Goal: Navigation & Orientation: Find specific page/section

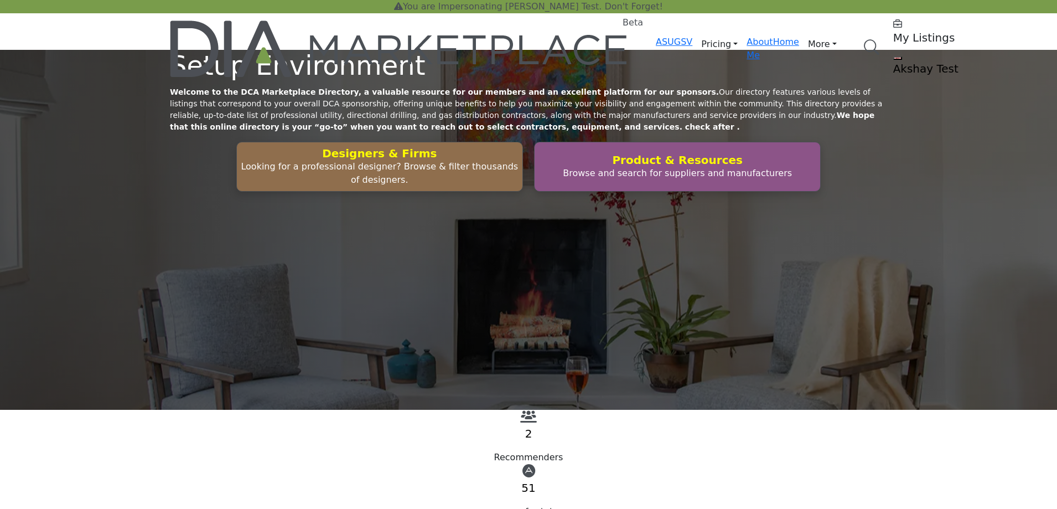
click at [894, 32] on h5 "My Listings" at bounding box center [963, 37] width 138 height 13
click at [894, 37] on h5 "My Listings" at bounding box center [963, 37] width 138 height 13
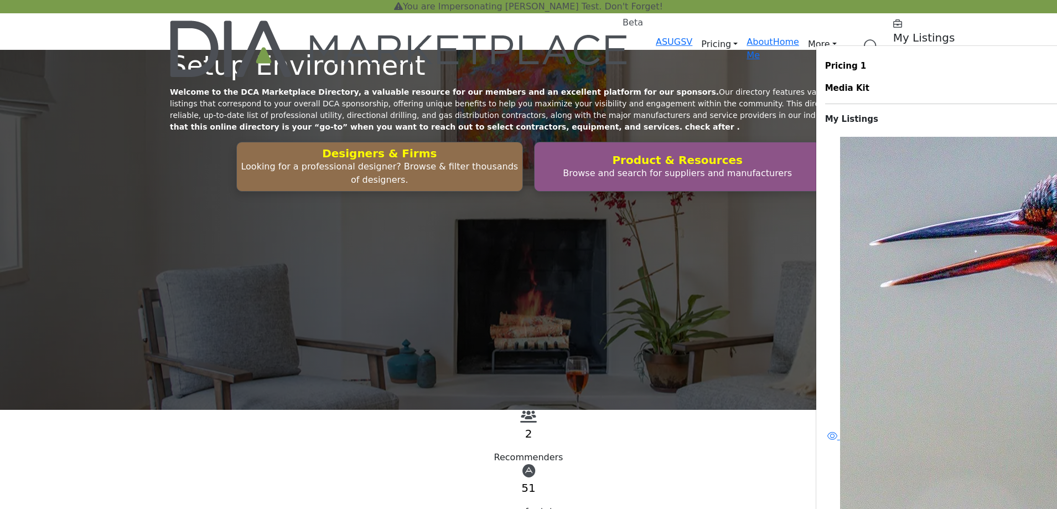
click at [894, 56] on profile-featured-549c3f08-1abc-42e2-92e0-eb85dea1bc4f "Show hide supplier dropdown" at bounding box center [898, 57] width 9 height 3
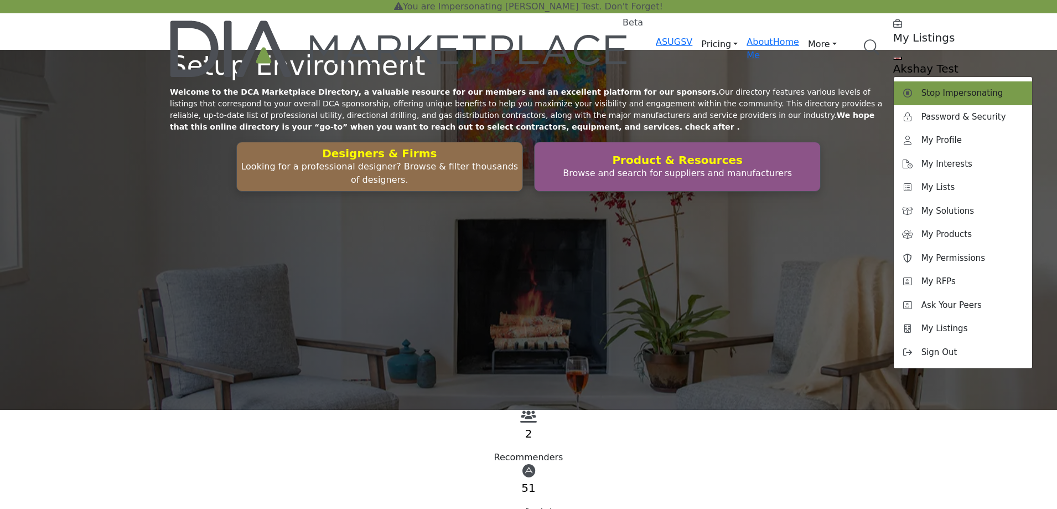
click at [922, 87] on span "Stop Impersonating" at bounding box center [963, 93] width 82 height 13
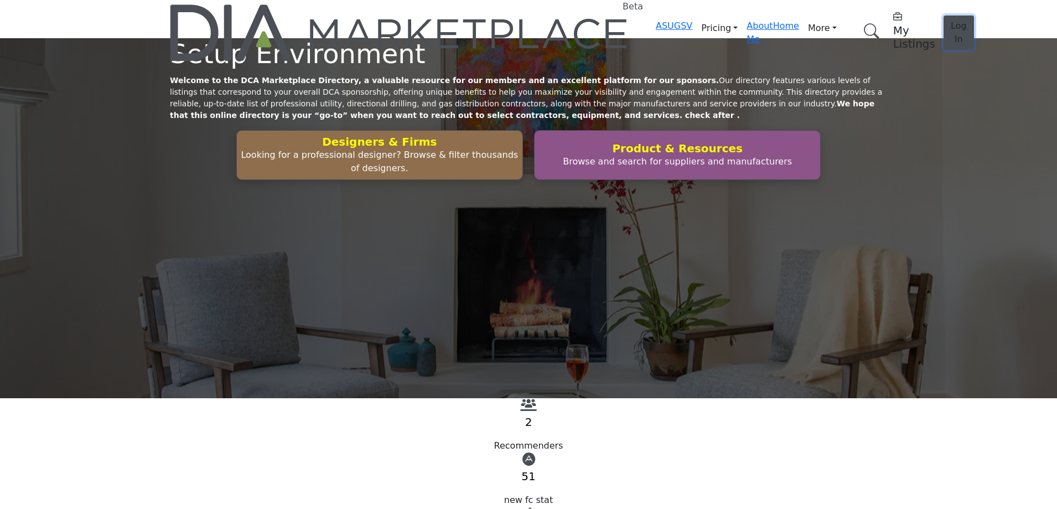
click at [951, 20] on span "Log In" at bounding box center [959, 32] width 16 height 24
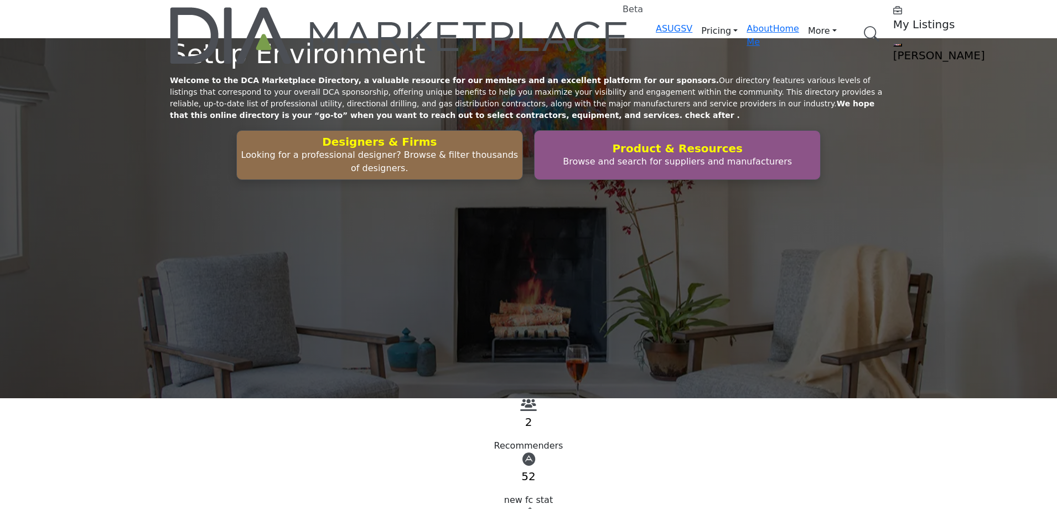
click at [894, 43] on profile-featured-47533003-1f09-4f2a-9bc5-edf643607b18 "Show hide supplier dropdown" at bounding box center [898, 44] width 9 height 3
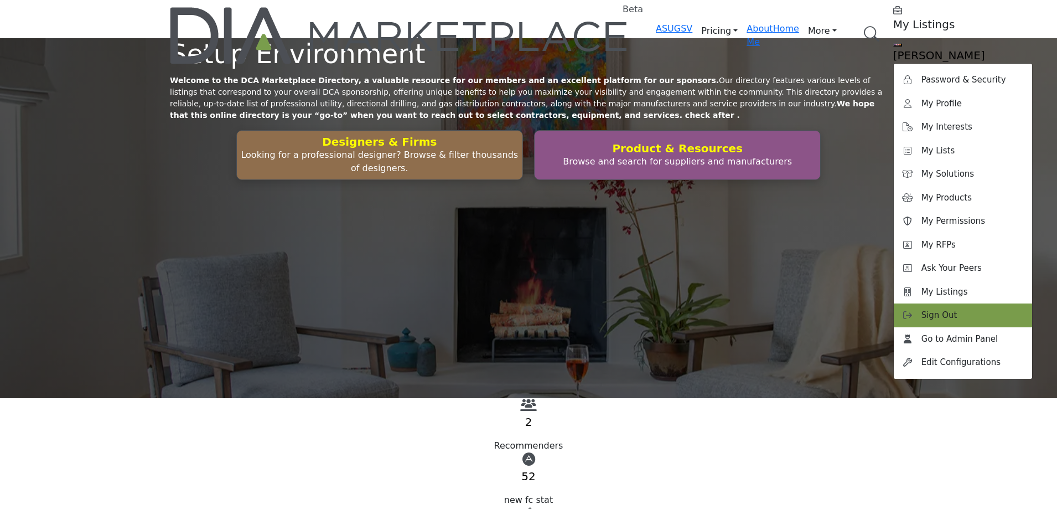
click at [894, 303] on div "Sign Out" at bounding box center [963, 315] width 138 height 24
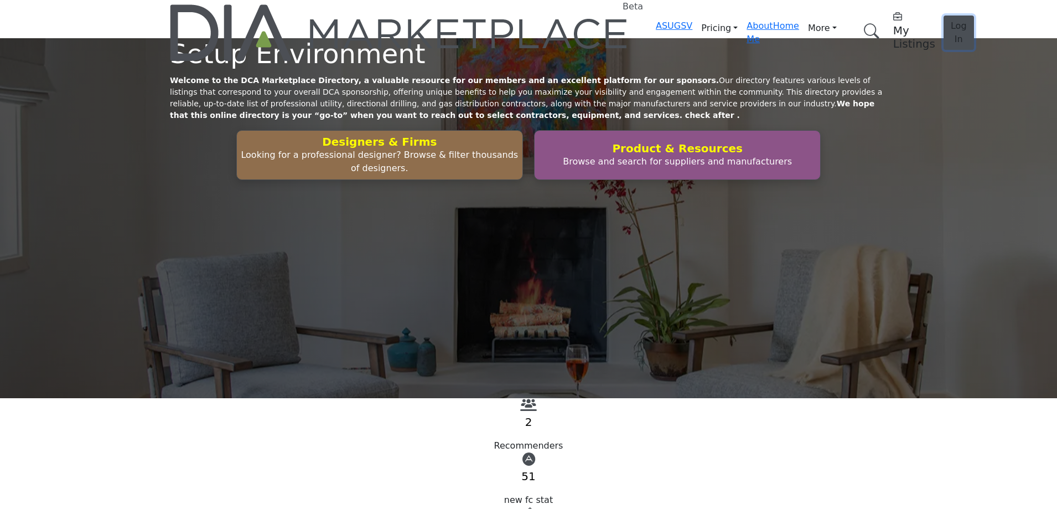
click at [951, 20] on span "Log In" at bounding box center [959, 32] width 16 height 24
click at [951, 22] on span "Log In" at bounding box center [959, 32] width 16 height 24
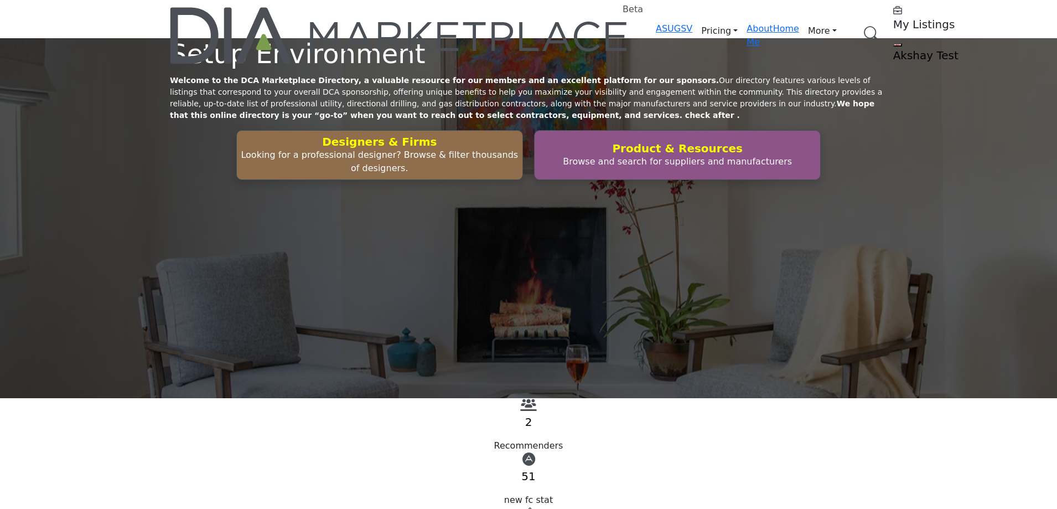
click at [894, 23] on h5 "My Listings" at bounding box center [963, 24] width 138 height 13
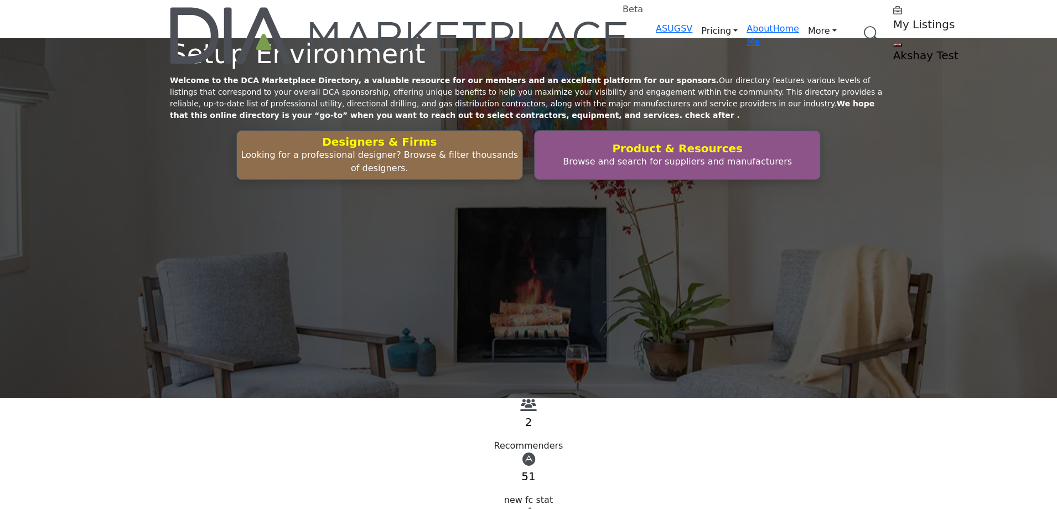
click at [894, 23] on h5 "My Listings" at bounding box center [963, 24] width 138 height 13
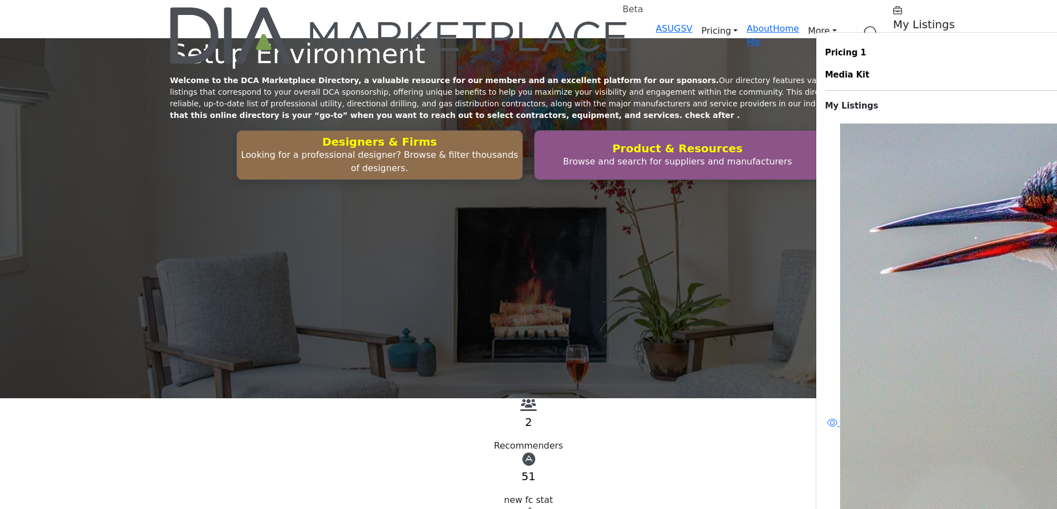
scroll to position [41, 0]
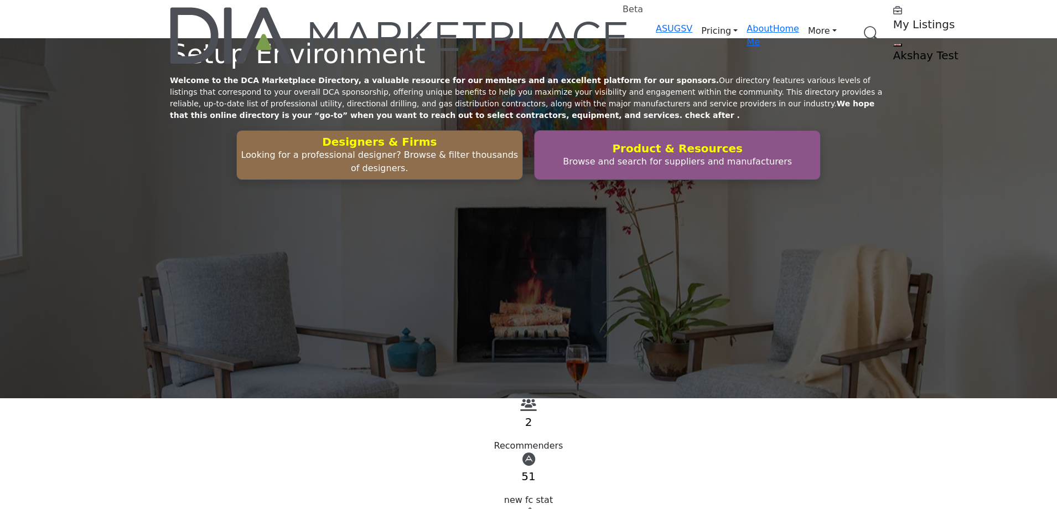
click at [894, 21] on h5 "My Listings" at bounding box center [963, 24] width 138 height 13
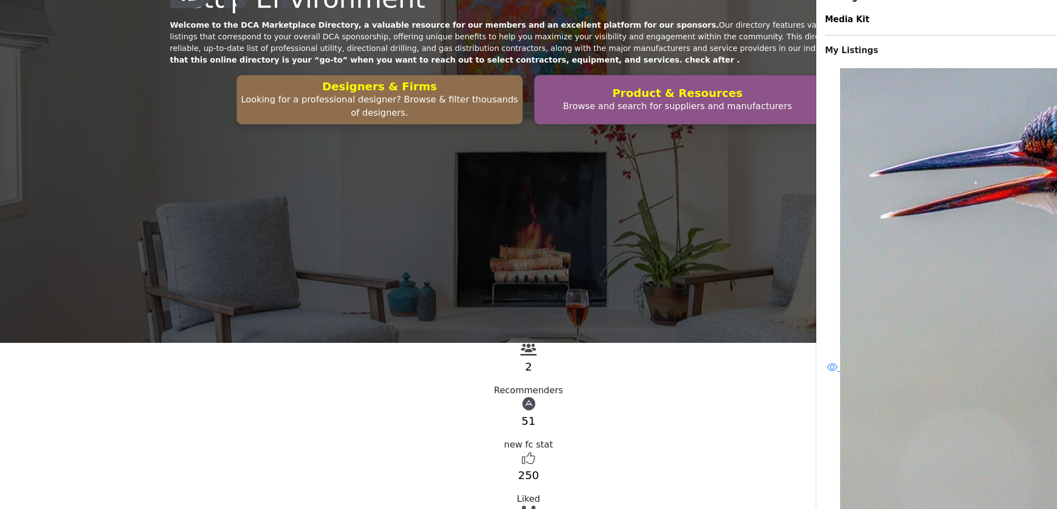
scroll to position [75, 0]
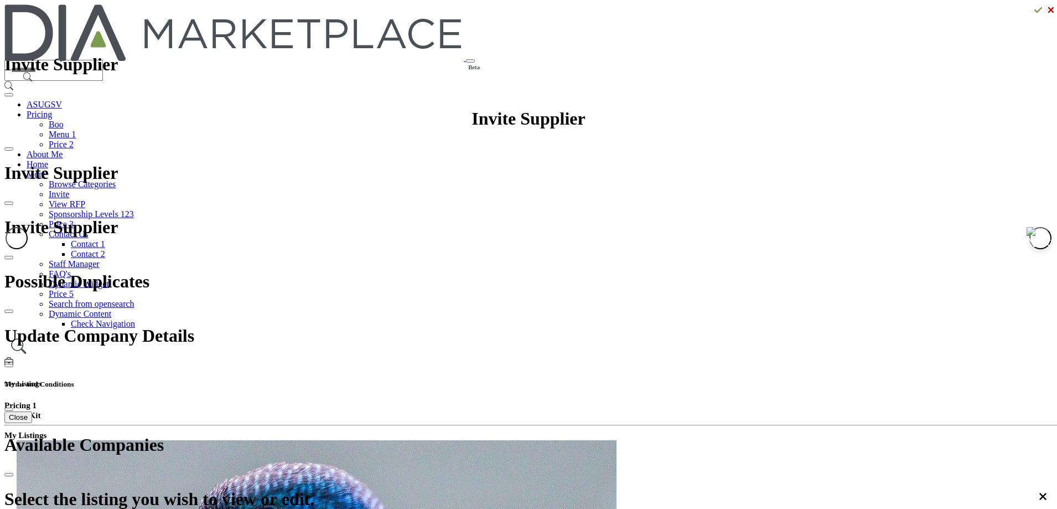
click at [743, 379] on h5 "My Listings" at bounding box center [528, 383] width 1049 height 9
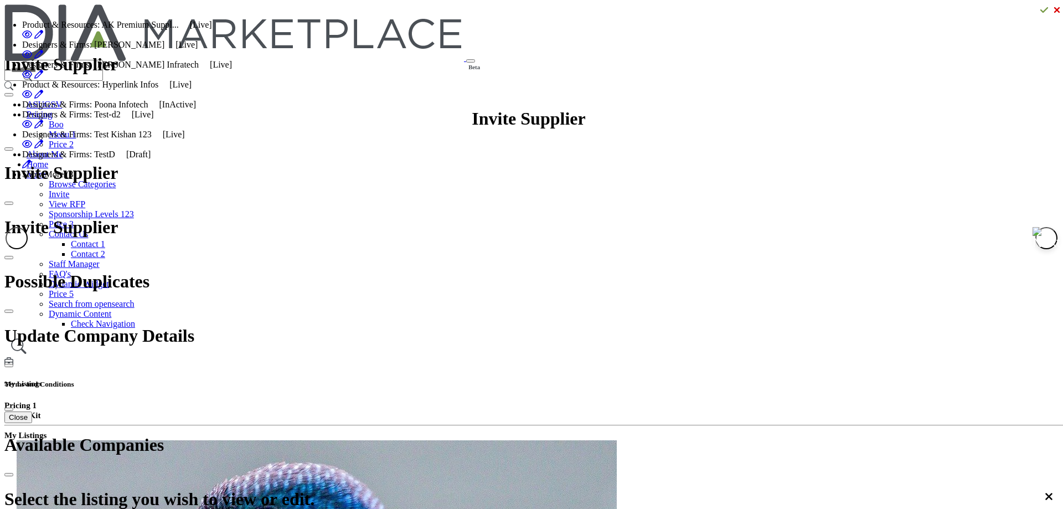
click at [232, 179] on li "Show More (3)" at bounding box center [127, 174] width 210 height 10
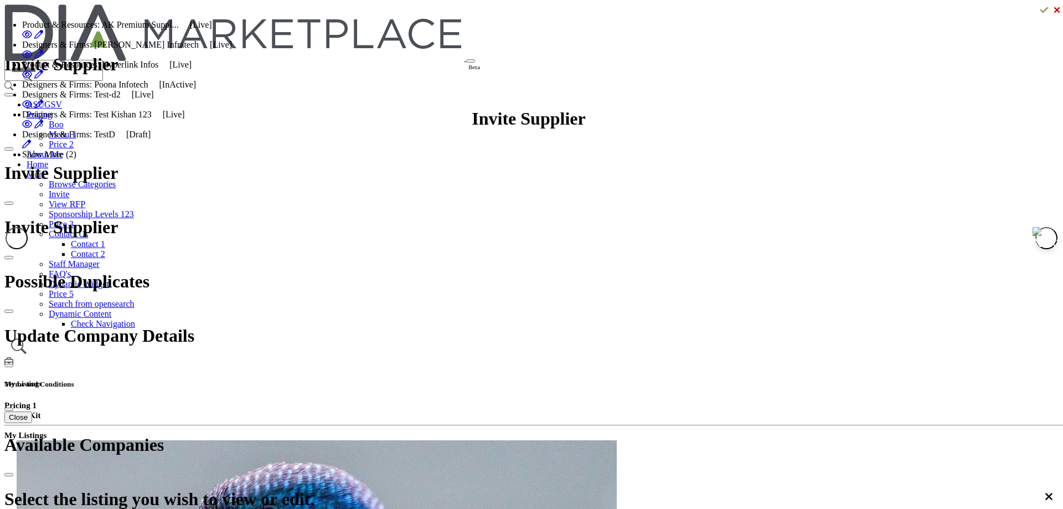
click at [232, 159] on li "Show More (2)" at bounding box center [127, 154] width 210 height 10
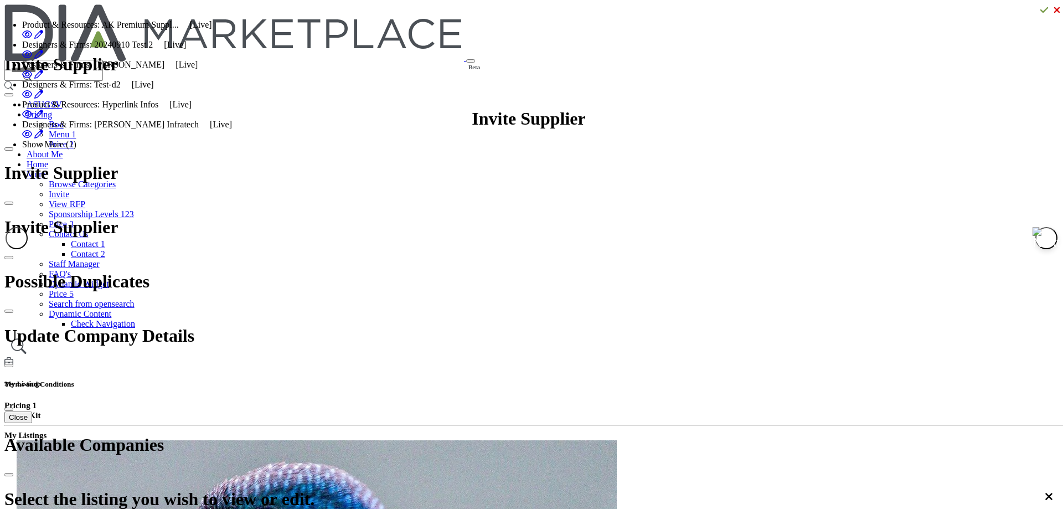
click at [232, 149] on li "Show More (1)" at bounding box center [127, 145] width 210 height 10
click at [232, 149] on li "Show Less (1)" at bounding box center [127, 145] width 210 height 10
click at [232, 149] on li "Show More (1)" at bounding box center [127, 145] width 210 height 10
click at [232, 149] on li "Show Less (1)" at bounding box center [127, 145] width 210 height 10
click at [232, 149] on li "Show More (1)" at bounding box center [127, 145] width 210 height 10
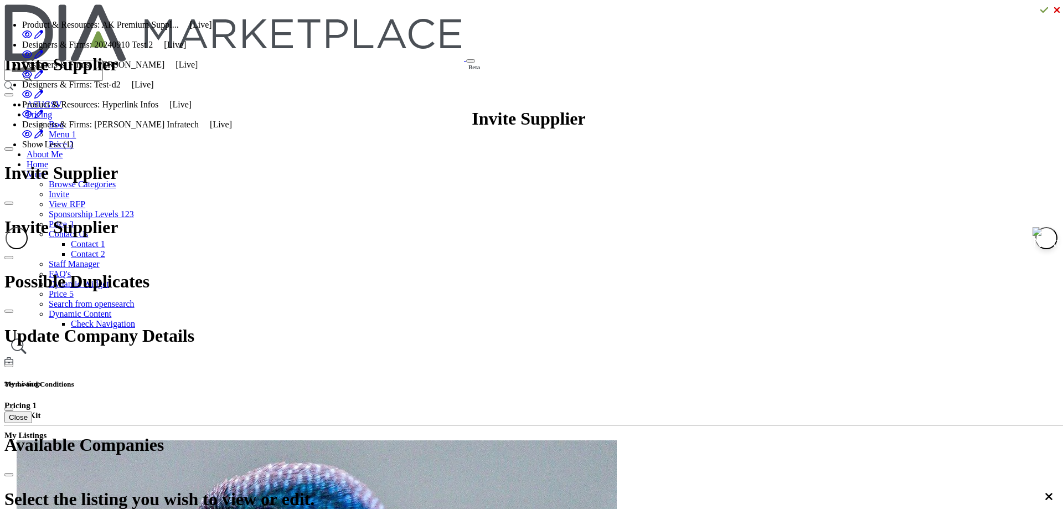
click at [232, 149] on li "Show Less (1)" at bounding box center [127, 145] width 210 height 10
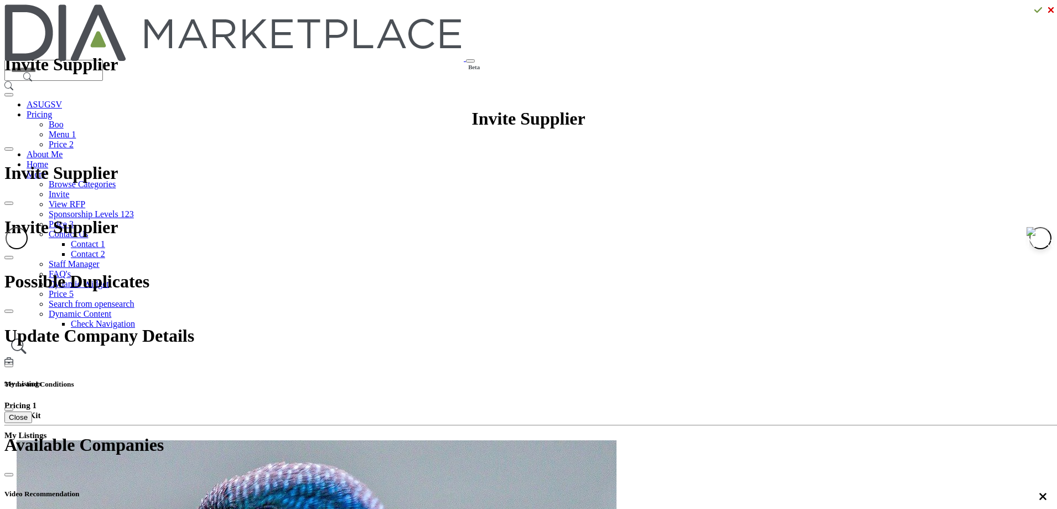
click at [761, 379] on h5 "My Listings" at bounding box center [528, 383] width 1049 height 9
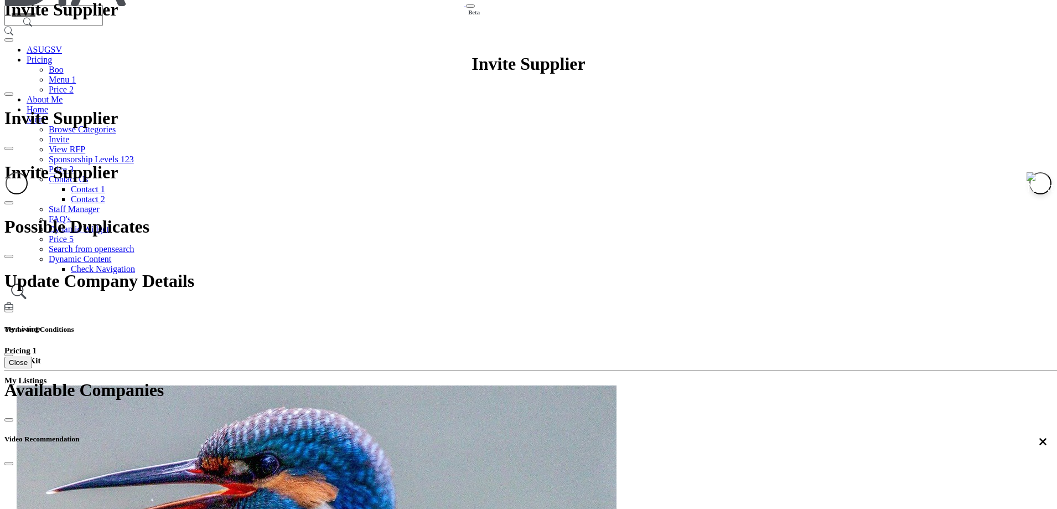
scroll to position [55, 0]
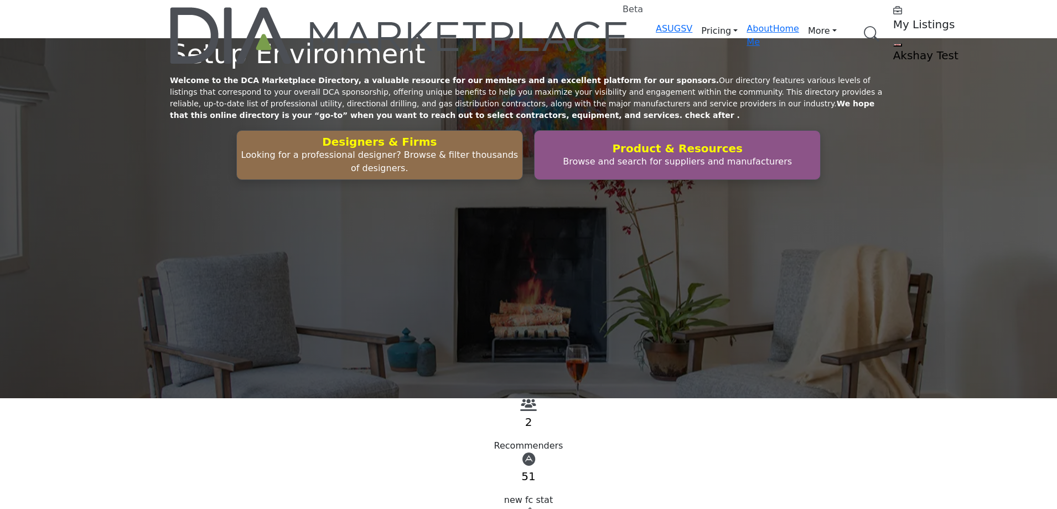
click at [894, 19] on h5 "My Listings" at bounding box center [963, 24] width 138 height 13
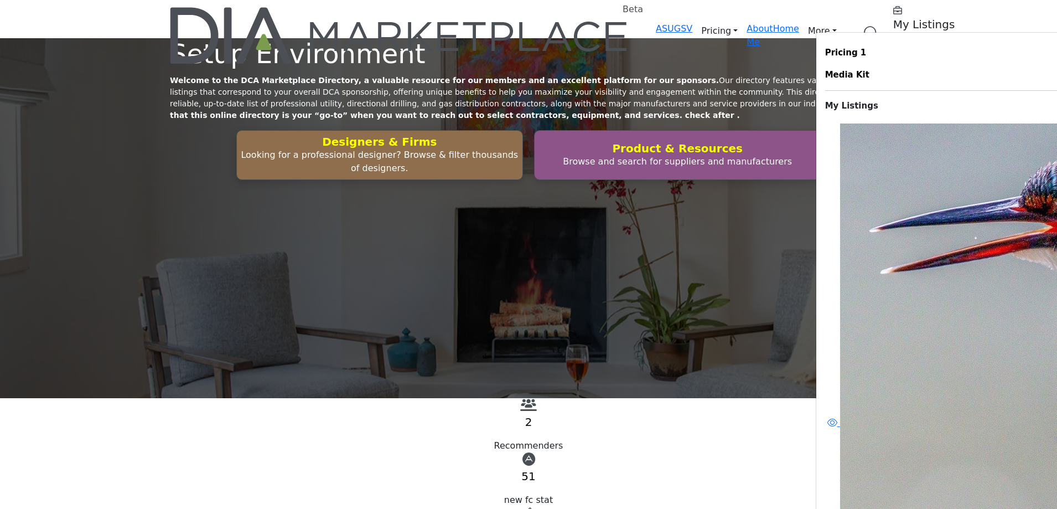
scroll to position [75, 0]
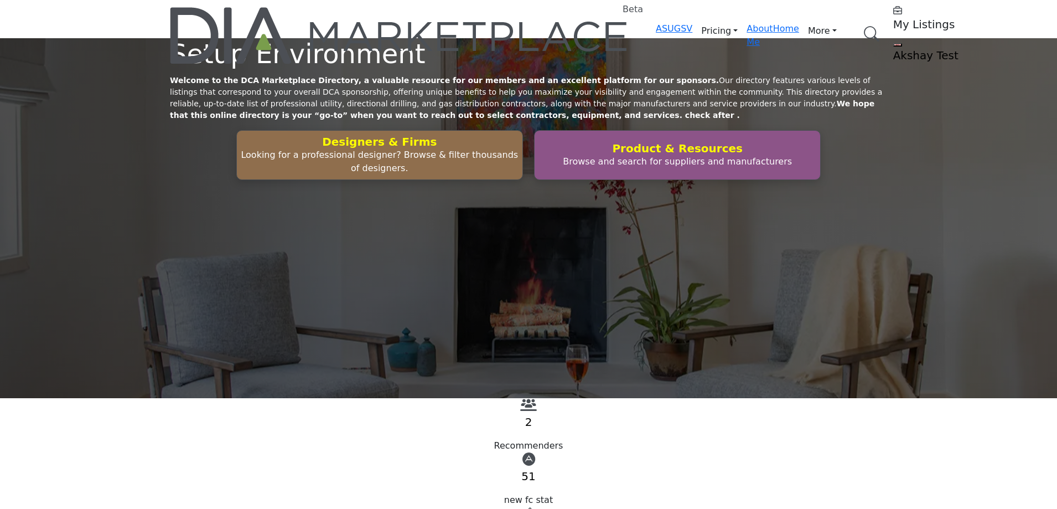
click at [894, 23] on h5 "My Listings" at bounding box center [963, 24] width 138 height 13
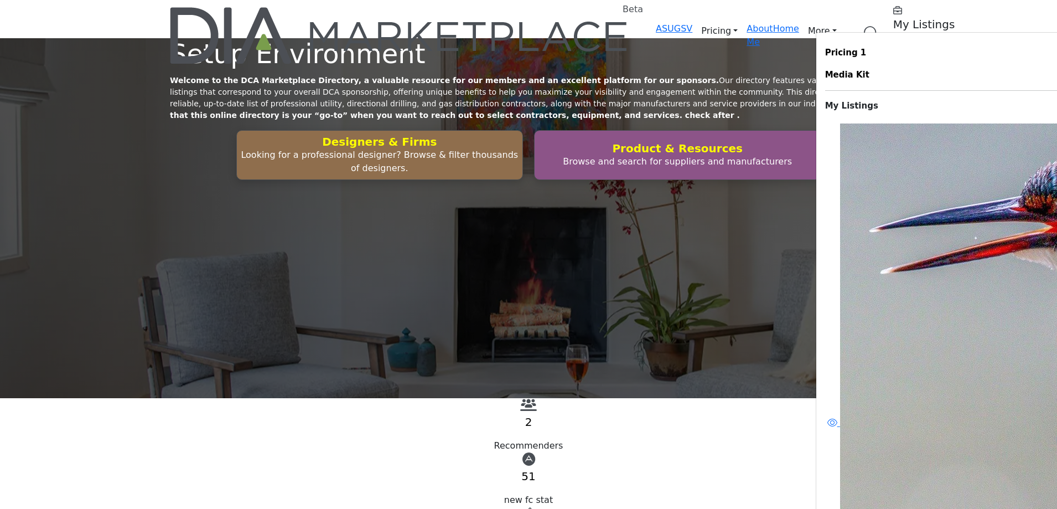
scroll to position [75, 0]
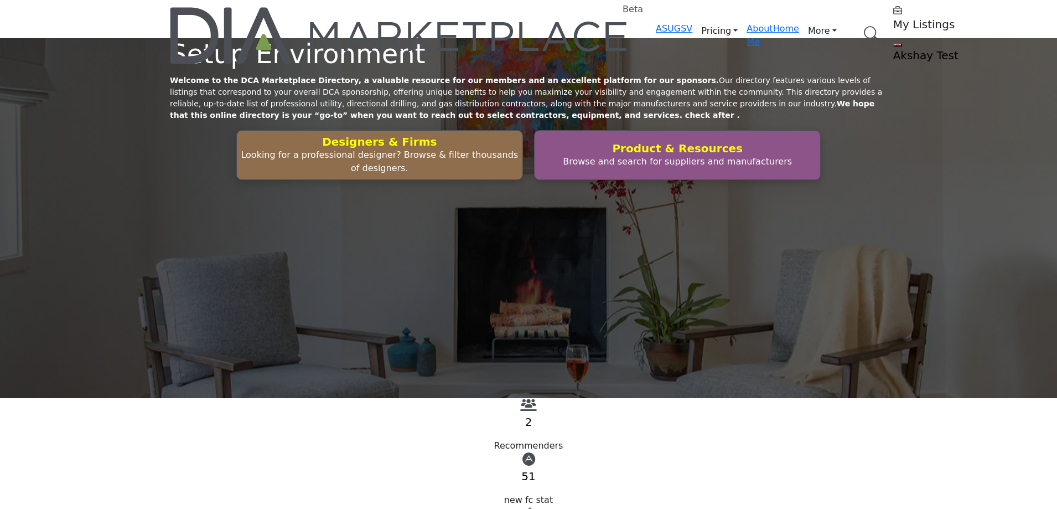
click at [894, 23] on h5 "My Listings" at bounding box center [963, 24] width 138 height 13
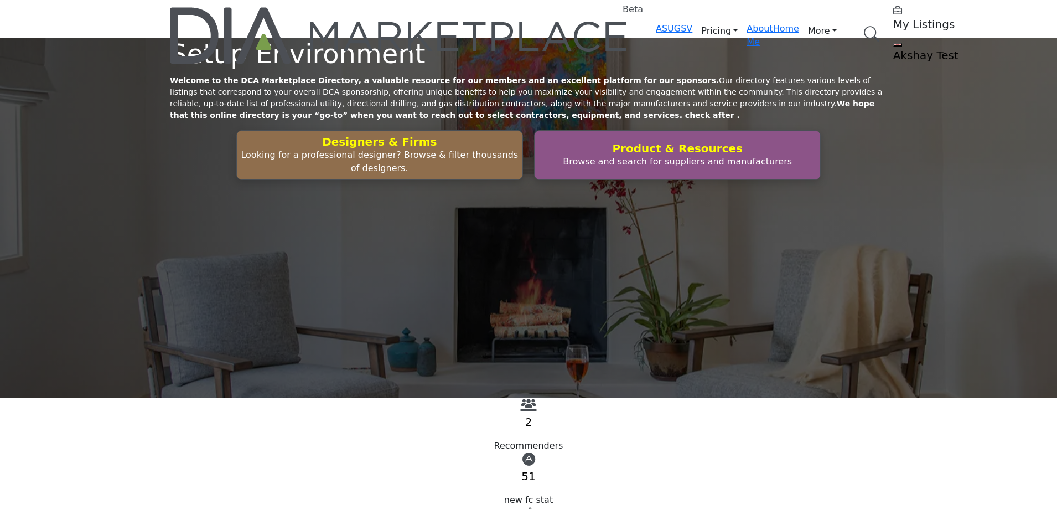
click at [894, 21] on h5 "My Listings" at bounding box center [963, 24] width 138 height 13
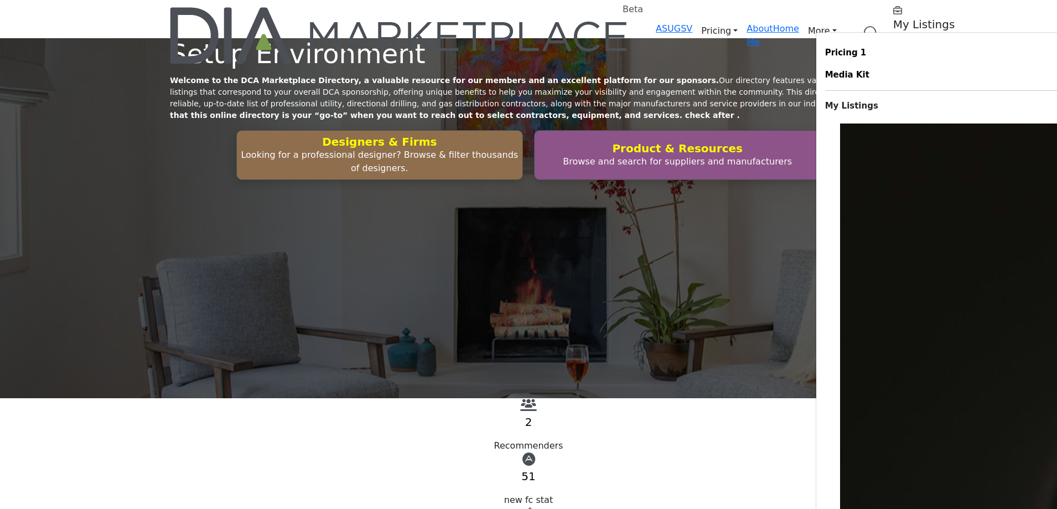
click at [894, 43] on profile-featured-549c3f08-1abc-42e2-92e0-eb85dea1bc4f "Show hide supplier dropdown" at bounding box center [898, 44] width 9 height 3
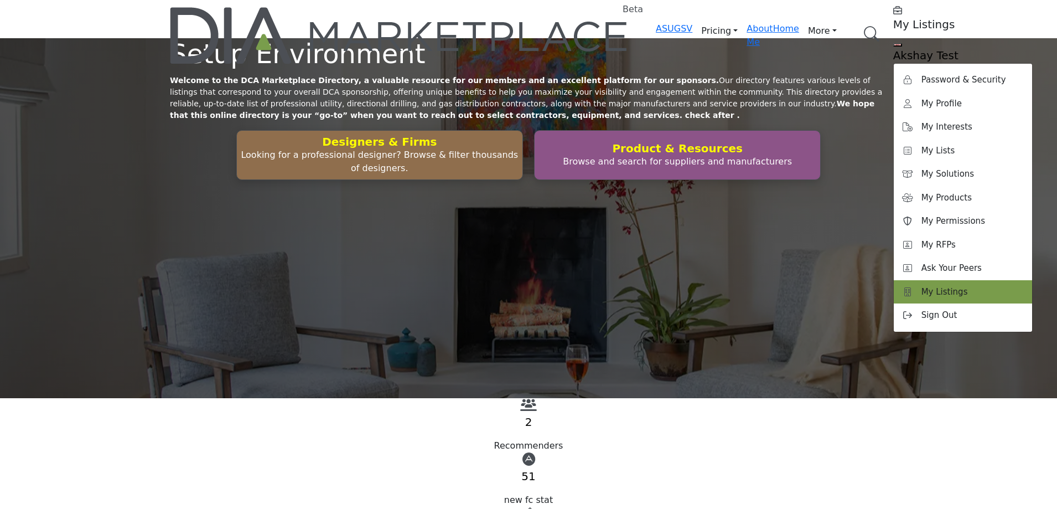
click at [922, 286] on span "My Listings" at bounding box center [945, 292] width 47 height 13
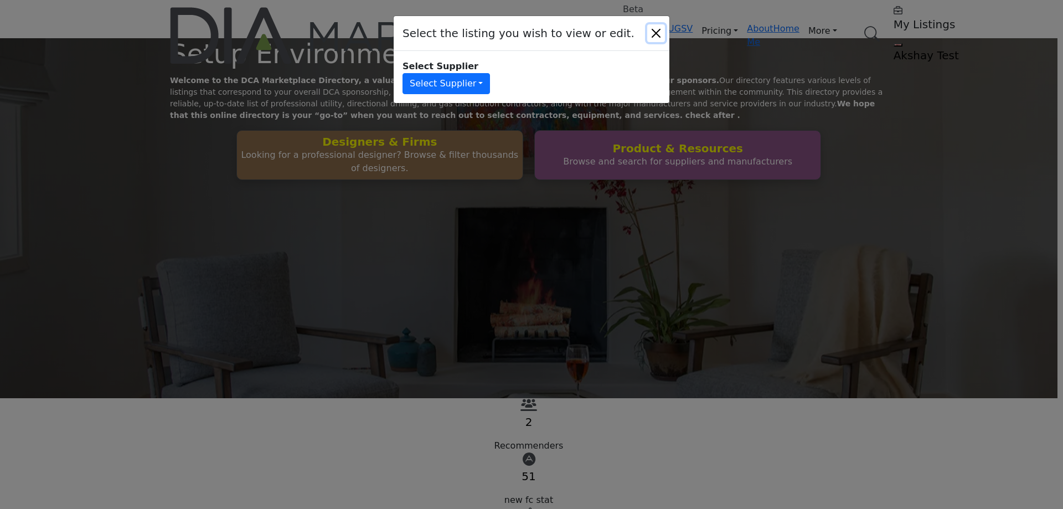
click at [653, 27] on button "Close" at bounding box center [656, 33] width 18 height 18
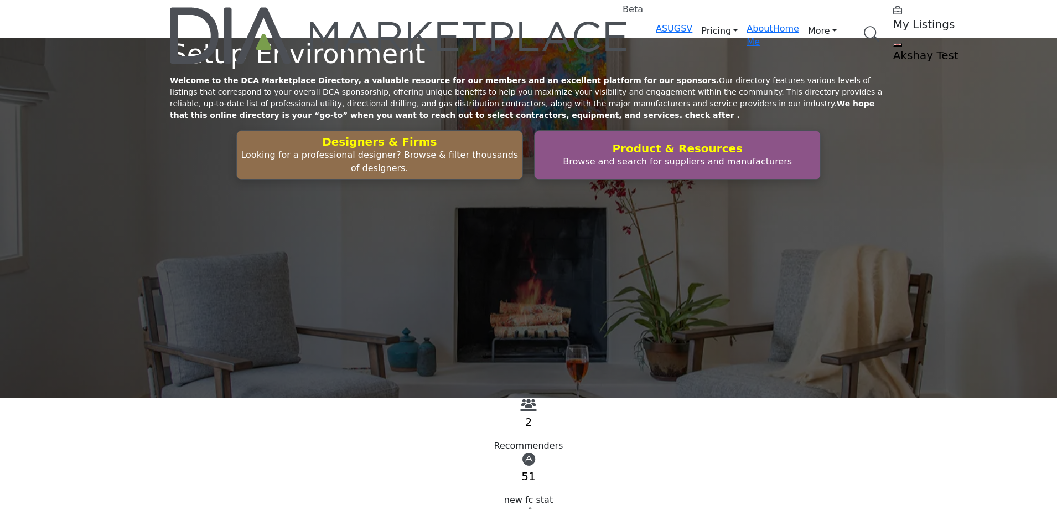
click at [894, 43] on profile-featured-549c3f08-1abc-42e2-92e0-eb85dea1bc4f "Show hide supplier dropdown" at bounding box center [898, 44] width 9 height 3
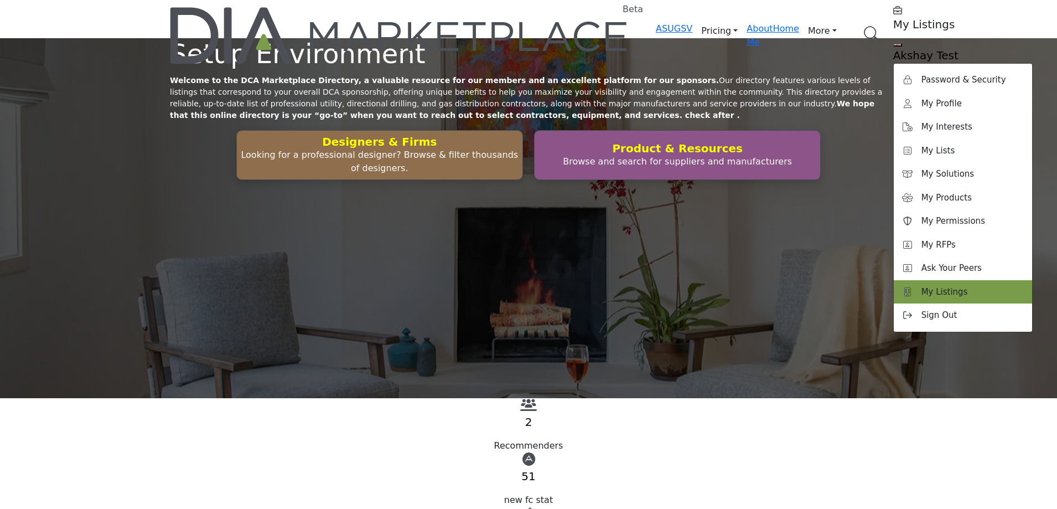
click at [922, 286] on span "My Listings" at bounding box center [945, 292] width 47 height 13
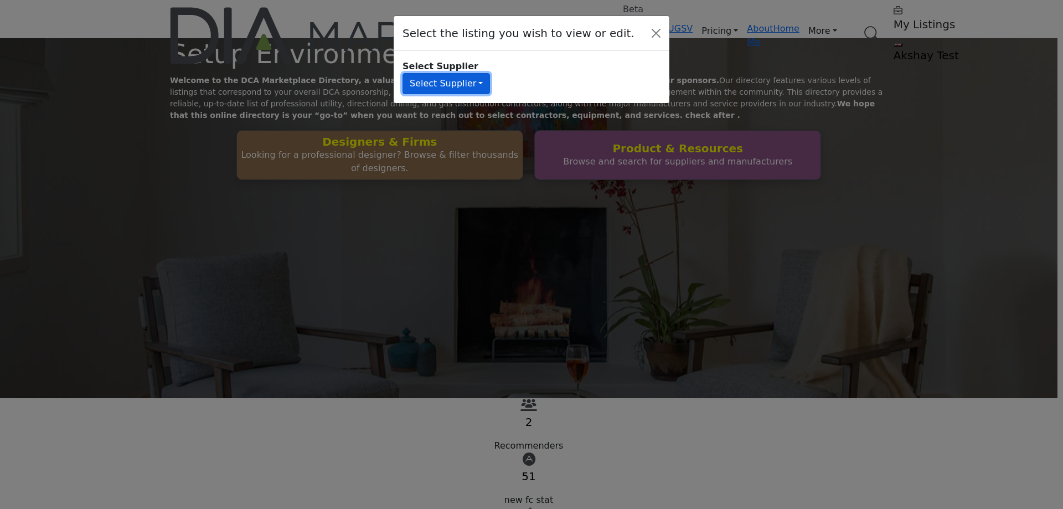
click at [448, 85] on button "Select Supplier" at bounding box center [445, 83] width 87 height 21
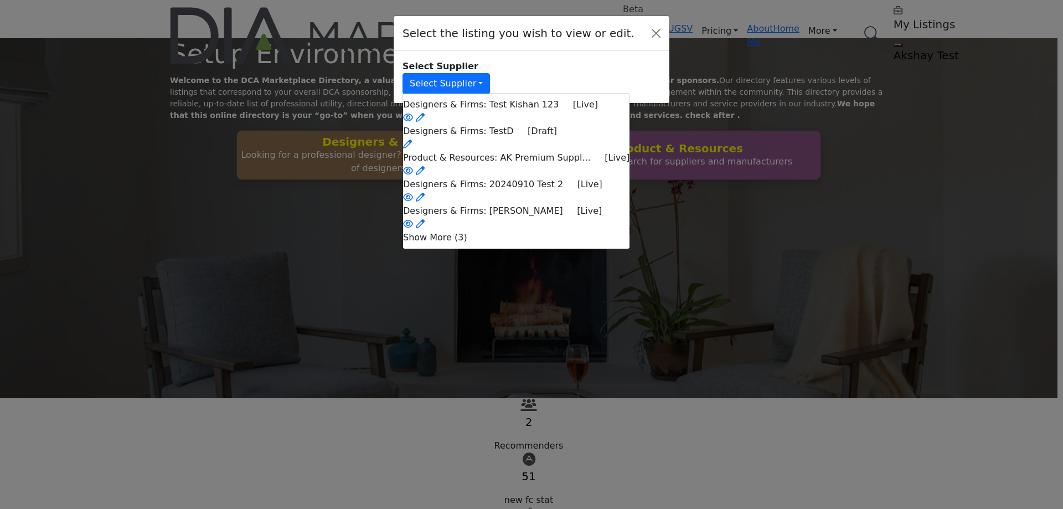
click at [526, 243] on li "Show More (3)" at bounding box center [516, 237] width 226 height 13
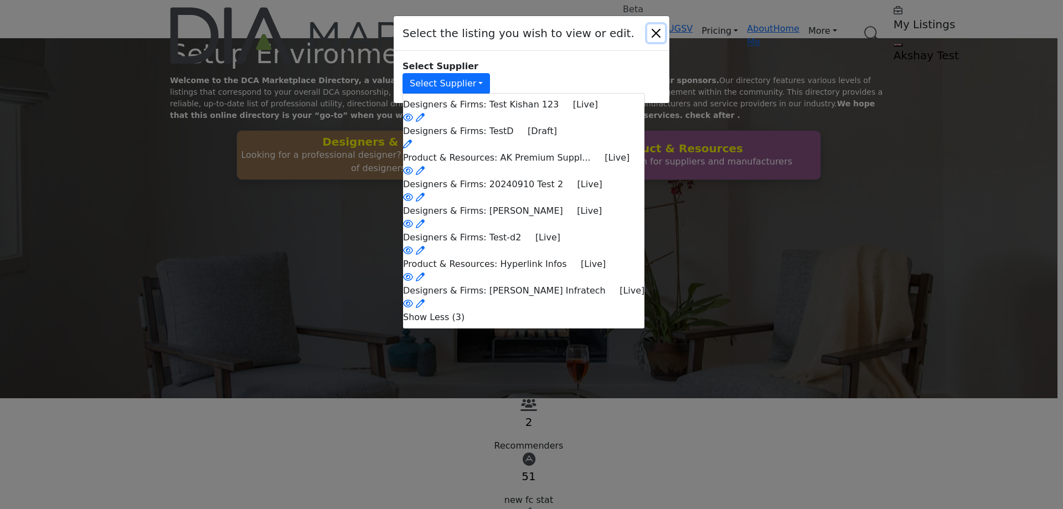
click at [660, 24] on button "Close" at bounding box center [656, 33] width 18 height 18
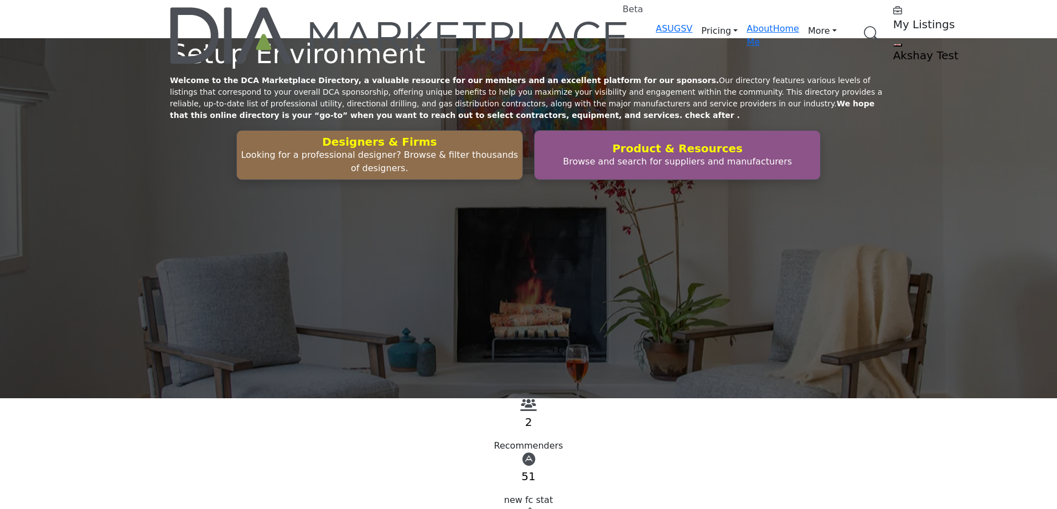
drag, startPoint x: 798, startPoint y: 24, endPoint x: 797, endPoint y: 31, distance: 7.2
click at [894, 43] on profile-featured-549c3f08-1abc-42e2-92e0-eb85dea1bc4f "Show hide supplier dropdown" at bounding box center [898, 44] width 9 height 3
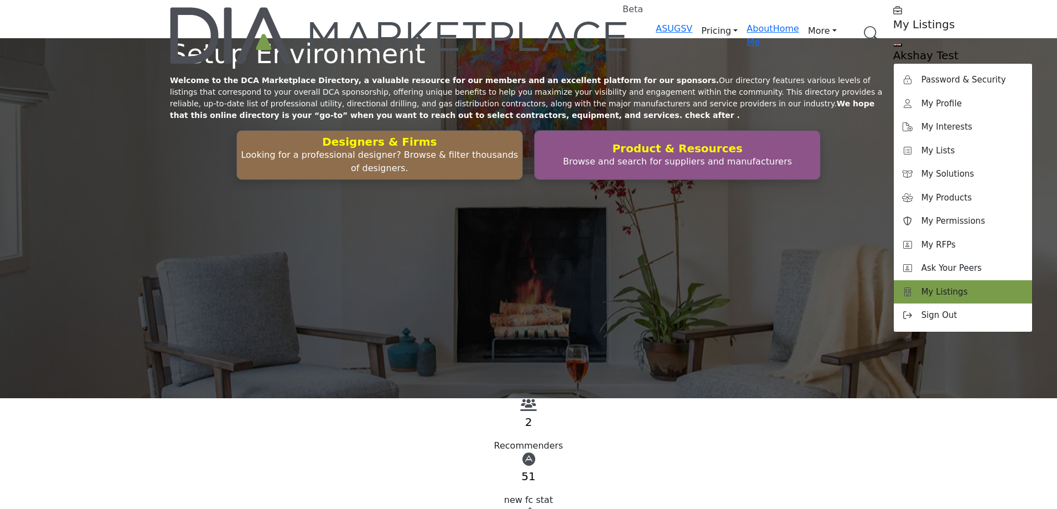
click at [922, 286] on span "My Listings" at bounding box center [945, 292] width 47 height 13
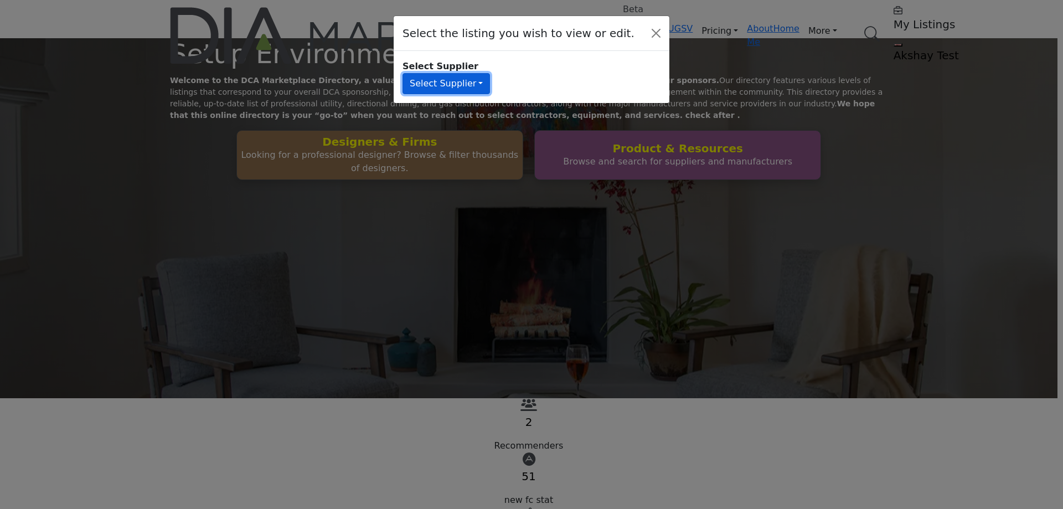
click at [479, 80] on button "Select Supplier" at bounding box center [445, 83] width 87 height 21
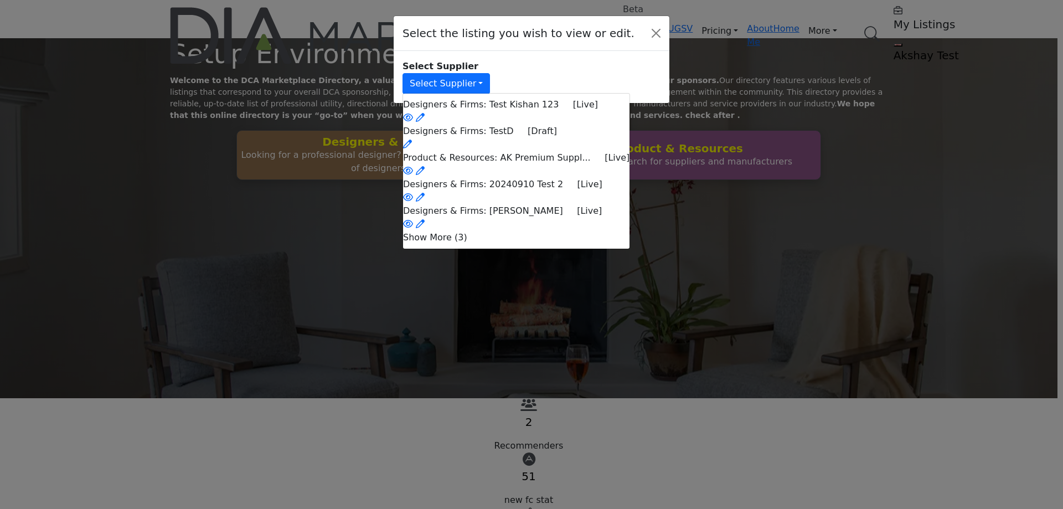
click at [536, 244] on li "Show More (3)" at bounding box center [516, 237] width 226 height 13
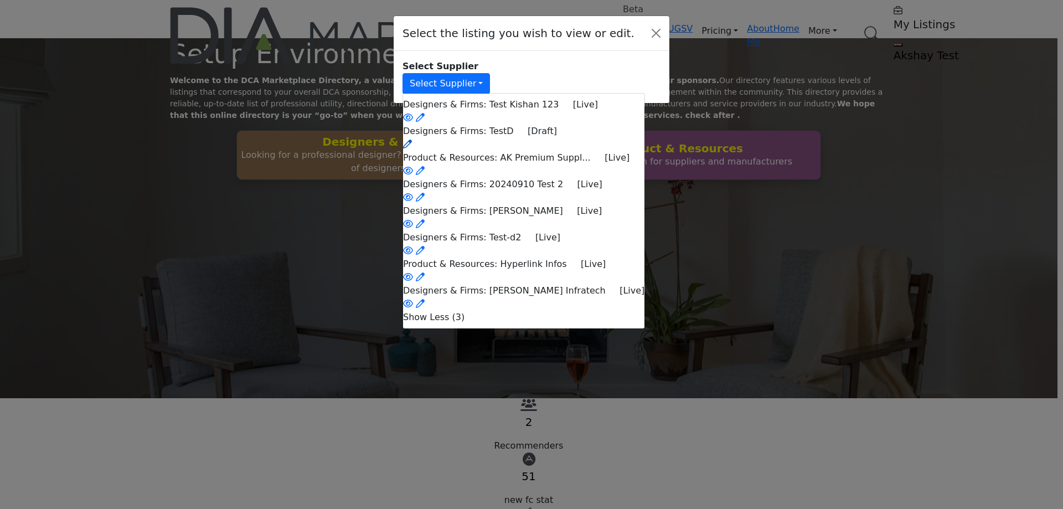
click at [412, 140] on icon at bounding box center [407, 144] width 9 height 9
click at [531, 324] on li "Show Less (3)" at bounding box center [523, 317] width 241 height 13
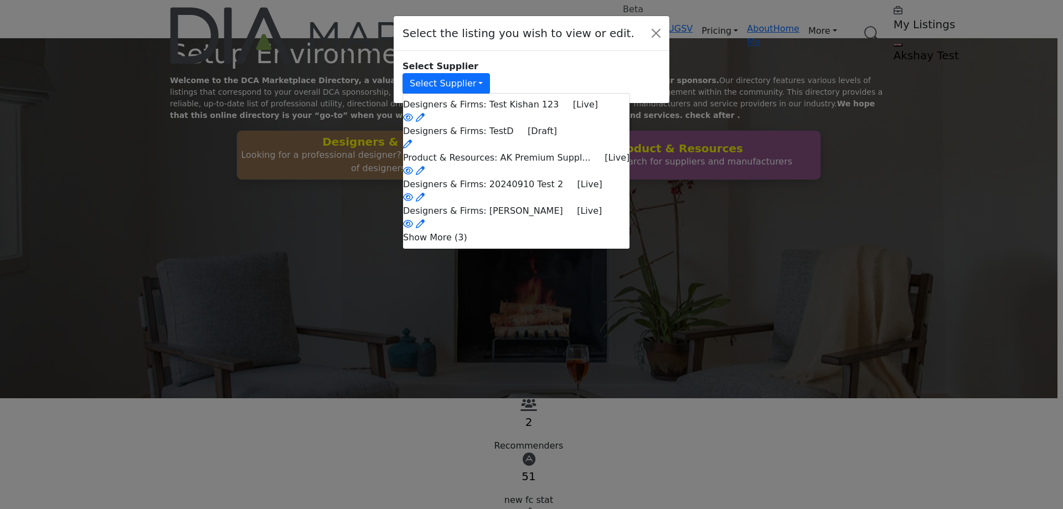
click at [525, 244] on li "Show More (3)" at bounding box center [516, 237] width 226 height 13
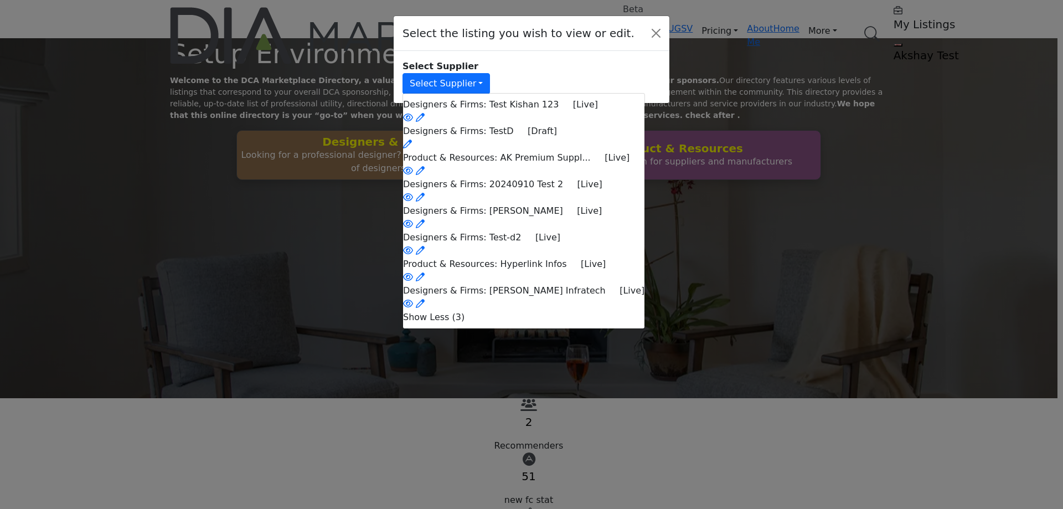
click at [531, 324] on li "Show Less (3)" at bounding box center [523, 317] width 241 height 13
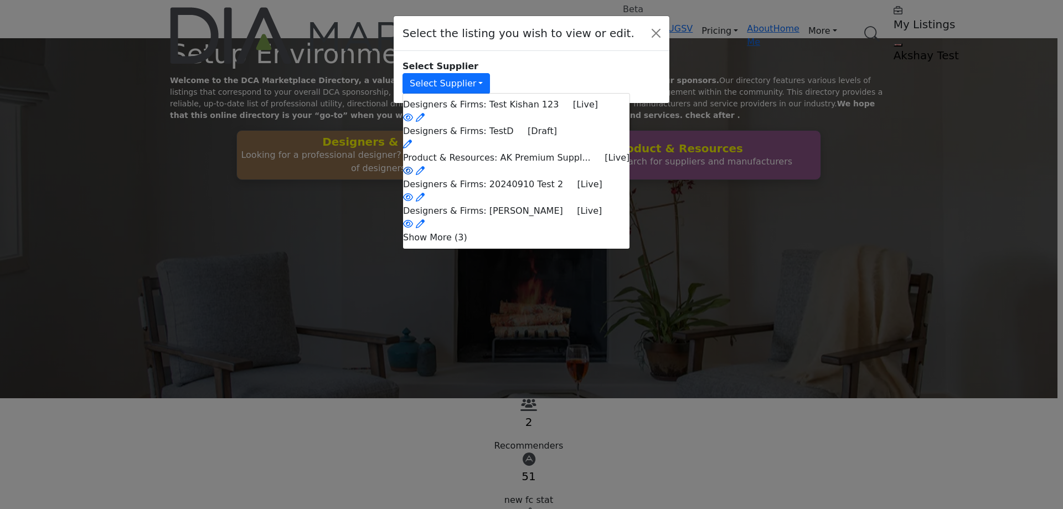
click at [413, 166] on link at bounding box center [408, 171] width 10 height 11
click at [413, 195] on link at bounding box center [408, 197] width 10 height 11
click at [658, 34] on button "Close" at bounding box center [656, 33] width 18 height 18
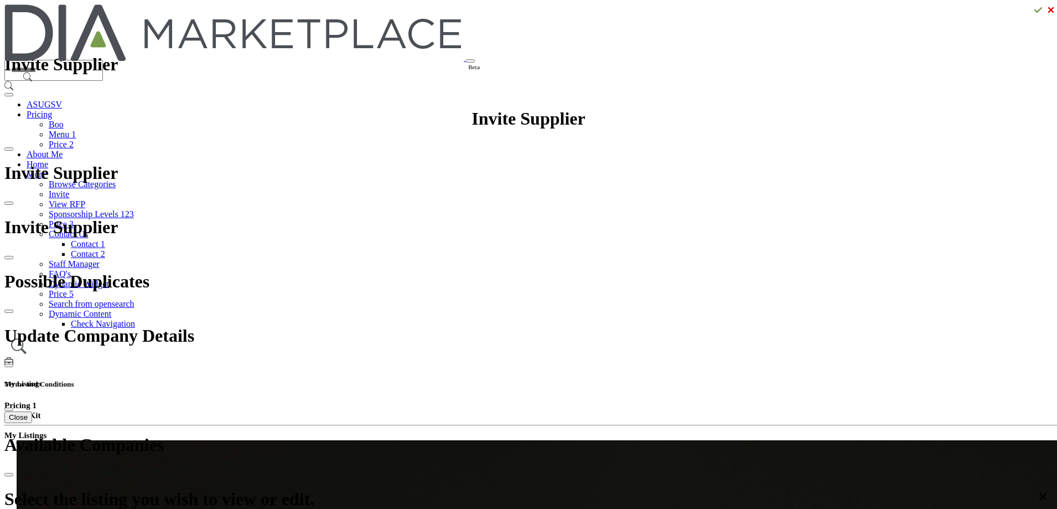
click at [742, 379] on h5 "My Listings" at bounding box center [528, 383] width 1049 height 9
click at [745, 379] on h5 "My Listings" at bounding box center [528, 383] width 1049 height 9
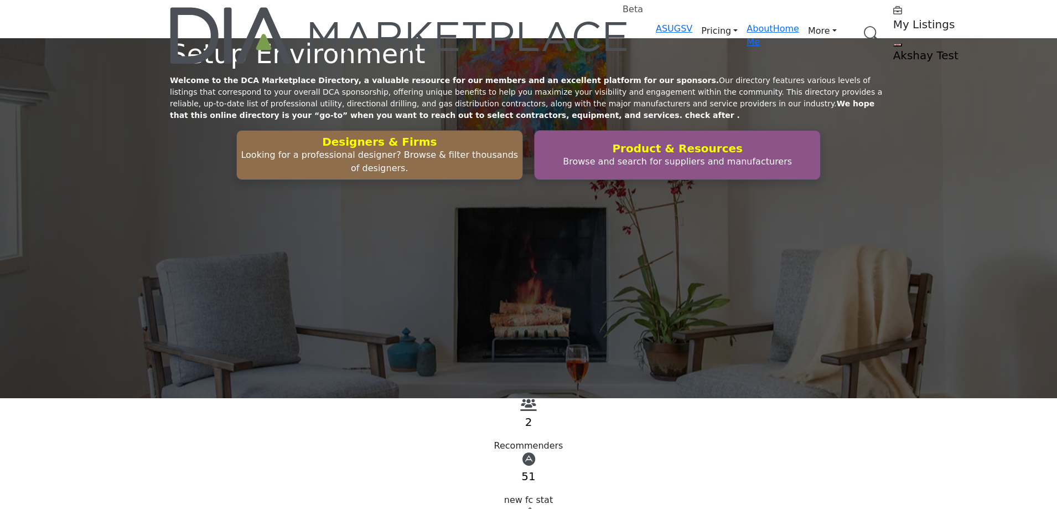
click at [894, 43] on profile-featured-549c3f08-1abc-42e2-92e0-eb85dea1bc4f "Show hide supplier dropdown" at bounding box center [898, 44] width 9 height 3
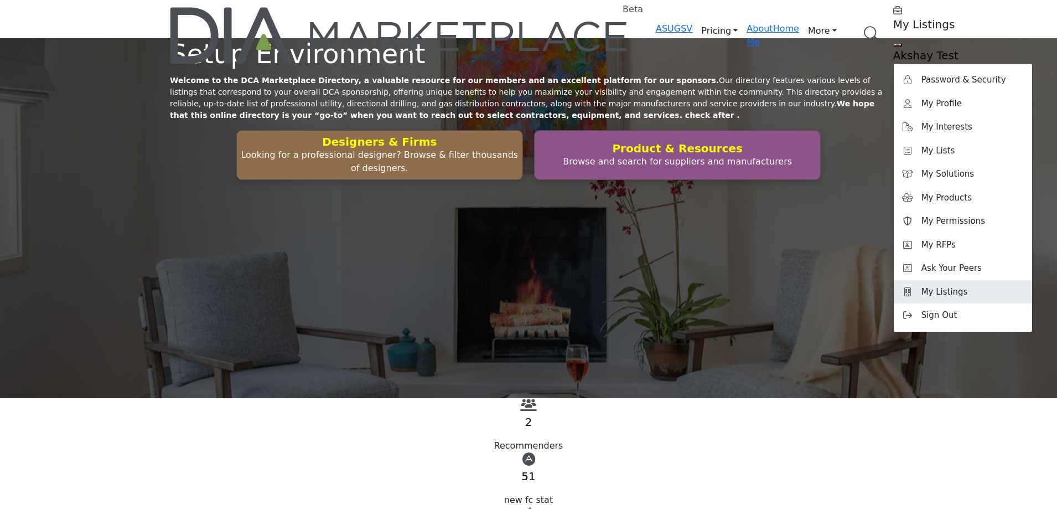
click at [922, 286] on span "My Listings" at bounding box center [945, 292] width 47 height 13
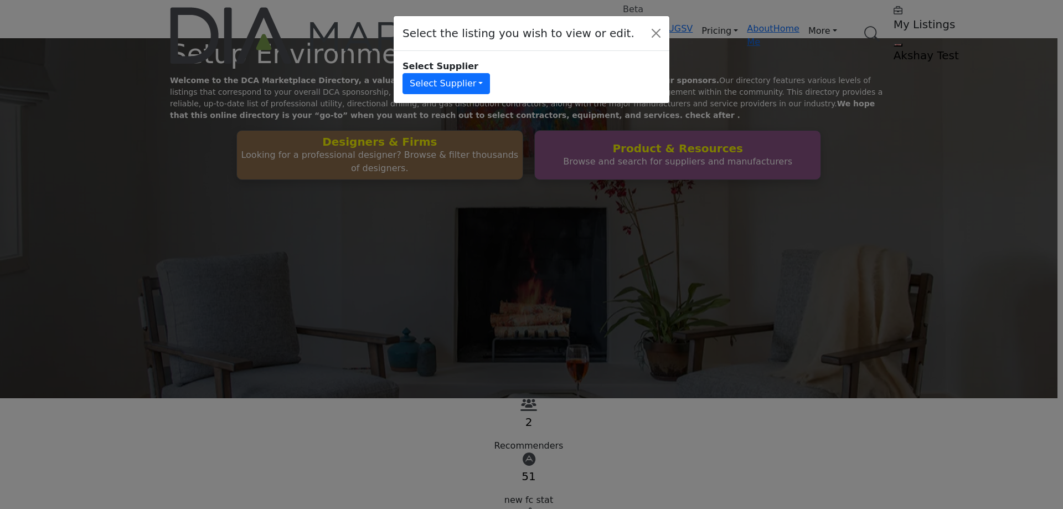
click at [458, 89] on div "Select Supplier Select Supplier Designers & Firms: Test Kishan 123 [Live] Desig…" at bounding box center [532, 77] width 276 height 52
click at [462, 78] on button "Select Supplier" at bounding box center [445, 83] width 87 height 21
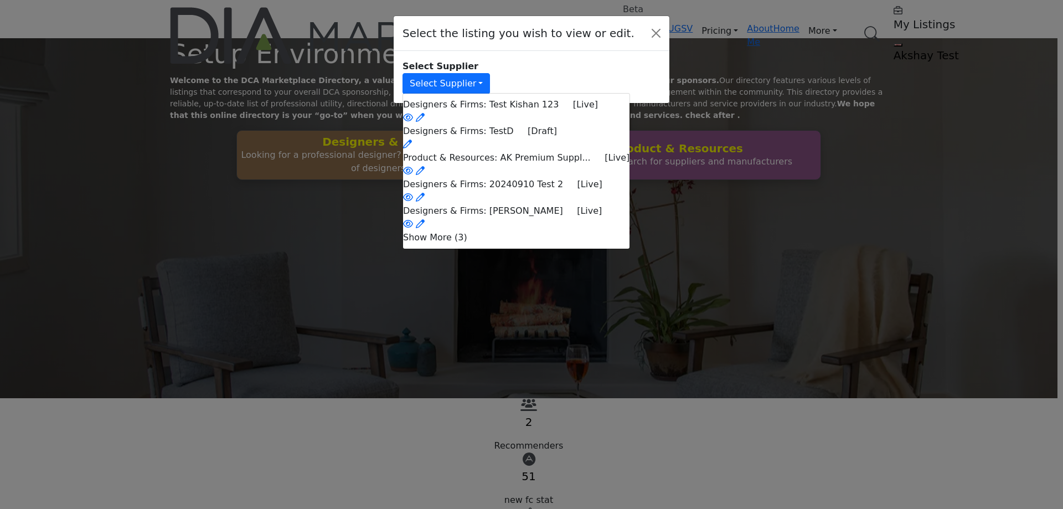
click at [526, 244] on li "Show More (3)" at bounding box center [516, 237] width 226 height 13
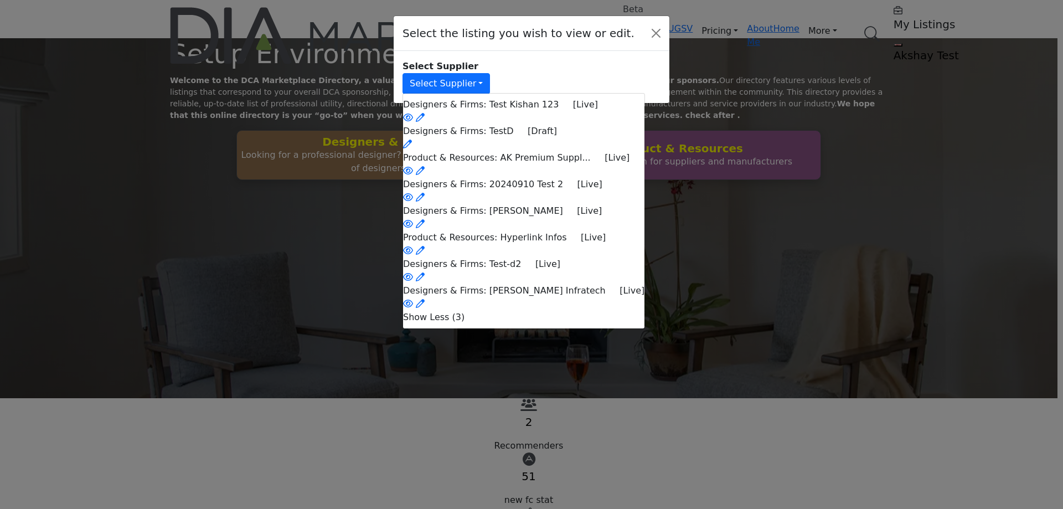
click at [533, 324] on li "Show Less (3)" at bounding box center [523, 317] width 241 height 13
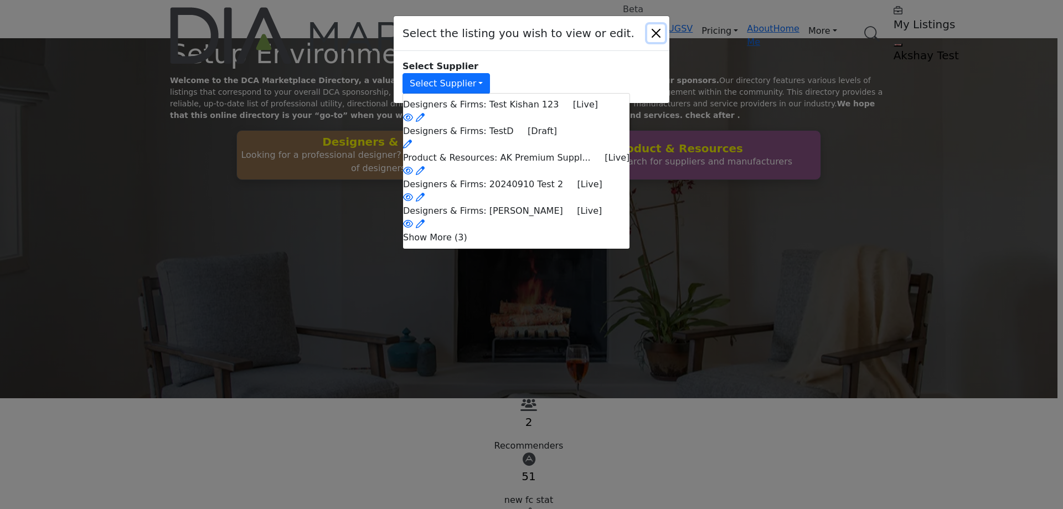
click at [659, 29] on button "Close" at bounding box center [656, 33] width 18 height 18
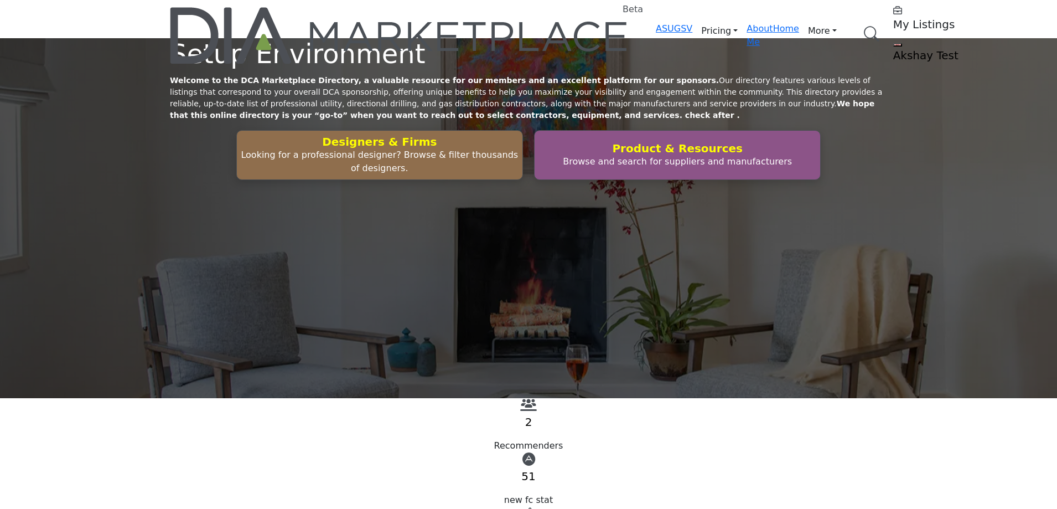
click at [894, 21] on h5 "My Listings" at bounding box center [963, 24] width 138 height 13
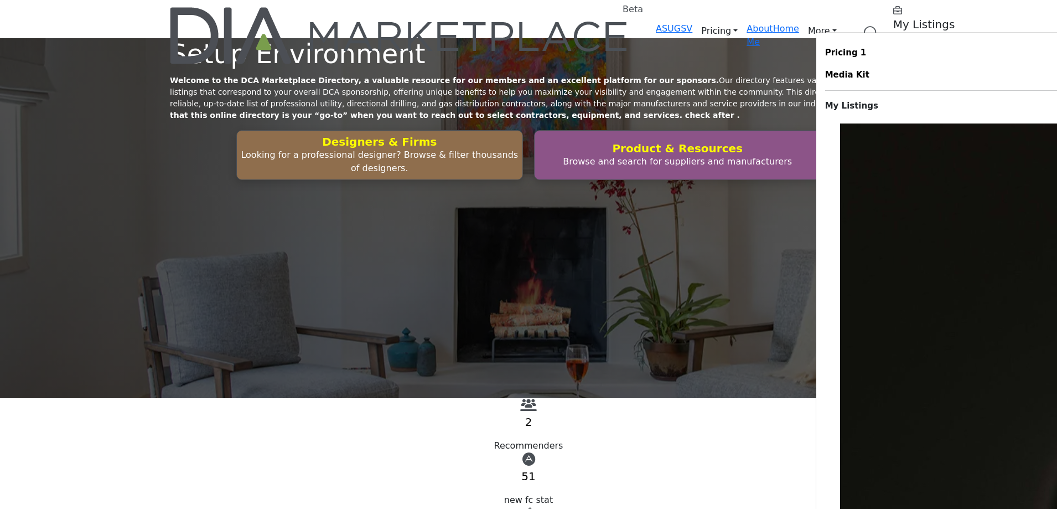
click at [894, 43] on profile-featured-549c3f08-1abc-42e2-92e0-eb85dea1bc4f "Show hide supplier dropdown" at bounding box center [898, 44] width 9 height 3
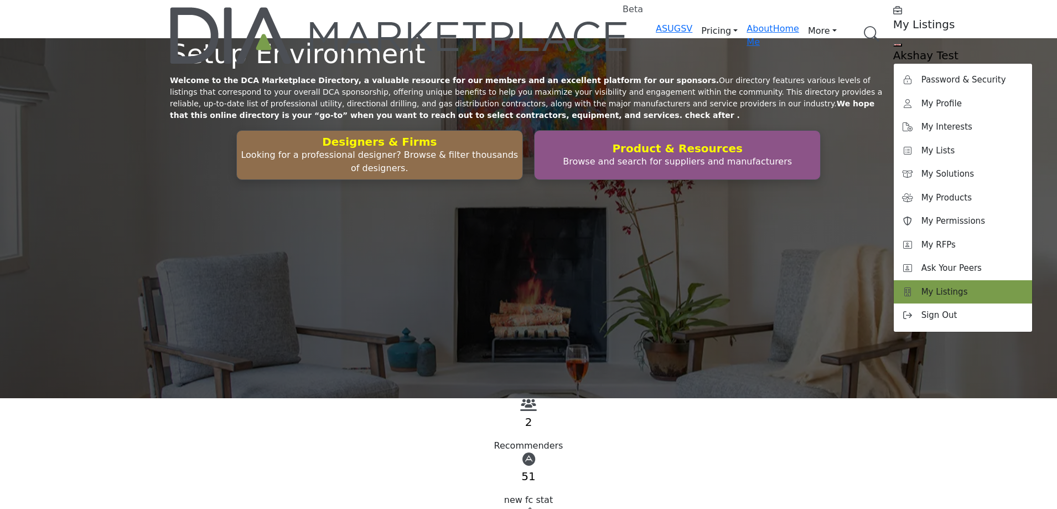
click at [922, 286] on span "My Listings" at bounding box center [945, 292] width 47 height 13
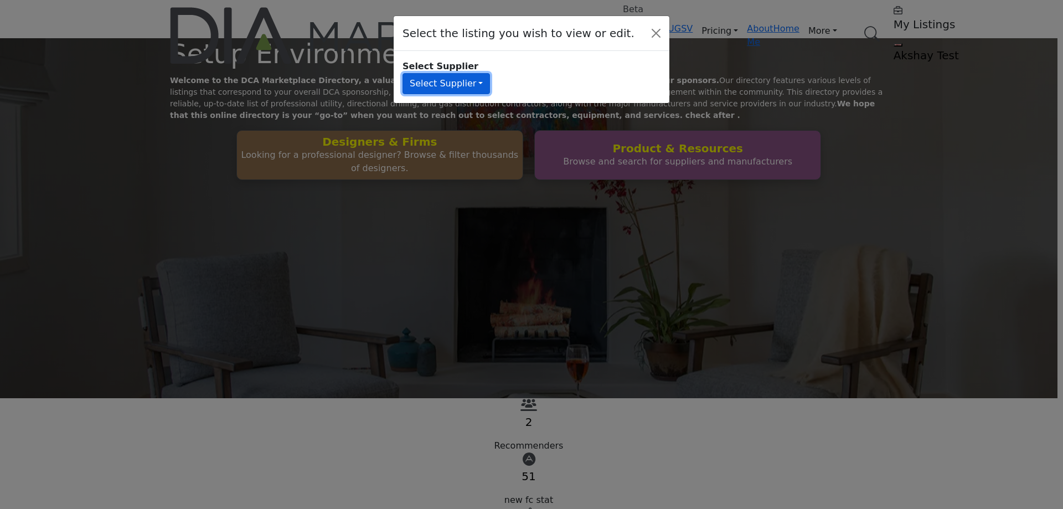
click at [483, 75] on button "Select Supplier" at bounding box center [445, 83] width 87 height 21
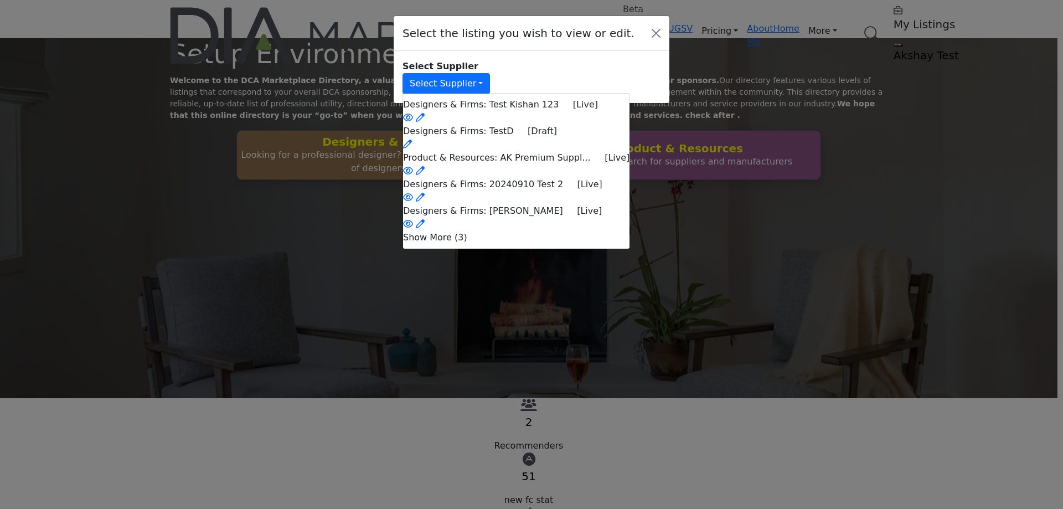
click at [534, 241] on li "Show More (3)" at bounding box center [516, 237] width 226 height 13
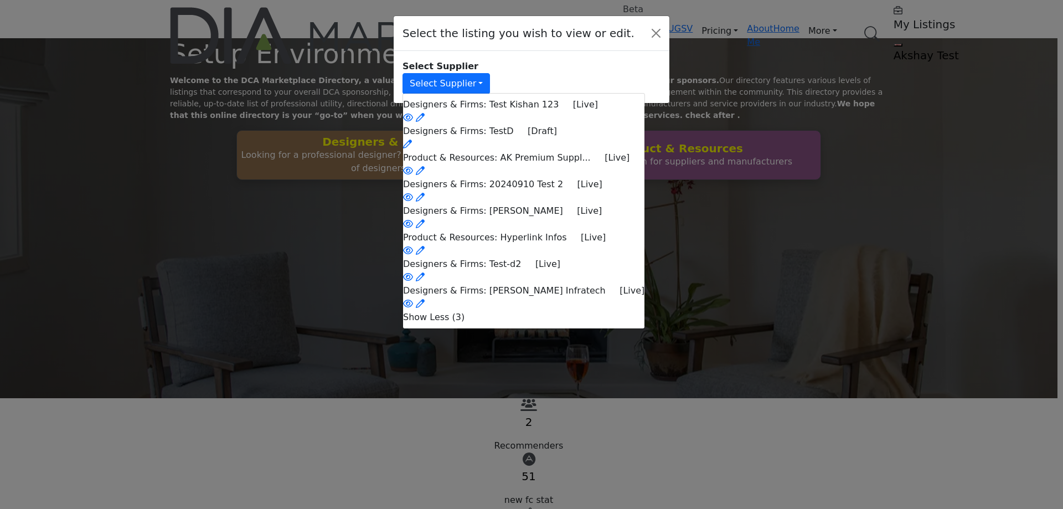
click at [306, 99] on div "Select the listing you wish to view or edit. Select Supplier Select Supplier De…" at bounding box center [531, 254] width 1063 height 509
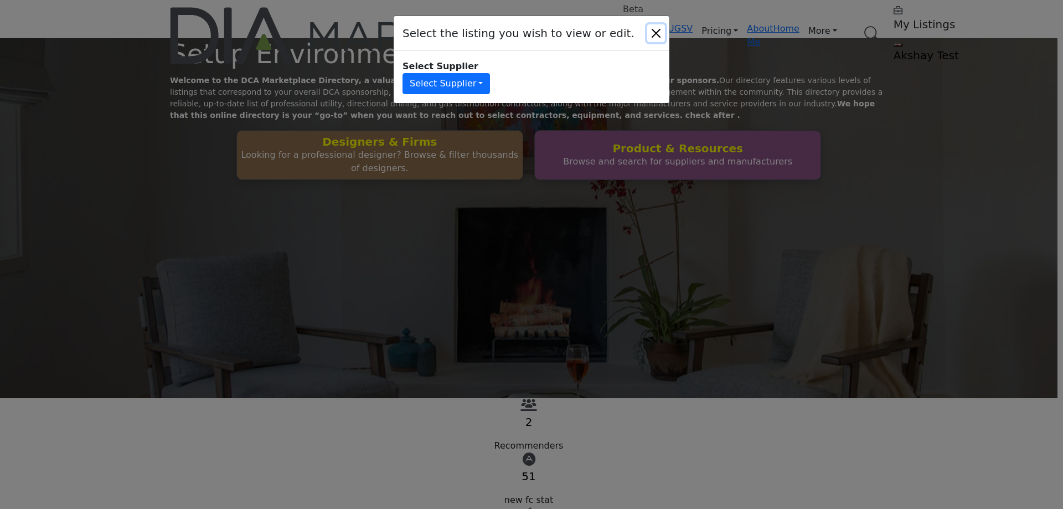
click at [657, 28] on button "Close" at bounding box center [656, 33] width 18 height 18
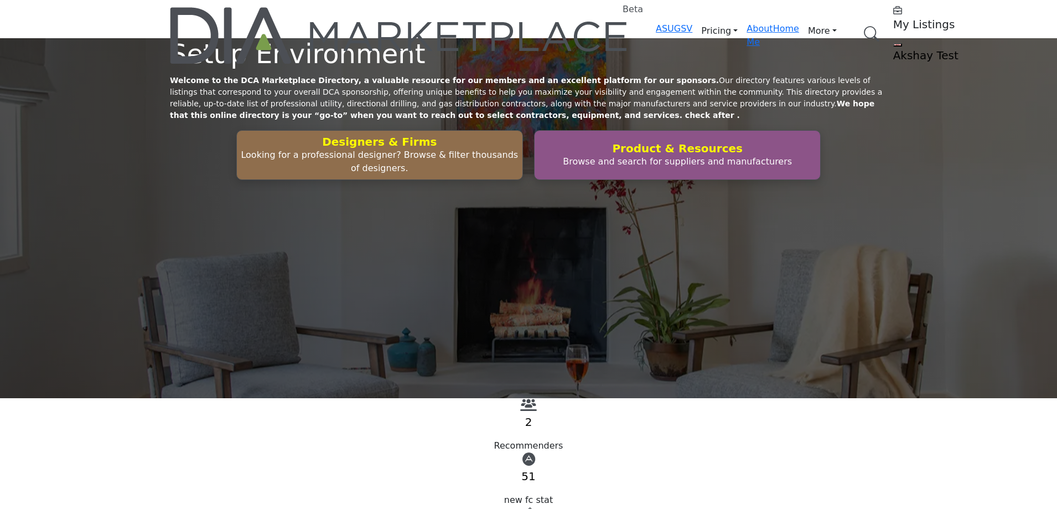
click at [894, 43] on profile-featured-549c3f08-1abc-42e2-92e0-eb85dea1bc4f "Show hide supplier dropdown" at bounding box center [898, 44] width 9 height 3
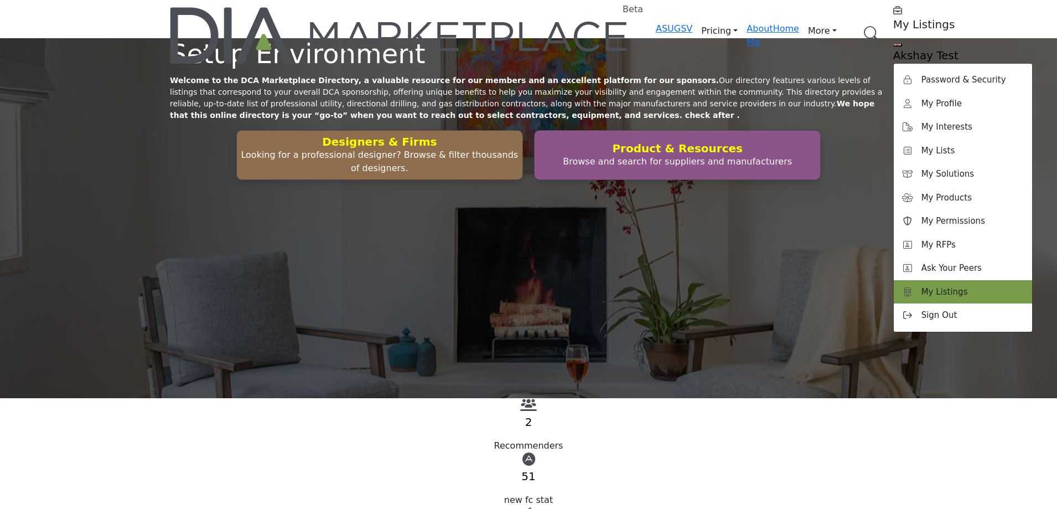
click at [922, 286] on span "My Listings" at bounding box center [945, 292] width 47 height 13
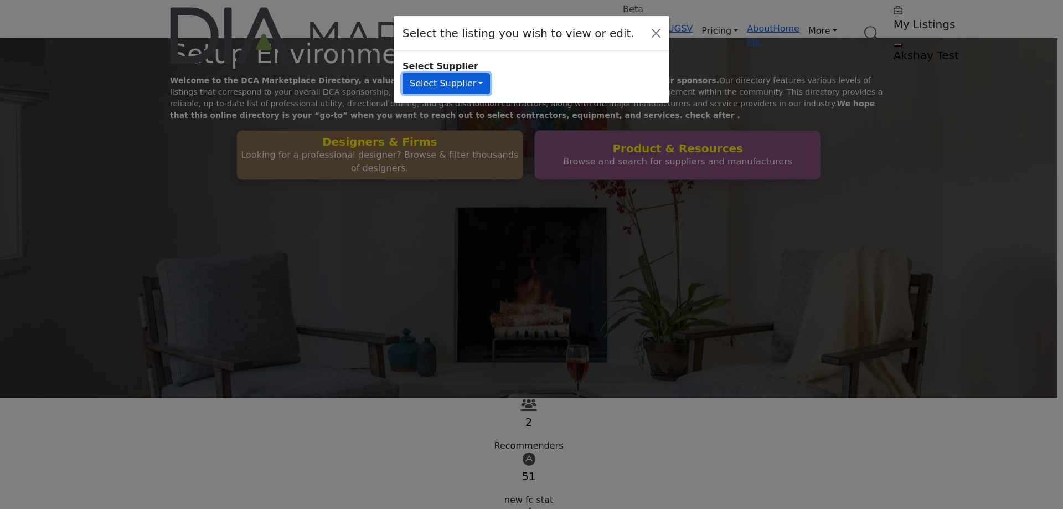
click at [490, 73] on button "Select Supplier" at bounding box center [445, 83] width 87 height 21
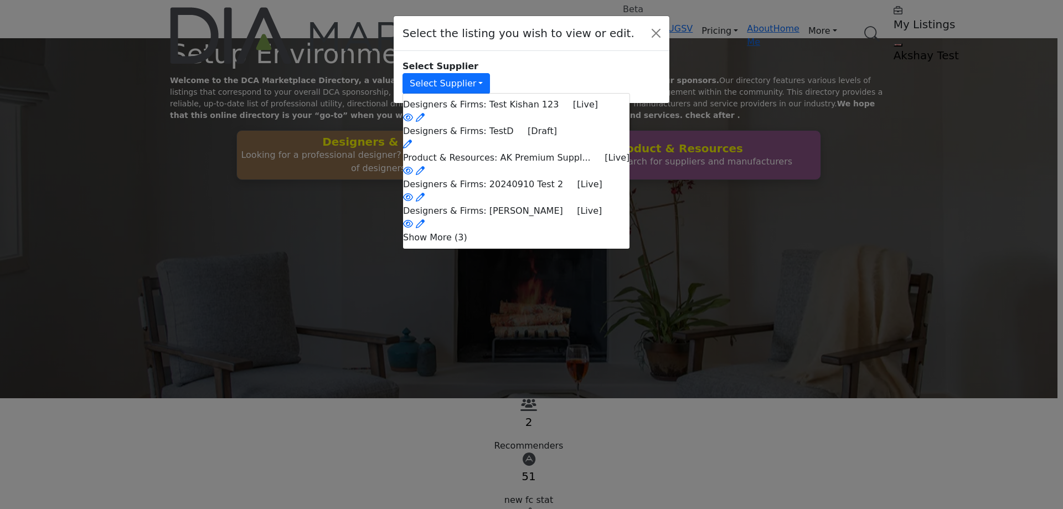
click at [533, 244] on li "Show More (3)" at bounding box center [516, 237] width 226 height 13
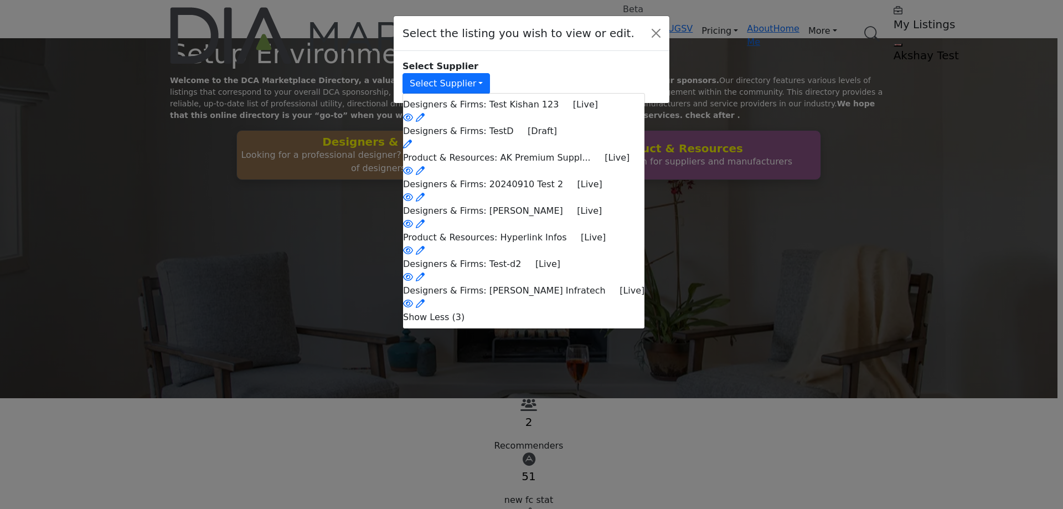
click at [531, 324] on li "Show Less (3)" at bounding box center [523, 317] width 241 height 13
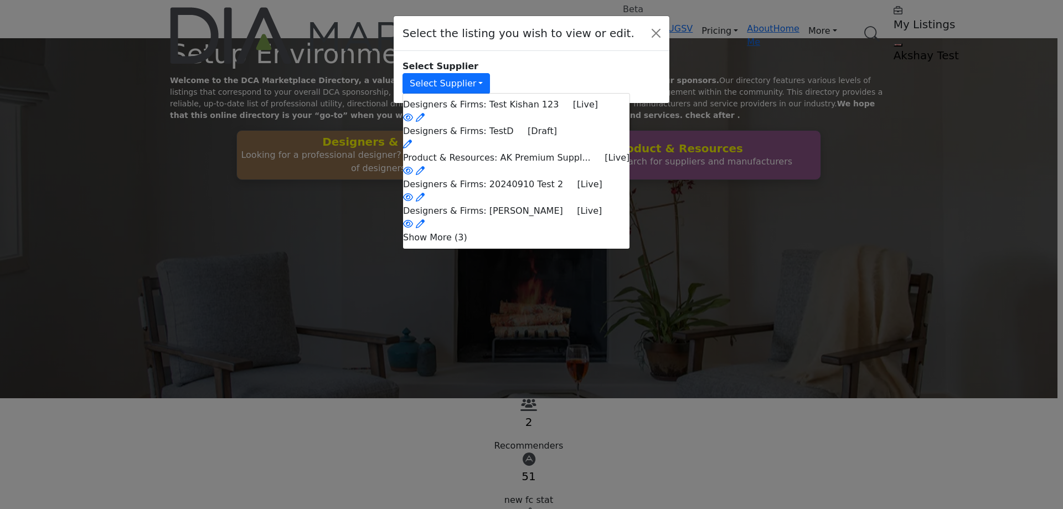
click at [522, 244] on li "Show More (3)" at bounding box center [516, 237] width 226 height 13
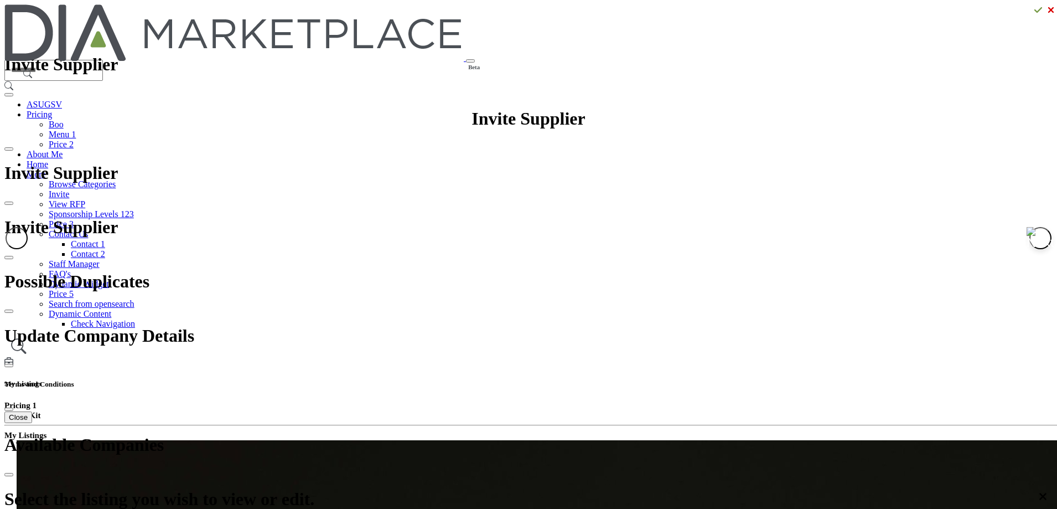
click at [746, 379] on h5 "My Listings" at bounding box center [528, 383] width 1049 height 9
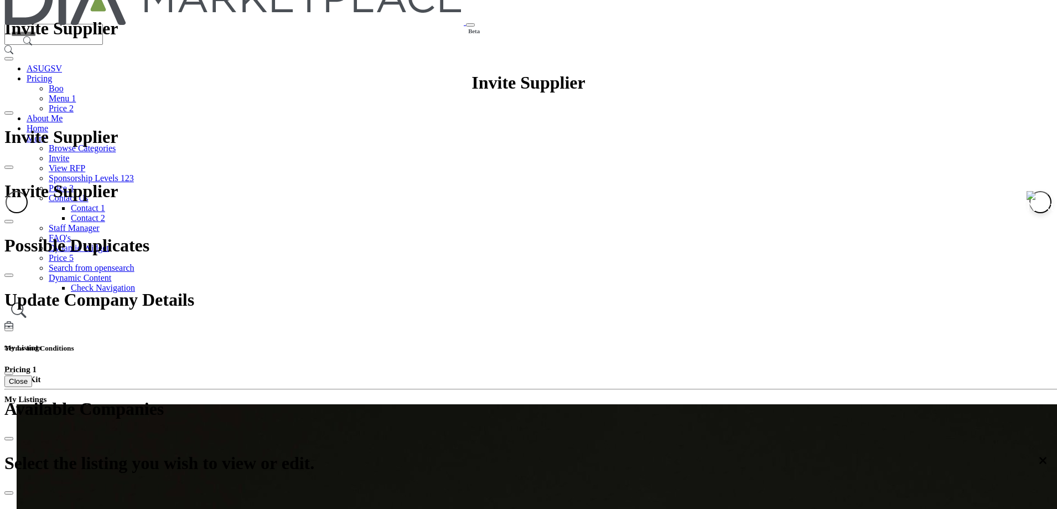
scroll to position [55, 0]
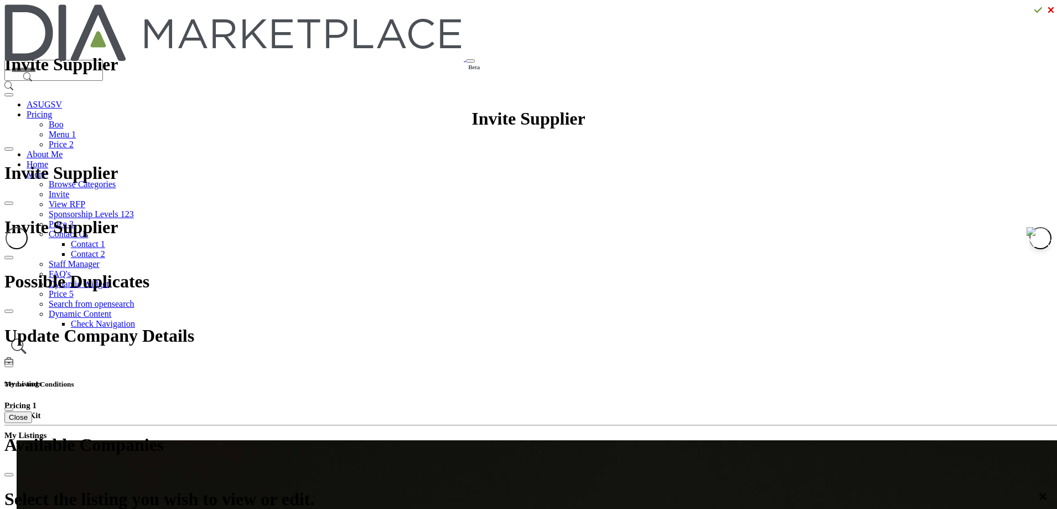
click at [0, 0] on div at bounding box center [0, 0] width 0 height 0
click at [749, 379] on h5 "My Listings" at bounding box center [528, 383] width 1049 height 9
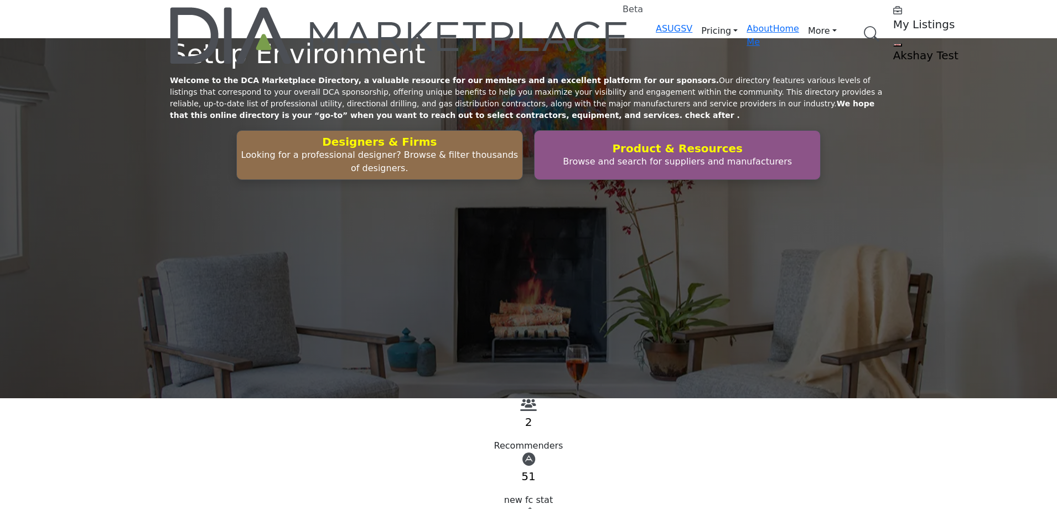
click at [894, 43] on profile-featured-549c3f08-1abc-42e2-92e0-eb85dea1bc4f "Show hide supplier dropdown" at bounding box center [898, 44] width 9 height 3
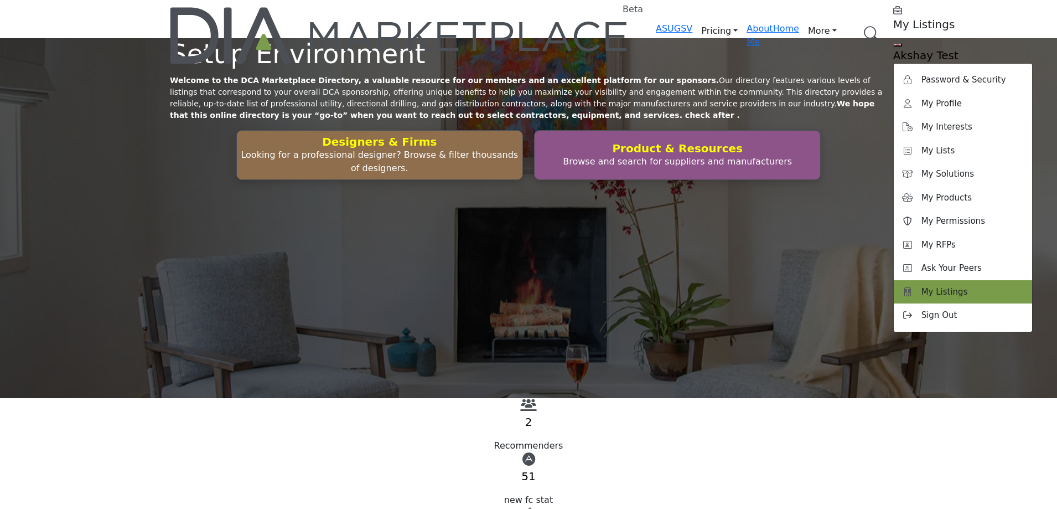
click at [922, 286] on span "My Listings" at bounding box center [945, 292] width 47 height 13
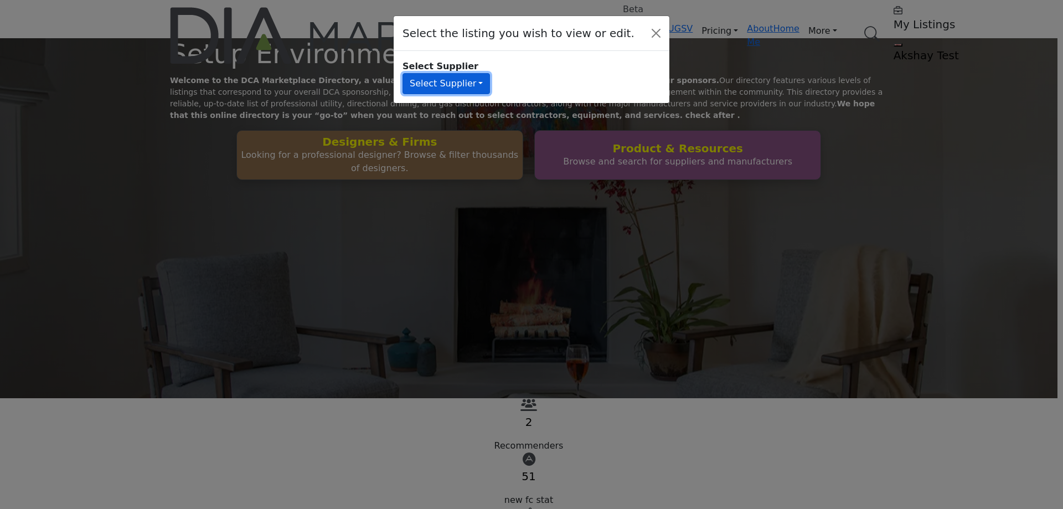
click at [490, 73] on button "Select Supplier" at bounding box center [445, 83] width 87 height 21
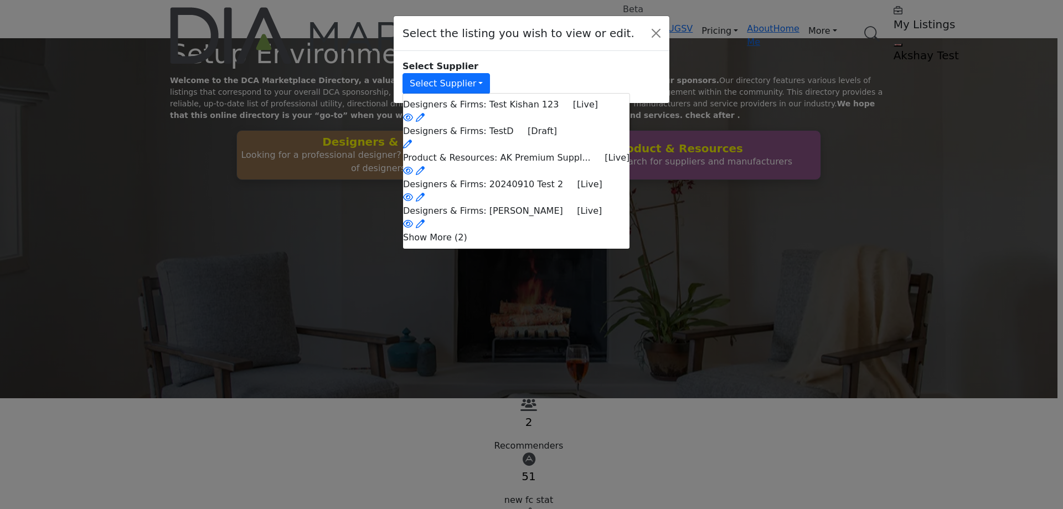
click at [529, 244] on li "Show More (2)" at bounding box center [516, 237] width 226 height 13
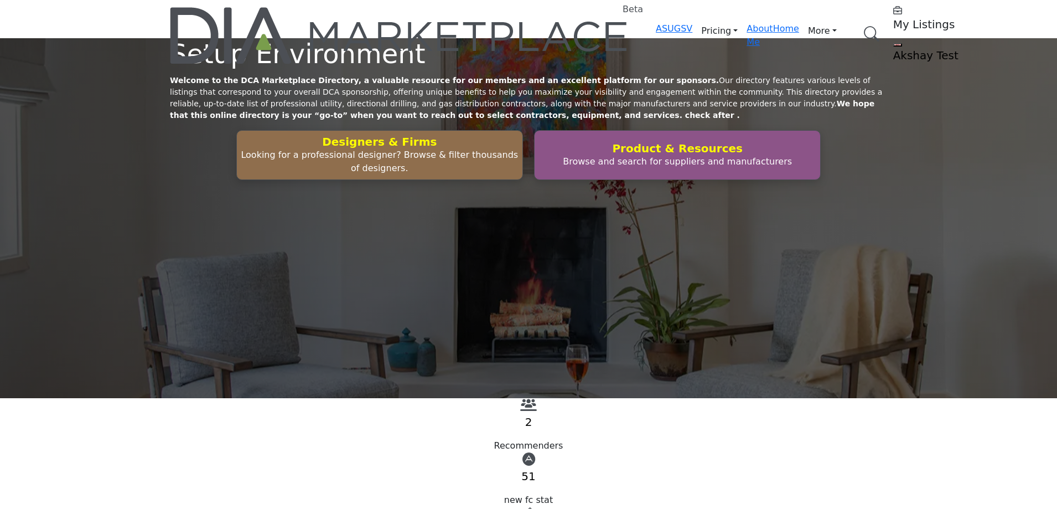
click at [894, 43] on profile-featured-549c3f08-1abc-42e2-92e0-eb85dea1bc4f "Show hide supplier dropdown" at bounding box center [898, 44] width 9 height 3
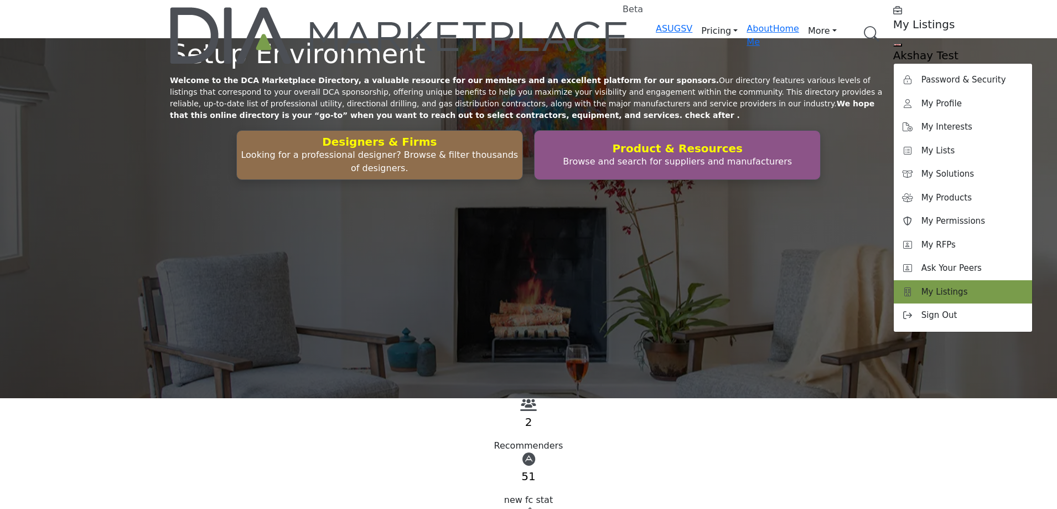
click at [894, 280] on link "My Listings" at bounding box center [963, 292] width 138 height 24
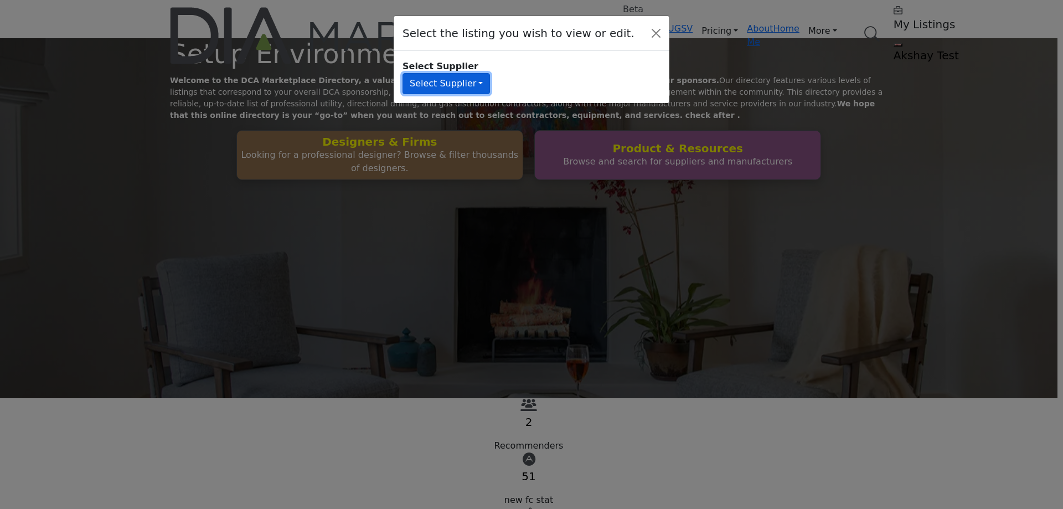
click at [490, 78] on button "Select Supplier" at bounding box center [445, 83] width 87 height 21
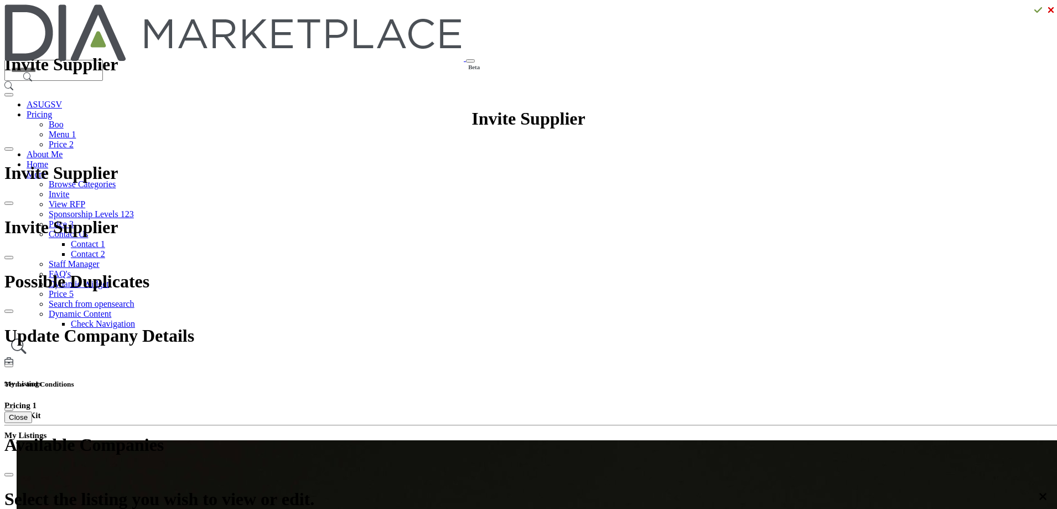
click at [13, 357] on icon at bounding box center [8, 361] width 9 height 9
click at [752, 379] on h5 "My Listings" at bounding box center [528, 383] width 1049 height 9
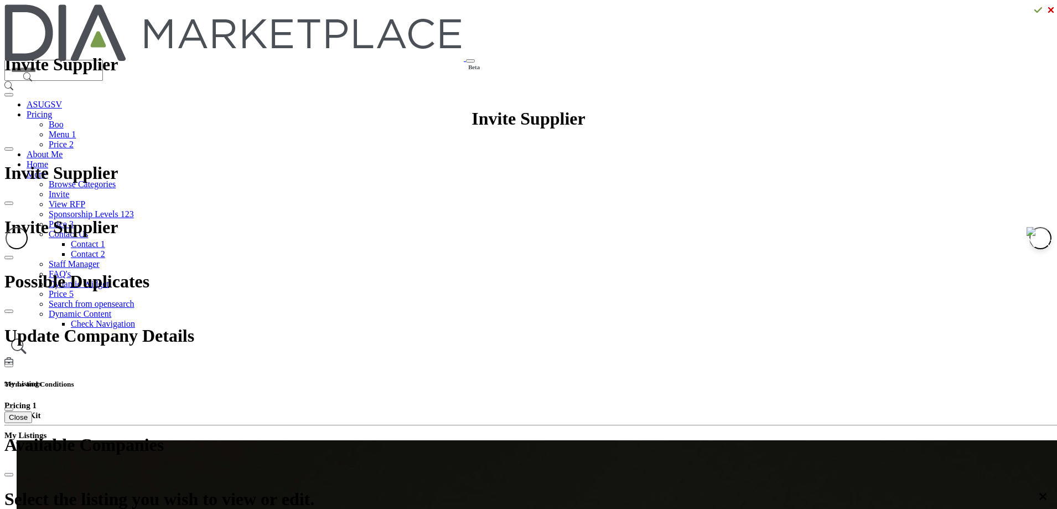
scroll to position [41, 0]
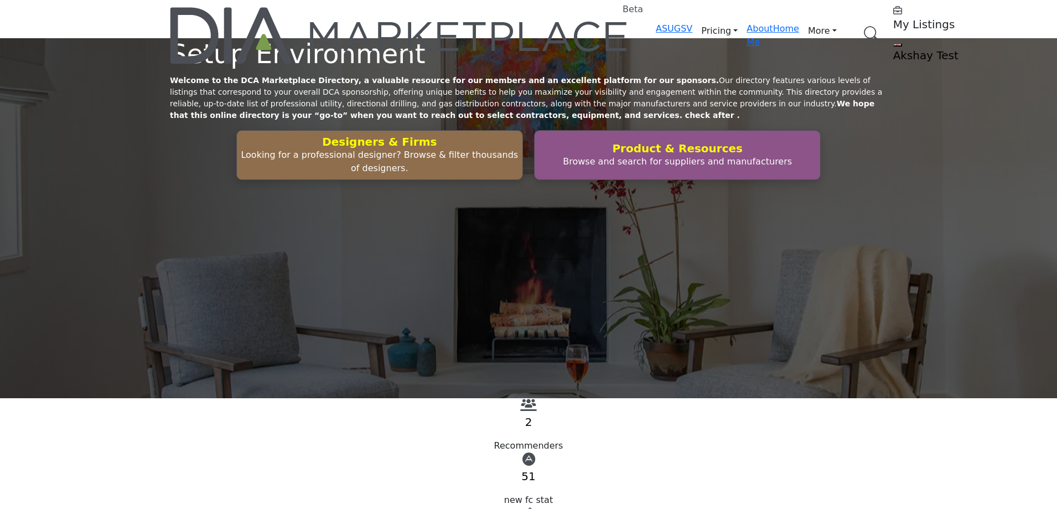
click at [894, 43] on profile-featured-549c3f08-1abc-42e2-92e0-eb85dea1bc4f "Show hide supplier dropdown" at bounding box center [898, 44] width 9 height 3
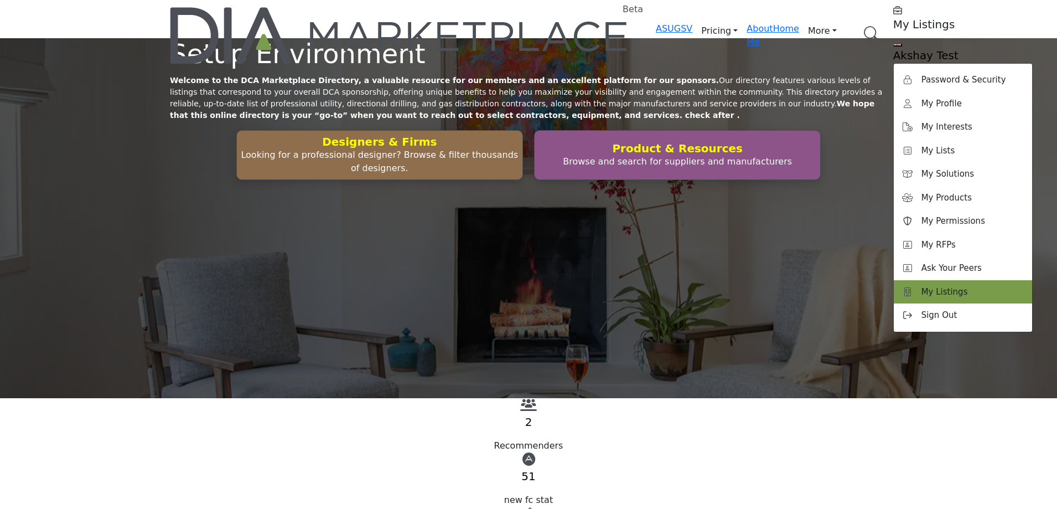
click at [894, 280] on link "My Listings" at bounding box center [963, 292] width 138 height 24
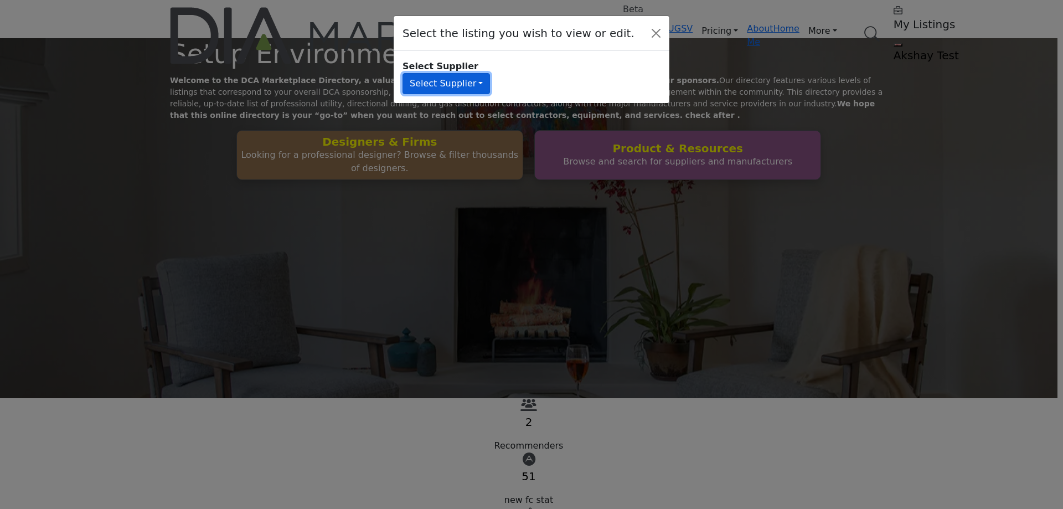
click at [490, 85] on button "Select Supplier" at bounding box center [445, 83] width 87 height 21
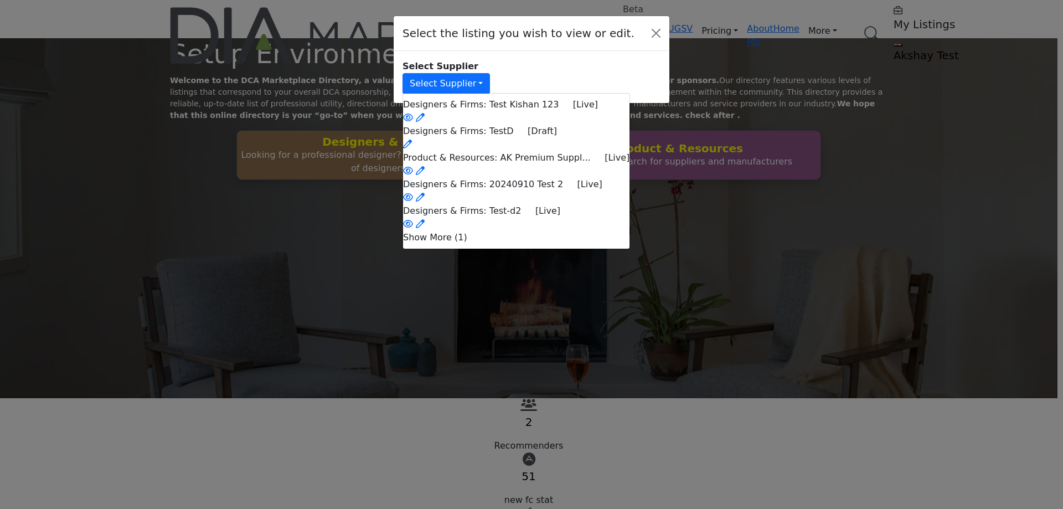
click at [531, 244] on li "Show More (1)" at bounding box center [516, 237] width 226 height 13
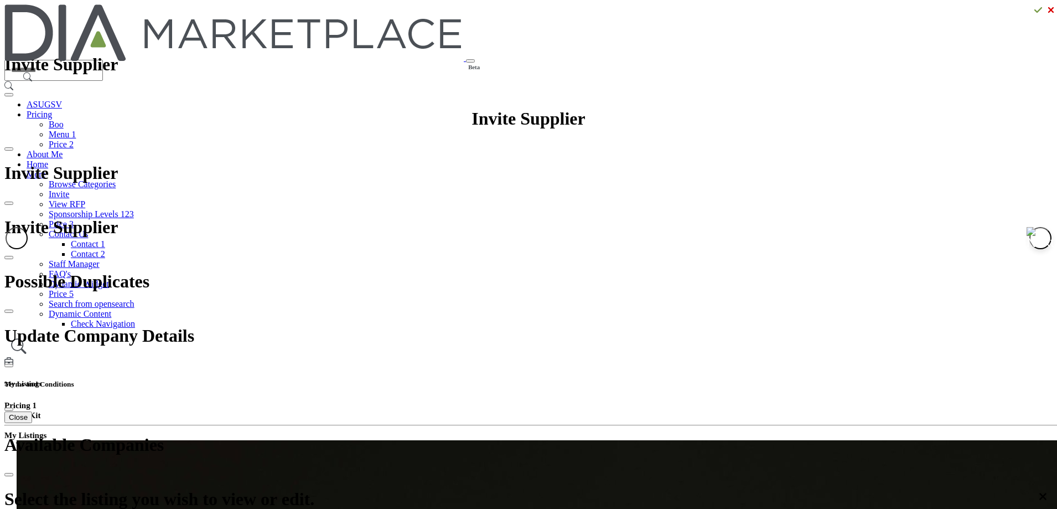
click at [761, 379] on h5 "My Listings" at bounding box center [528, 383] width 1049 height 9
drag, startPoint x: 968, startPoint y: 358, endPoint x: 850, endPoint y: 319, distance: 124.8
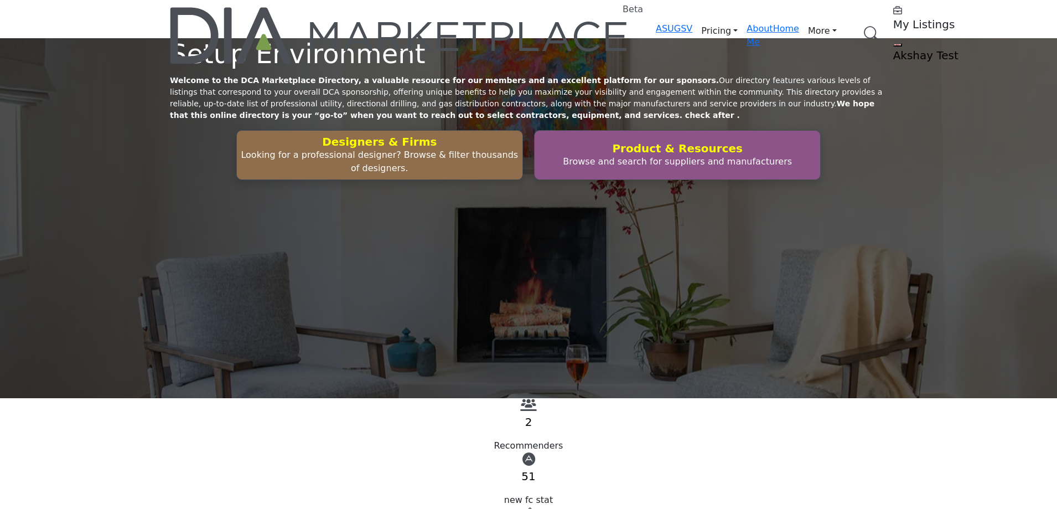
click at [894, 43] on profile-featured-549c3f08-1abc-42e2-92e0-eb85dea1bc4f "Show hide supplier dropdown" at bounding box center [898, 44] width 9 height 3
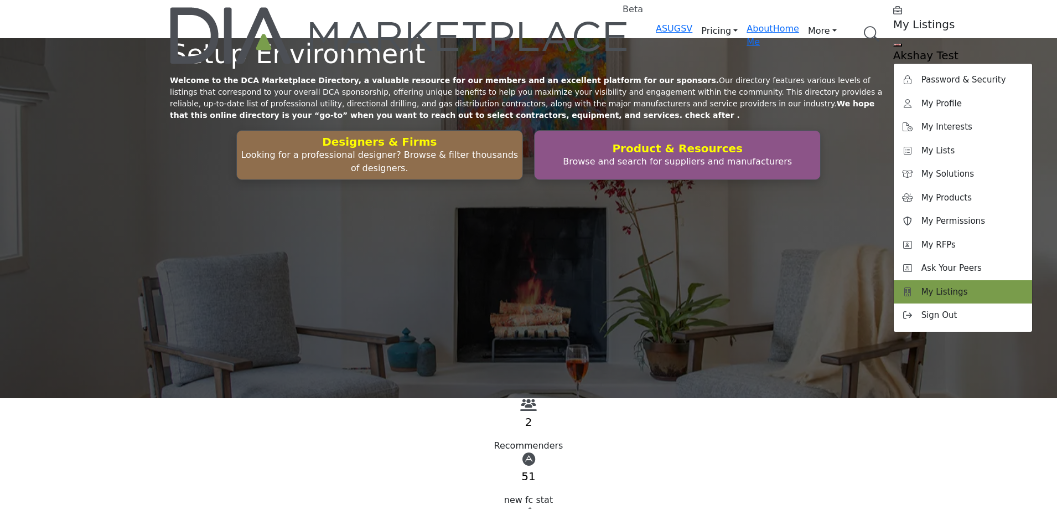
click at [894, 280] on link "My Listings" at bounding box center [963, 292] width 138 height 24
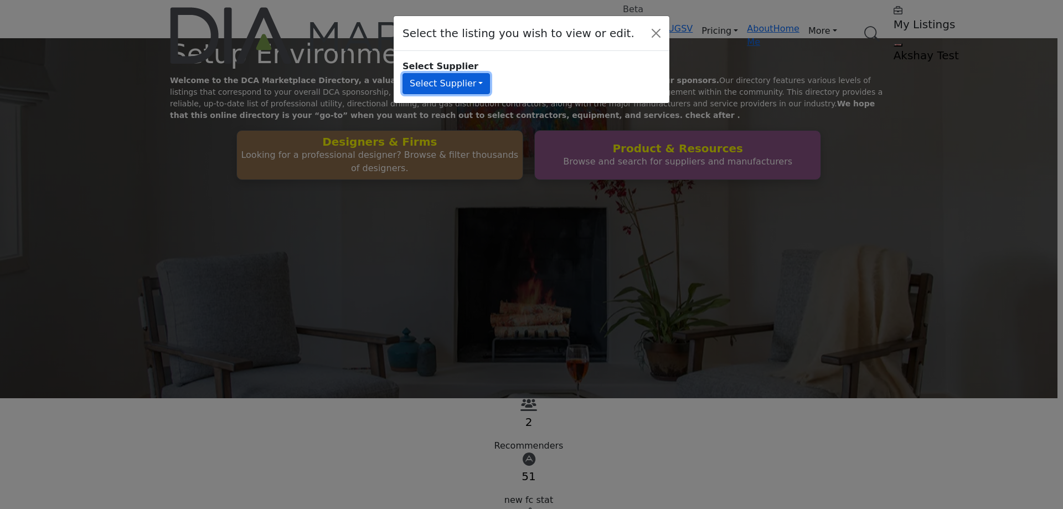
click at [490, 76] on button "Select Supplier" at bounding box center [445, 83] width 87 height 21
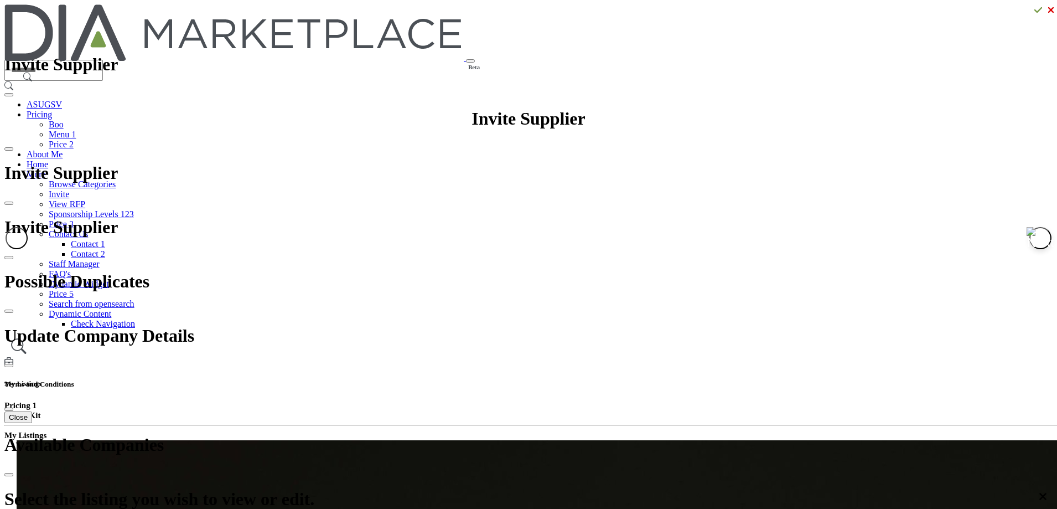
click at [757, 379] on h5 "My Listings" at bounding box center [528, 383] width 1049 height 9
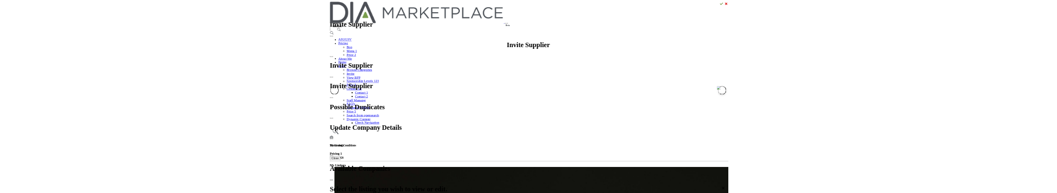
scroll to position [7, 0]
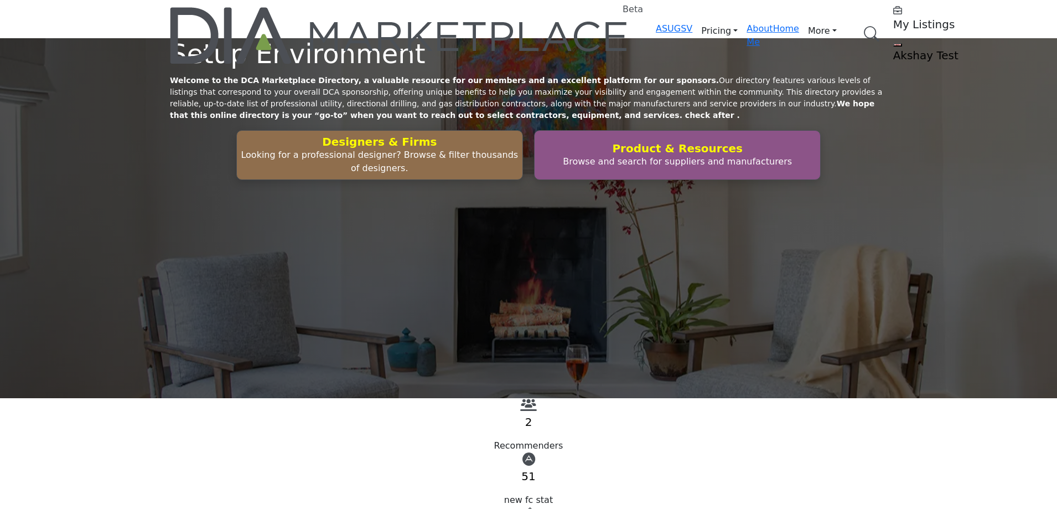
click at [894, 43] on profile-featured-549c3f08-1abc-42e2-92e0-eb85dea1bc4f "Show hide supplier dropdown" at bounding box center [898, 44] width 9 height 3
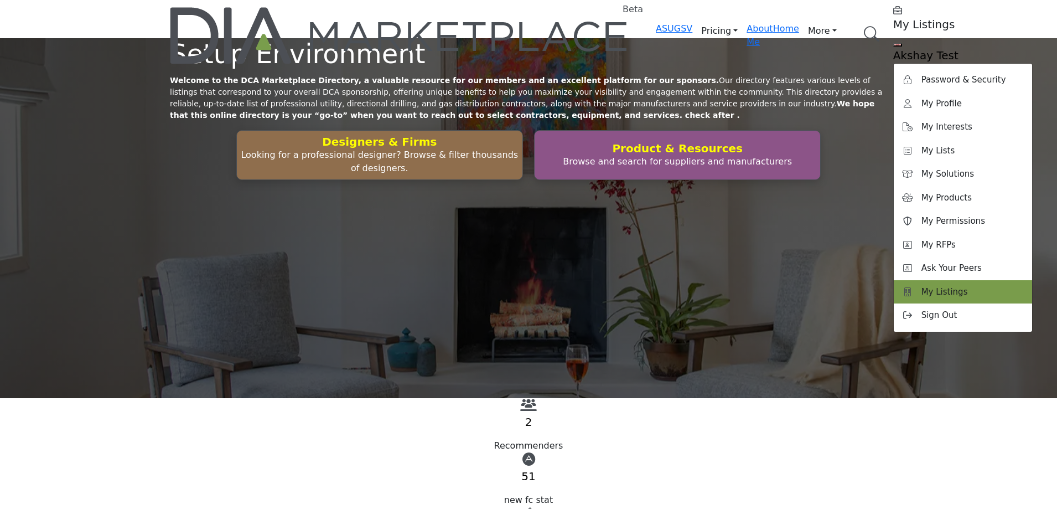
click at [922, 286] on span "My Listings" at bounding box center [945, 292] width 47 height 13
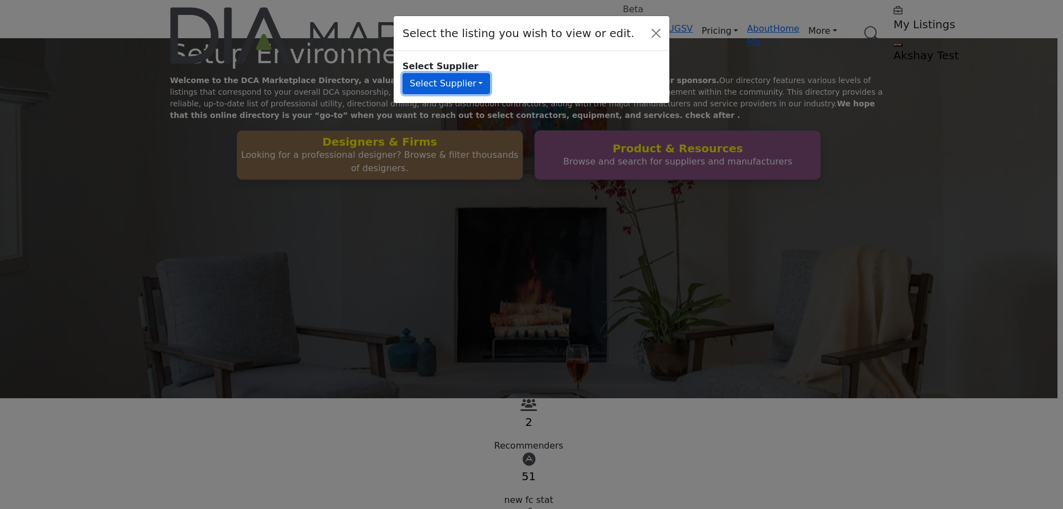
click at [490, 78] on button "Select Supplier" at bounding box center [445, 83] width 87 height 21
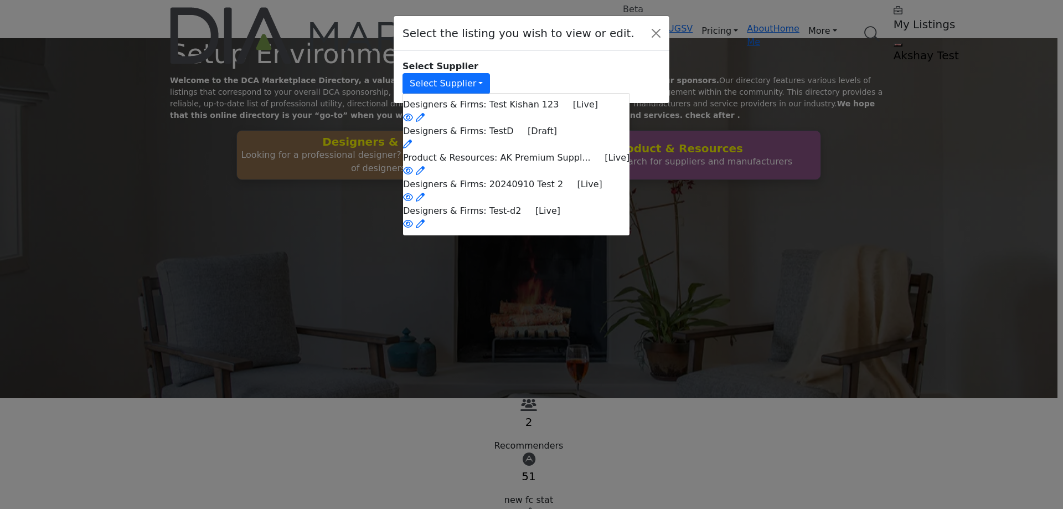
click at [819, 136] on div "Select the listing you wish to view or edit. Select Supplier Select Supplier De…" at bounding box center [531, 254] width 1063 height 509
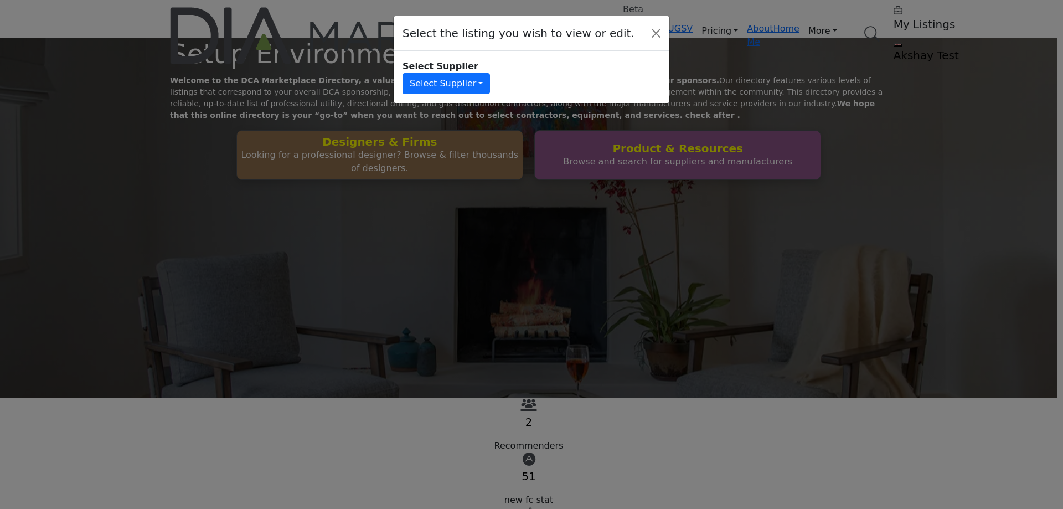
click at [332, 162] on div "Select the listing you wish to view or edit. Select Supplier Select Supplier De…" at bounding box center [531, 254] width 1063 height 509
click at [448, 85] on button "Select Supplier" at bounding box center [445, 83] width 87 height 21
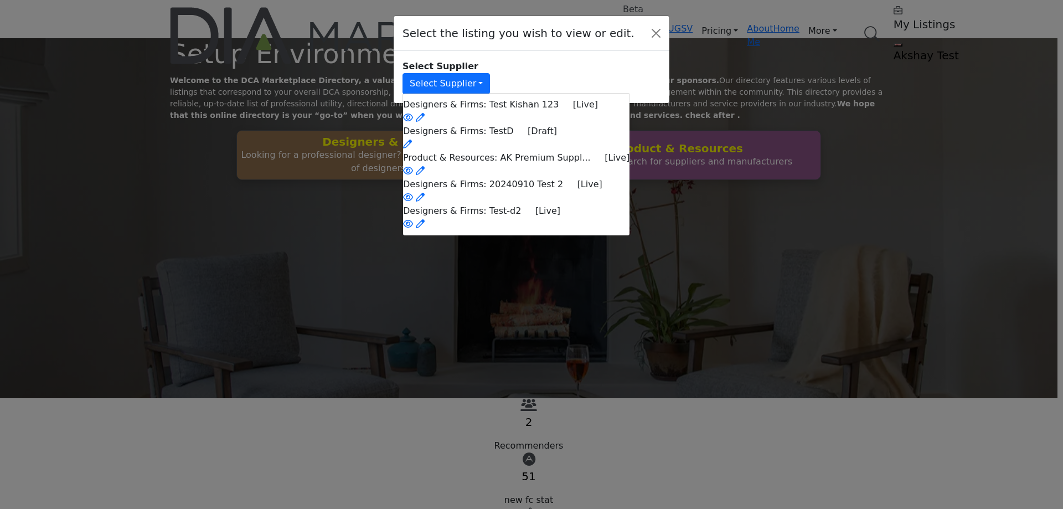
click at [666, 26] on div "Select the listing you wish to view or edit." at bounding box center [532, 33] width 276 height 35
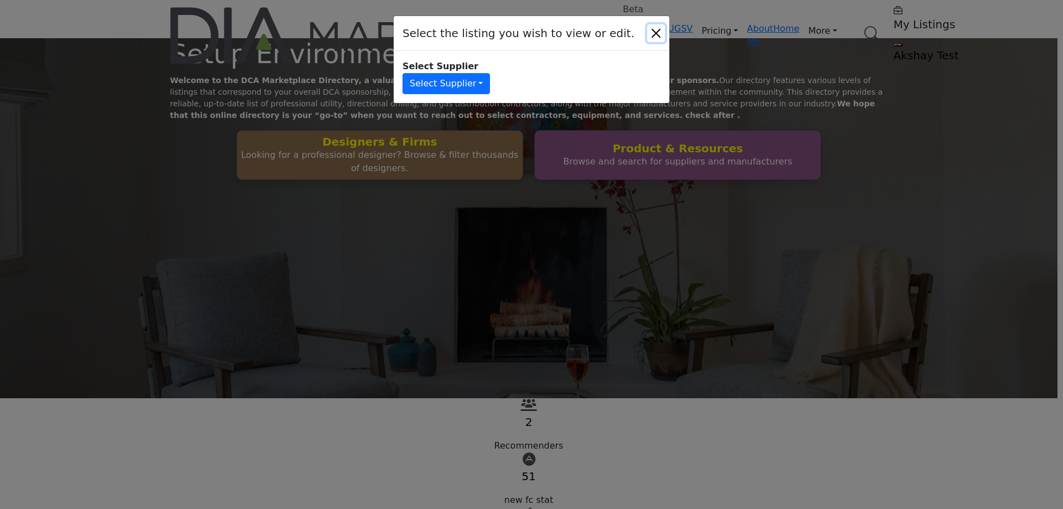
click at [660, 29] on button "Close" at bounding box center [656, 33] width 18 height 18
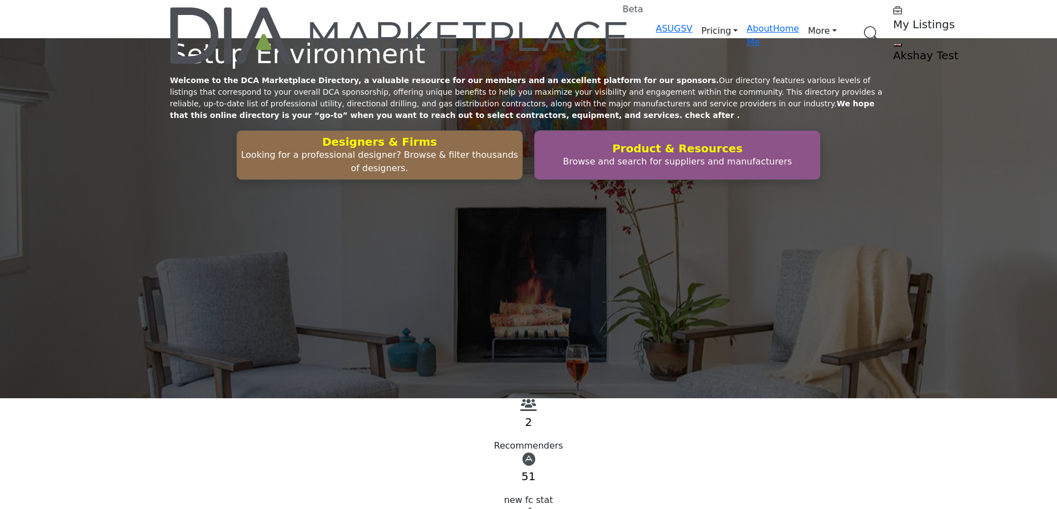
click at [894, 49] on h5 "Akshay Test" at bounding box center [963, 55] width 138 height 13
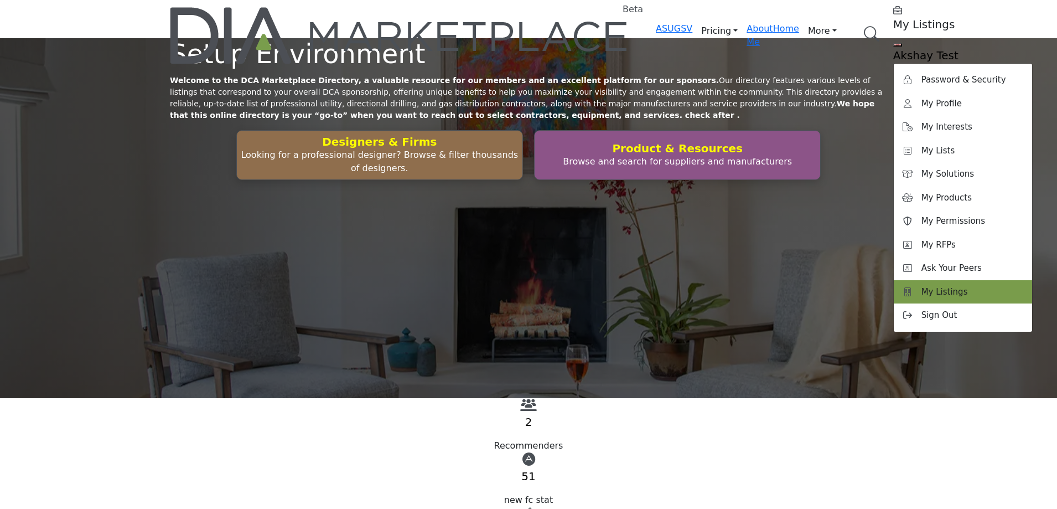
click at [922, 286] on span "My Listings" at bounding box center [945, 292] width 47 height 13
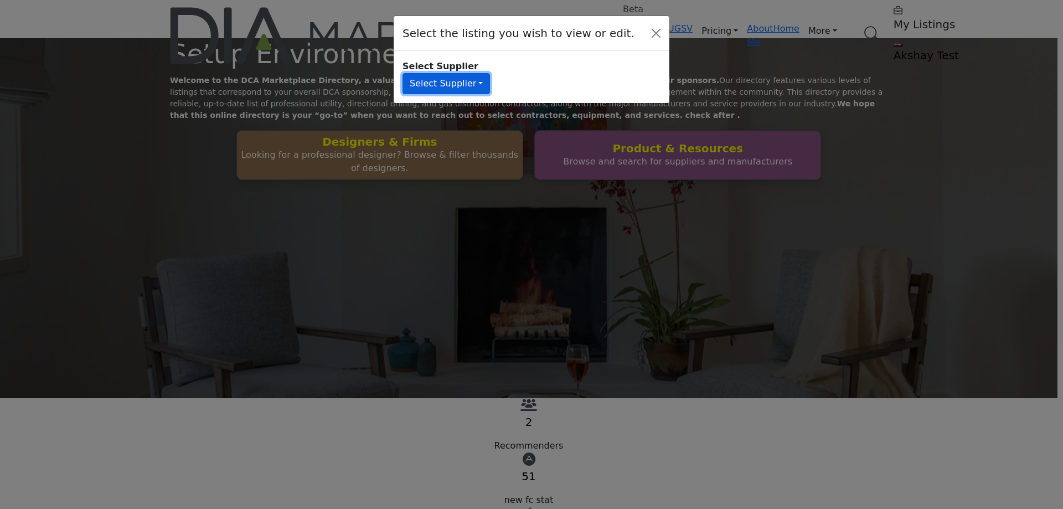
click at [451, 81] on button "Select Supplier" at bounding box center [445, 83] width 87 height 21
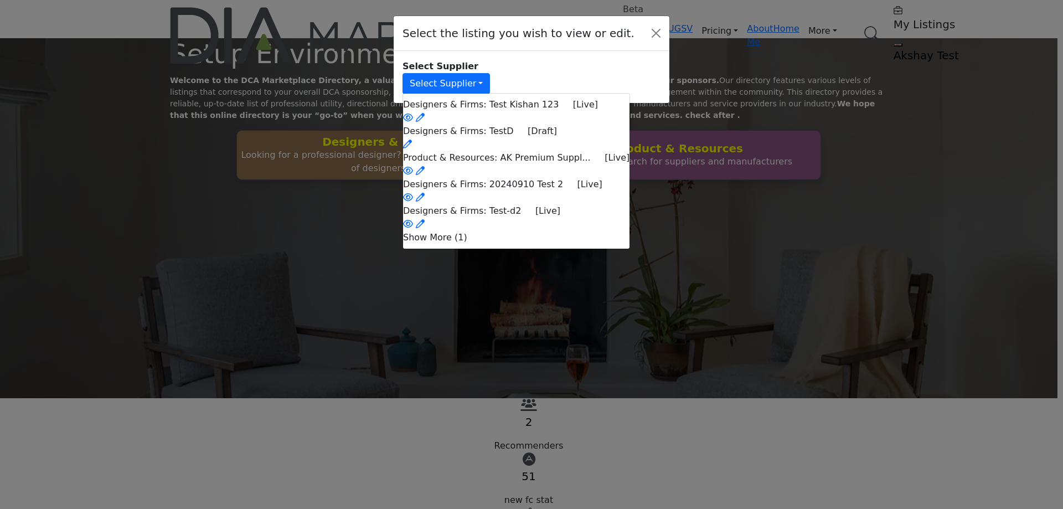
click at [529, 243] on li "Show More (1)" at bounding box center [516, 237] width 226 height 13
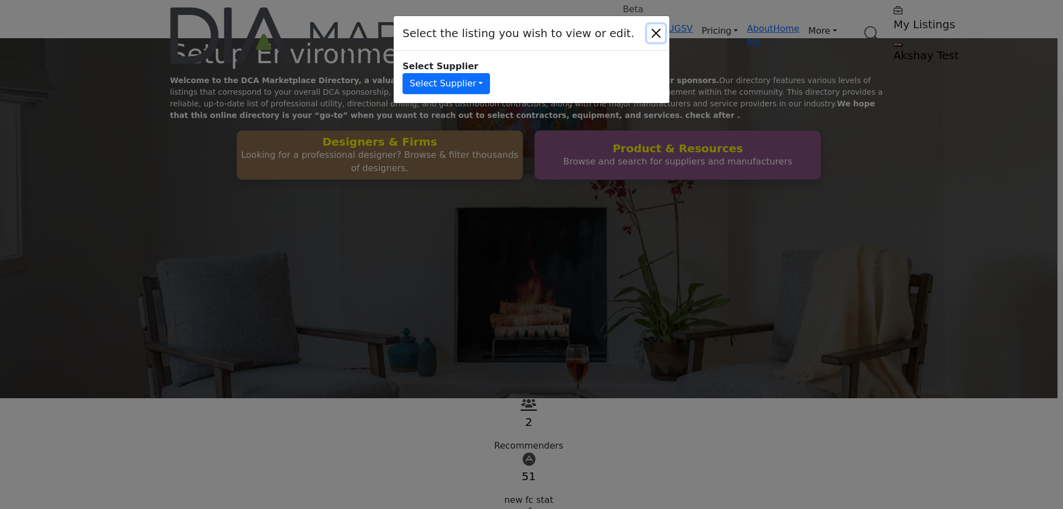
click at [660, 30] on button "Close" at bounding box center [656, 33] width 18 height 18
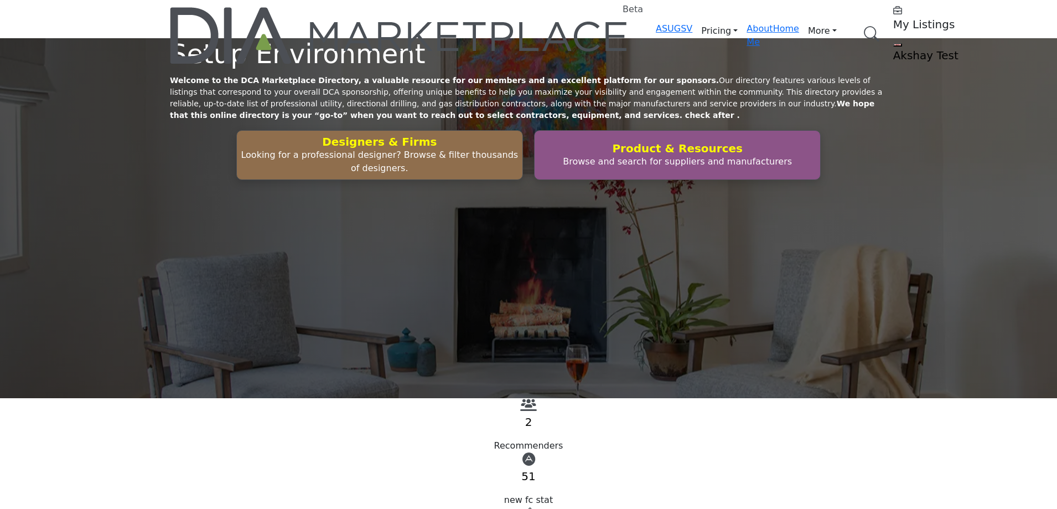
click at [894, 43] on profile-featured-549c3f08-1abc-42e2-92e0-eb85dea1bc4f "Show hide supplier dropdown" at bounding box center [898, 44] width 9 height 3
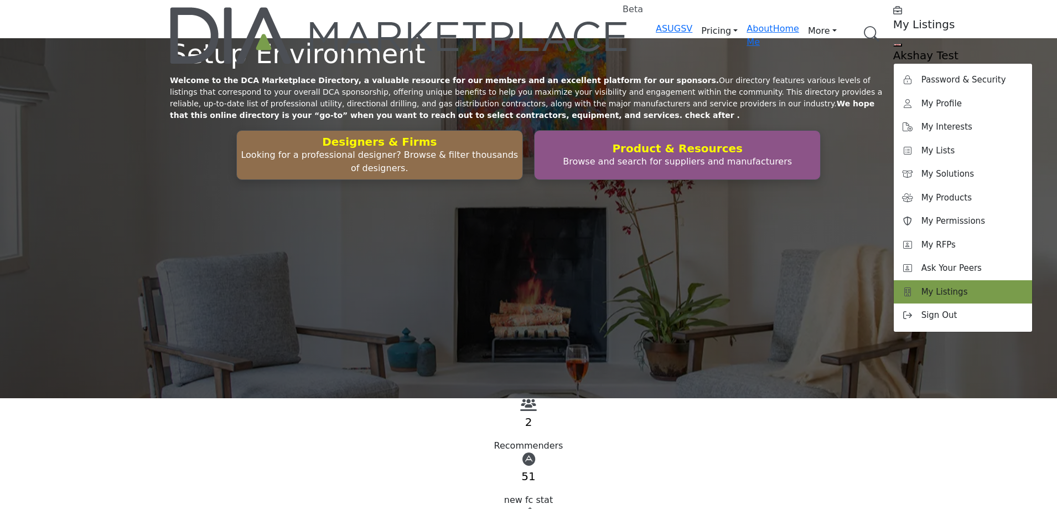
click at [922, 286] on span "My Listings" at bounding box center [945, 292] width 47 height 13
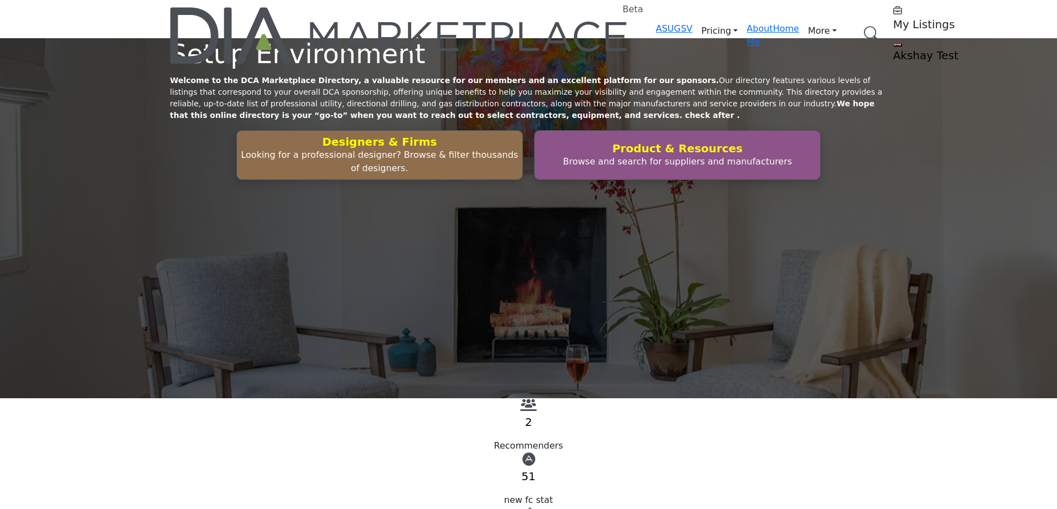
click at [894, 43] on profile-featured-549c3f08-1abc-42e2-92e0-eb85dea1bc4f "Show hide supplier dropdown" at bounding box center [898, 44] width 9 height 3
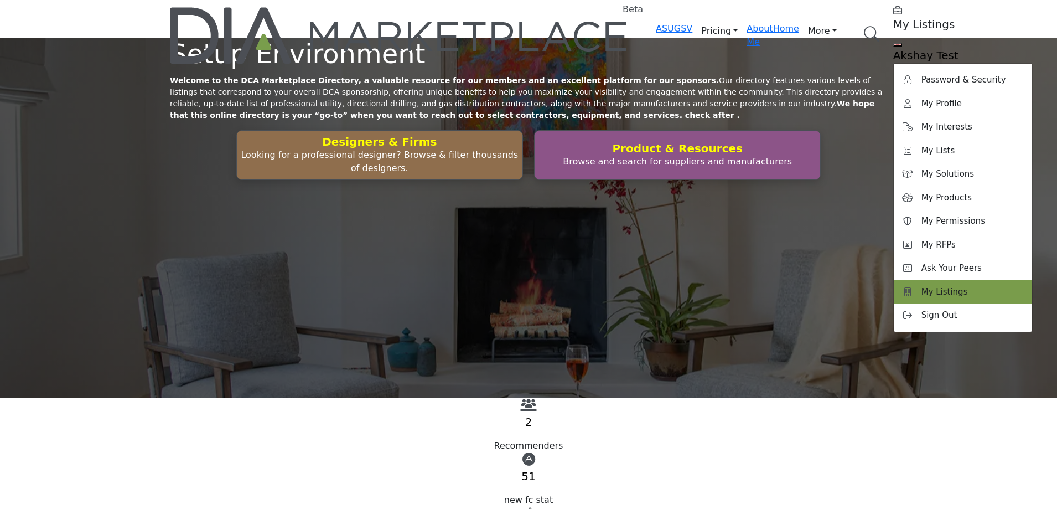
click at [922, 286] on span "My Listings" at bounding box center [945, 292] width 47 height 13
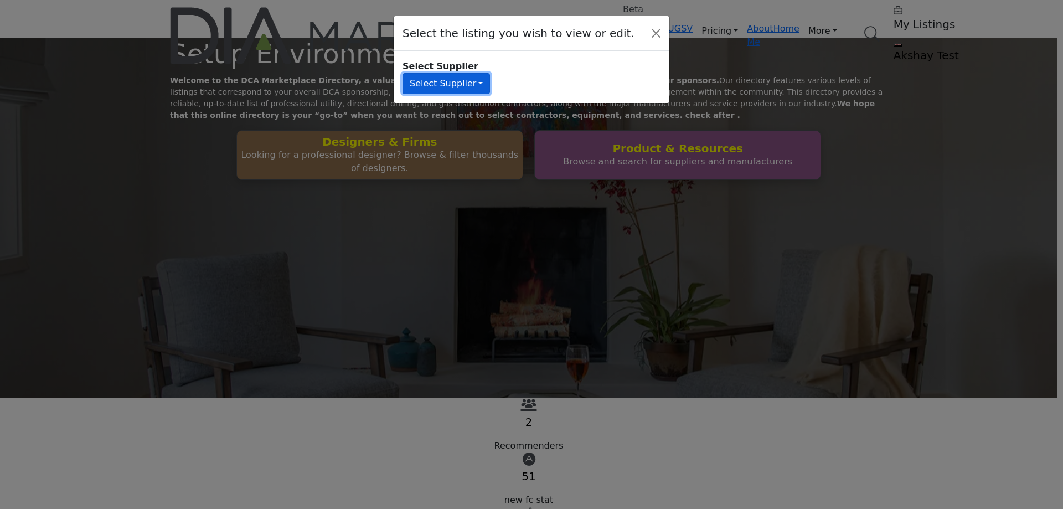
click at [448, 78] on button "Select Supplier" at bounding box center [445, 83] width 87 height 21
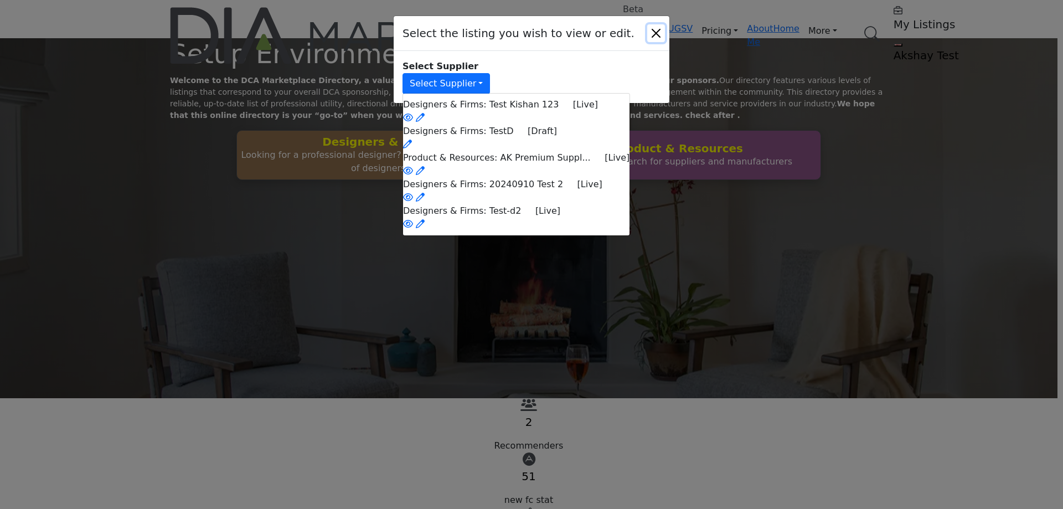
click at [659, 29] on button "Close" at bounding box center [656, 33] width 18 height 18
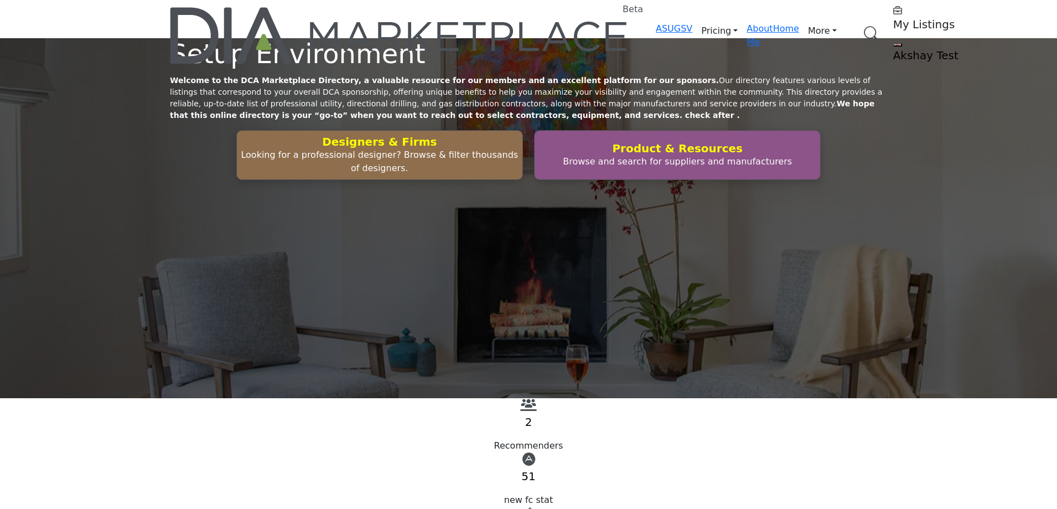
click at [894, 43] on profile-featured-549c3f08-1abc-42e2-92e0-eb85dea1bc4f "Show hide supplier dropdown" at bounding box center [898, 44] width 9 height 3
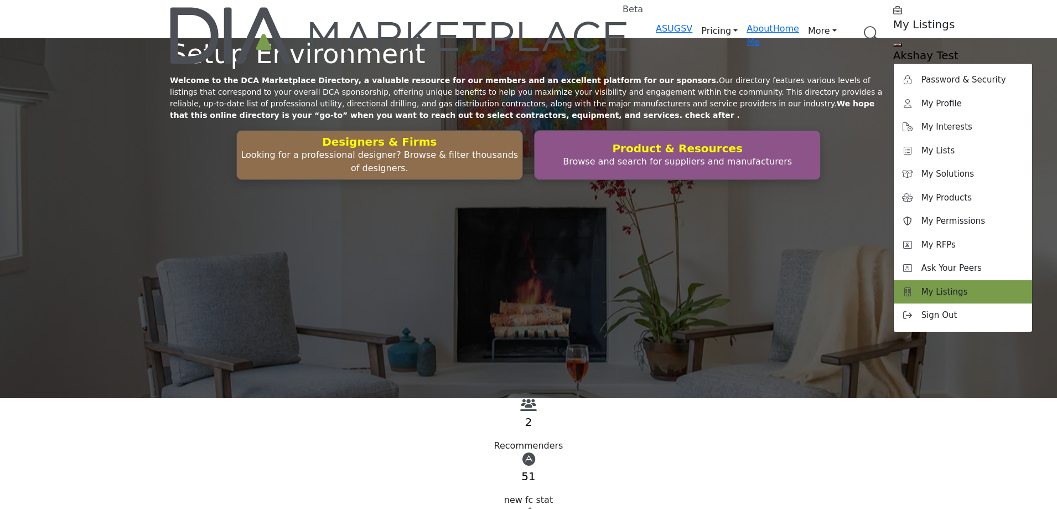
click at [922, 286] on span "My Listings" at bounding box center [945, 292] width 47 height 13
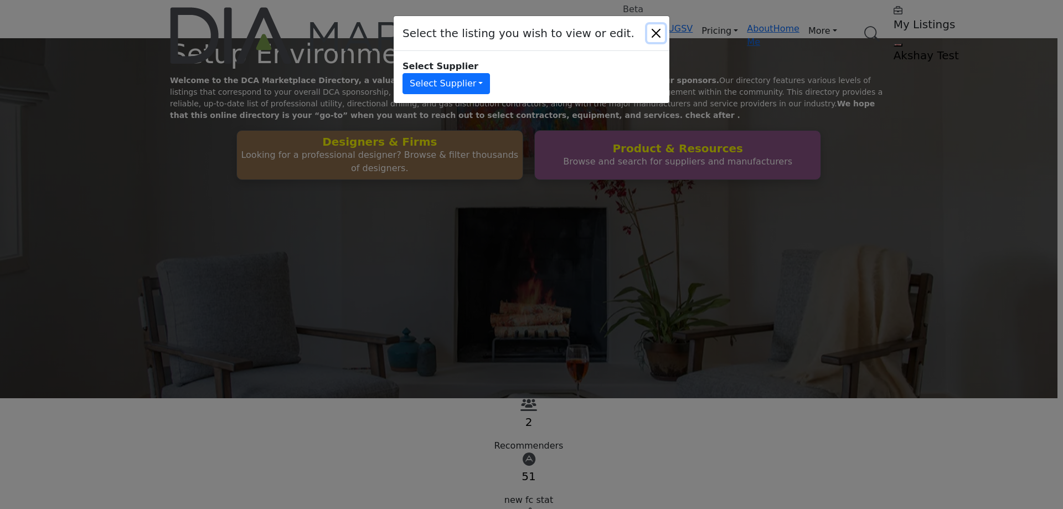
click at [655, 28] on button "Close" at bounding box center [656, 33] width 18 height 18
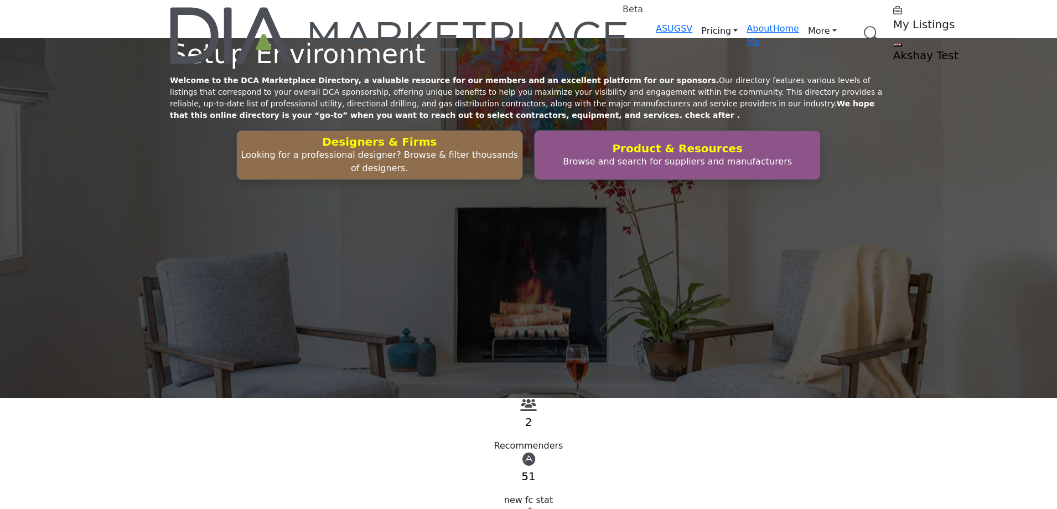
click at [894, 43] on profile-featured-549c3f08-1abc-42e2-92e0-eb85dea1bc4f "Show hide supplier dropdown" at bounding box center [898, 44] width 9 height 3
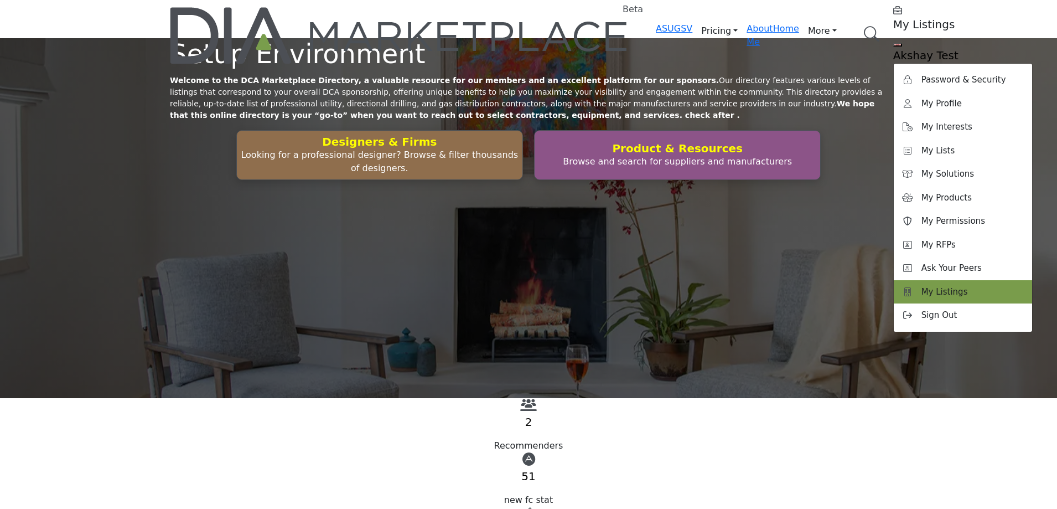
click at [922, 286] on span "My Listings" at bounding box center [945, 292] width 47 height 13
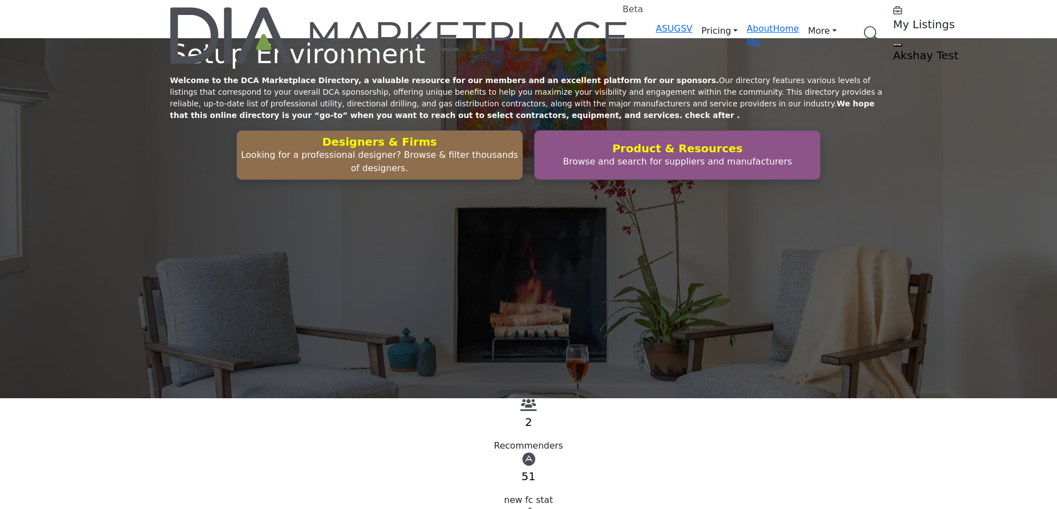
click at [894, 43] on profile-featured-549c3f08-1abc-42e2-92e0-eb85dea1bc4f "Show hide supplier dropdown" at bounding box center [898, 44] width 9 height 3
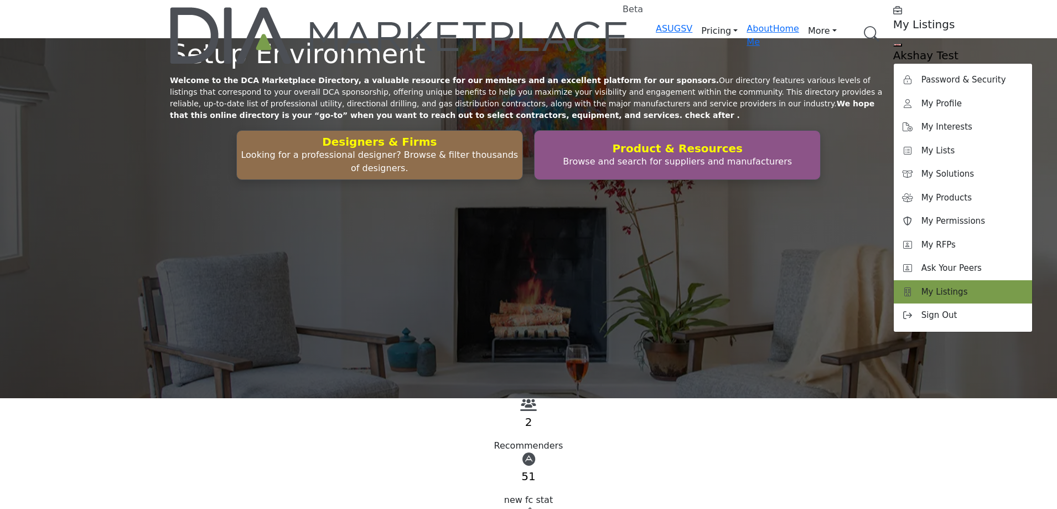
click at [922, 286] on span "My Listings" at bounding box center [945, 292] width 47 height 13
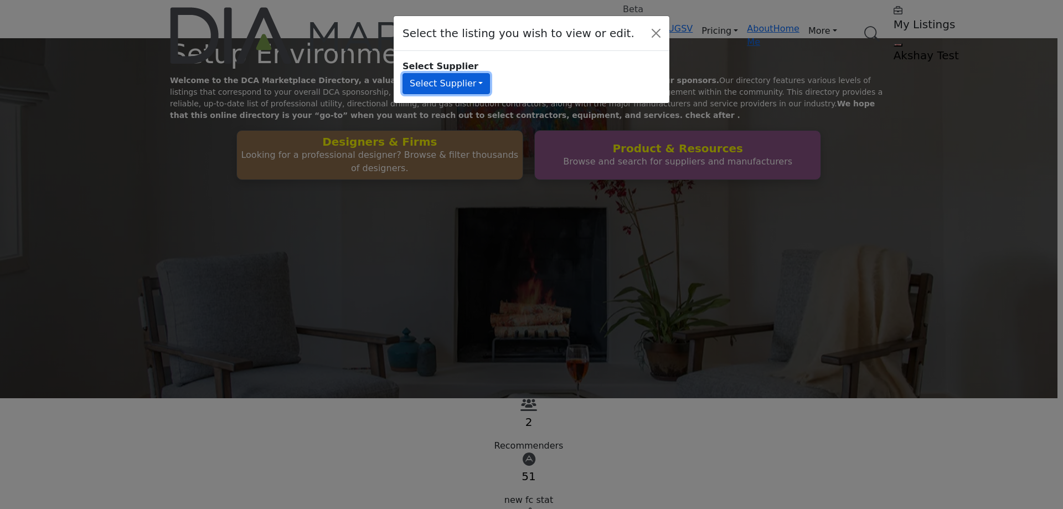
click at [457, 79] on button "Select Supplier" at bounding box center [445, 83] width 87 height 21
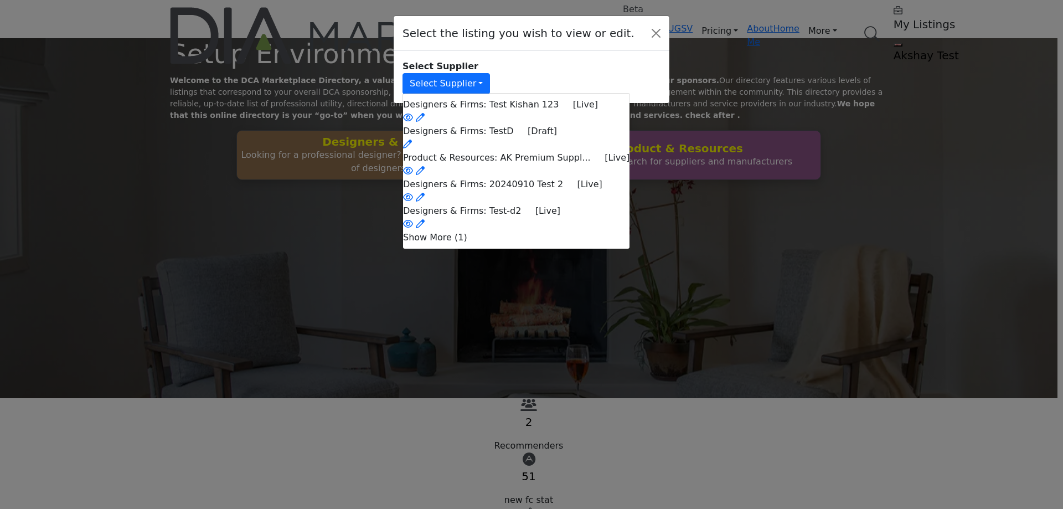
click at [538, 244] on li "Show More (1)" at bounding box center [516, 237] width 226 height 13
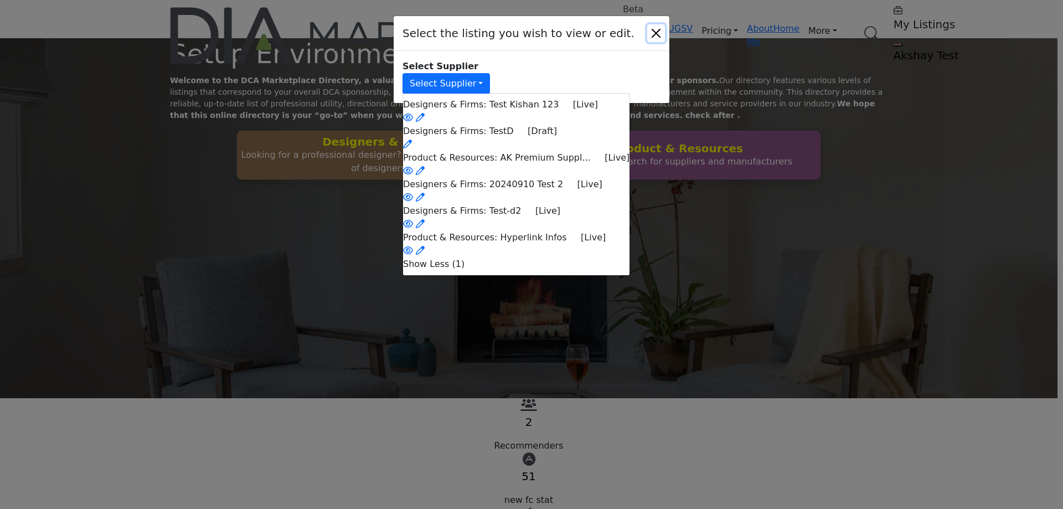
click at [656, 30] on button "Close" at bounding box center [656, 33] width 18 height 18
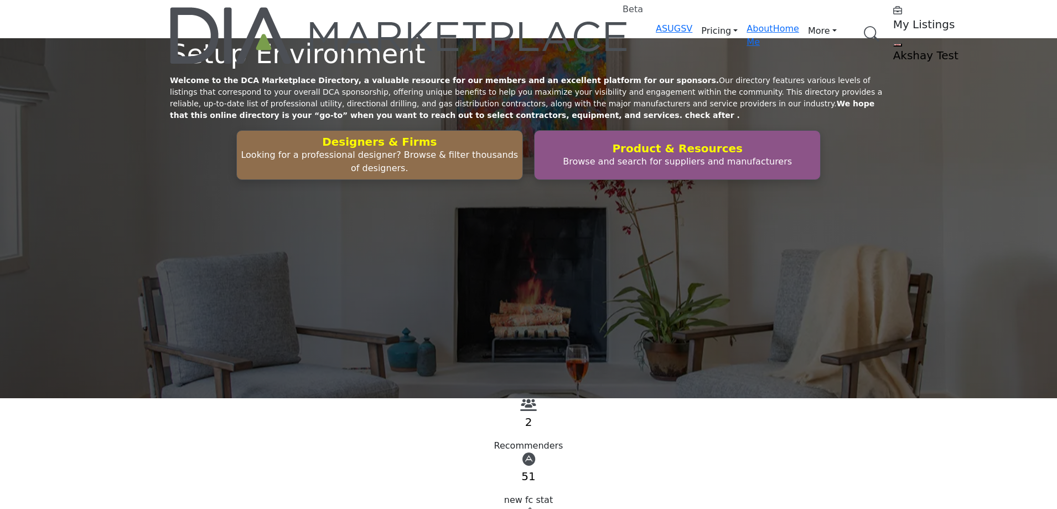
click at [894, 20] on div "My Listings" at bounding box center [963, 17] width 138 height 27
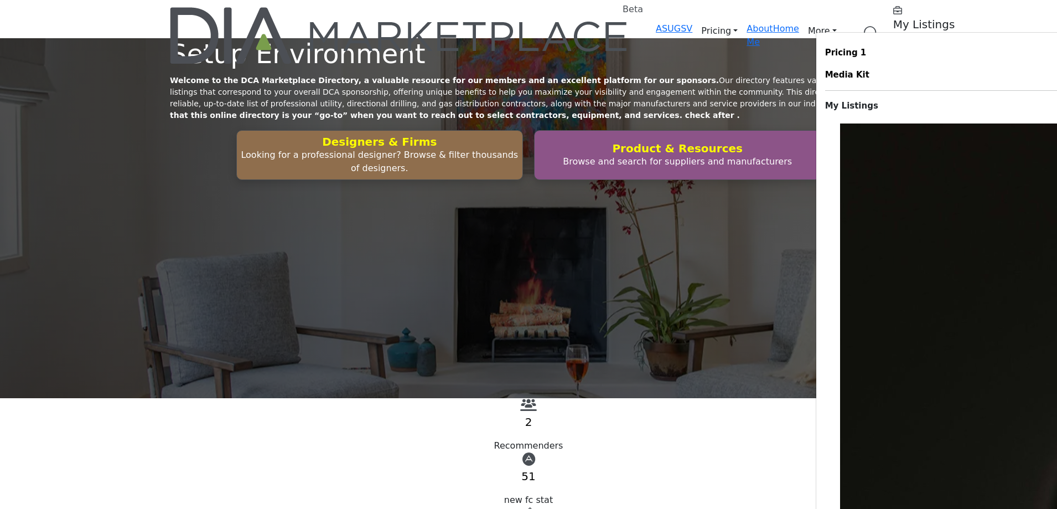
scroll to position [332, 0]
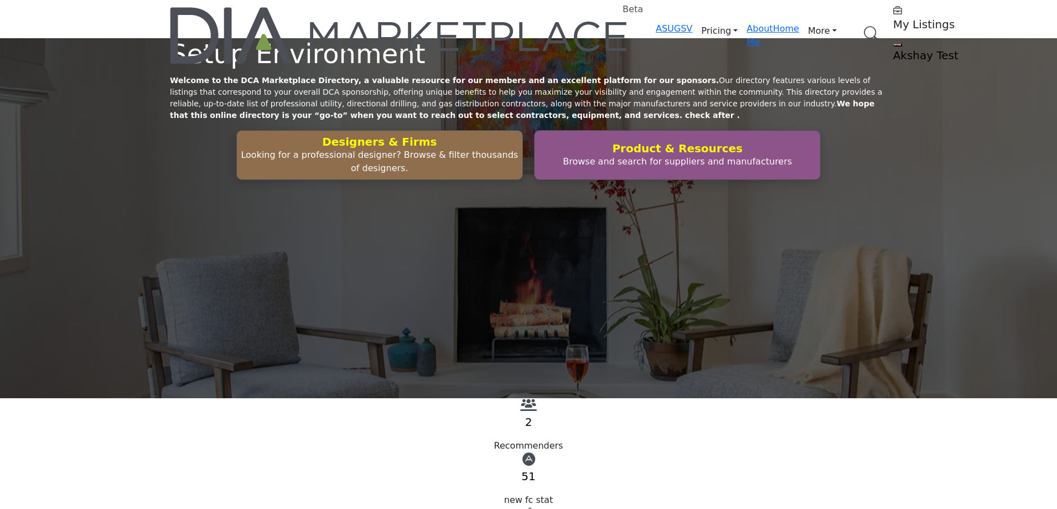
click at [894, 22] on h5 "My Listings" at bounding box center [963, 24] width 138 height 13
click at [894, 21] on div "My Listings" at bounding box center [963, 17] width 138 height 27
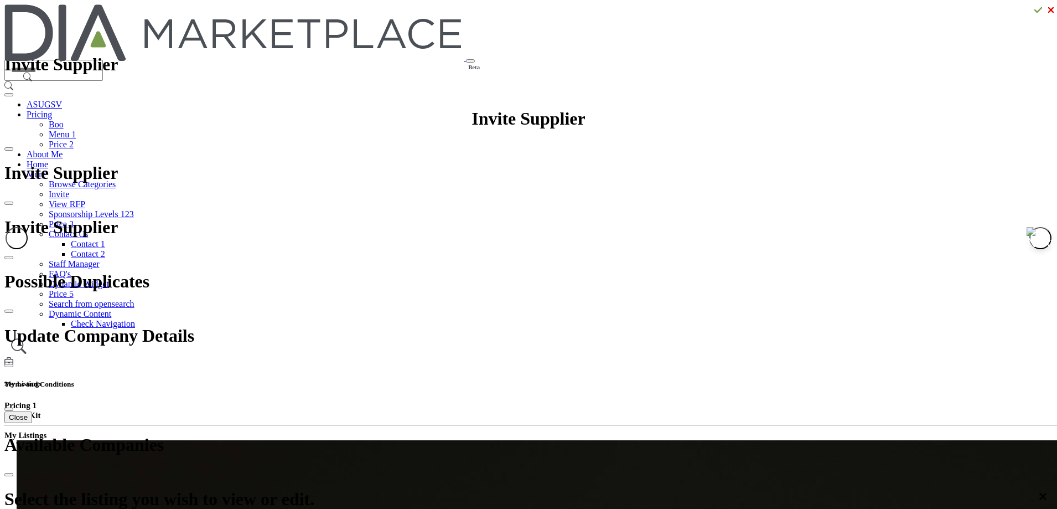
click at [757, 379] on h5 "My Listings" at bounding box center [528, 383] width 1049 height 9
click at [750, 379] on h5 "My Listings" at bounding box center [528, 383] width 1049 height 9
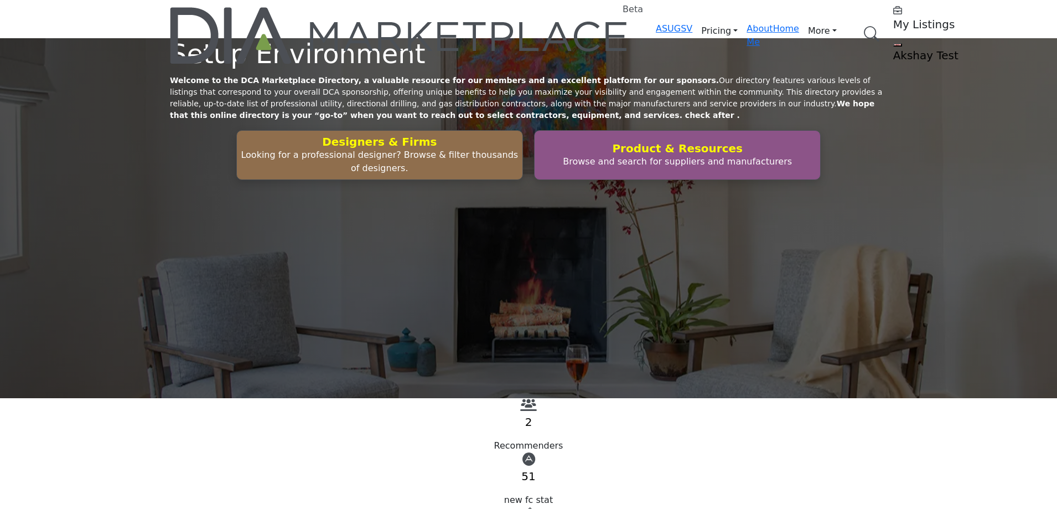
click at [894, 43] on profile-featured-549c3f08-1abc-42e2-92e0-eb85dea1bc4f "Show hide supplier dropdown" at bounding box center [898, 44] width 9 height 3
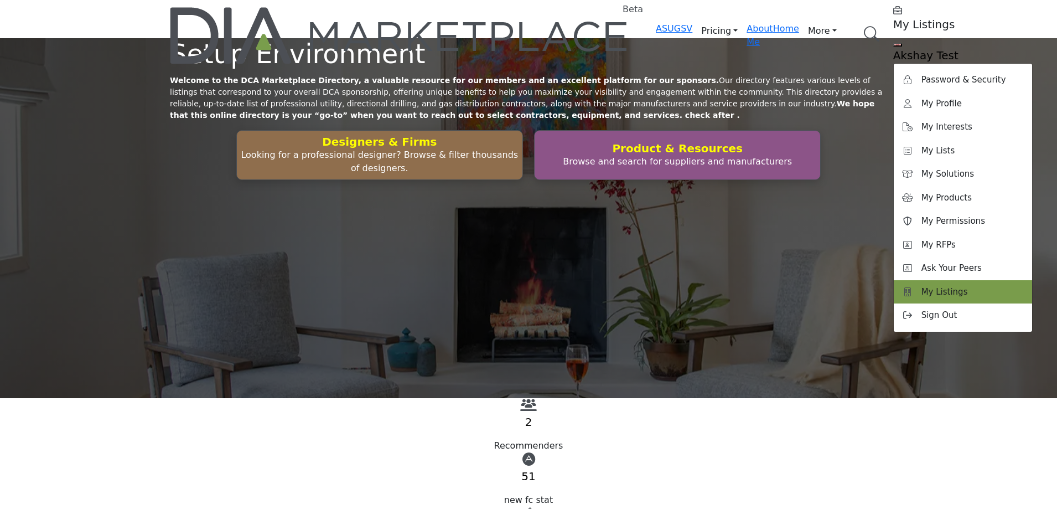
click at [922, 286] on span "My Listings" at bounding box center [945, 292] width 47 height 13
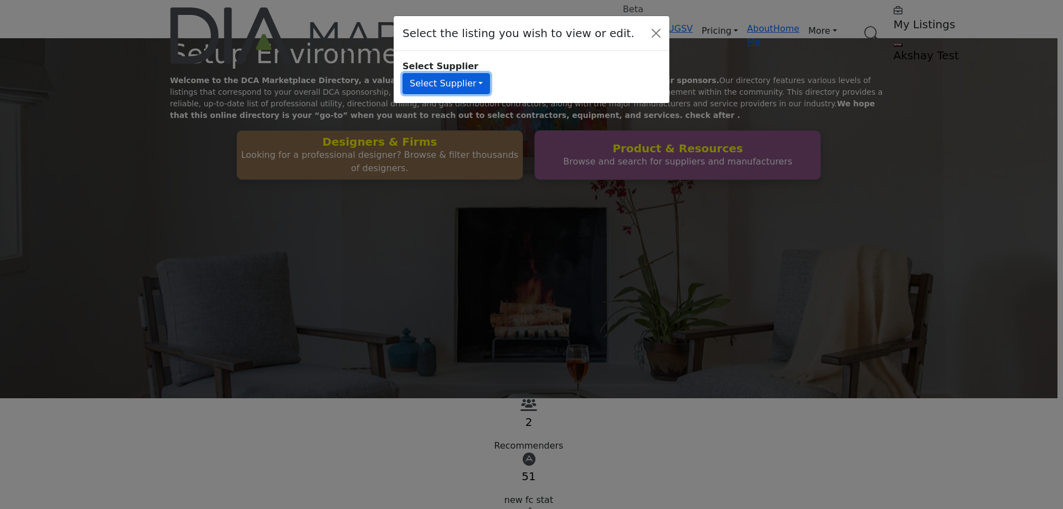
click at [468, 76] on button "Select Supplier" at bounding box center [445, 83] width 87 height 21
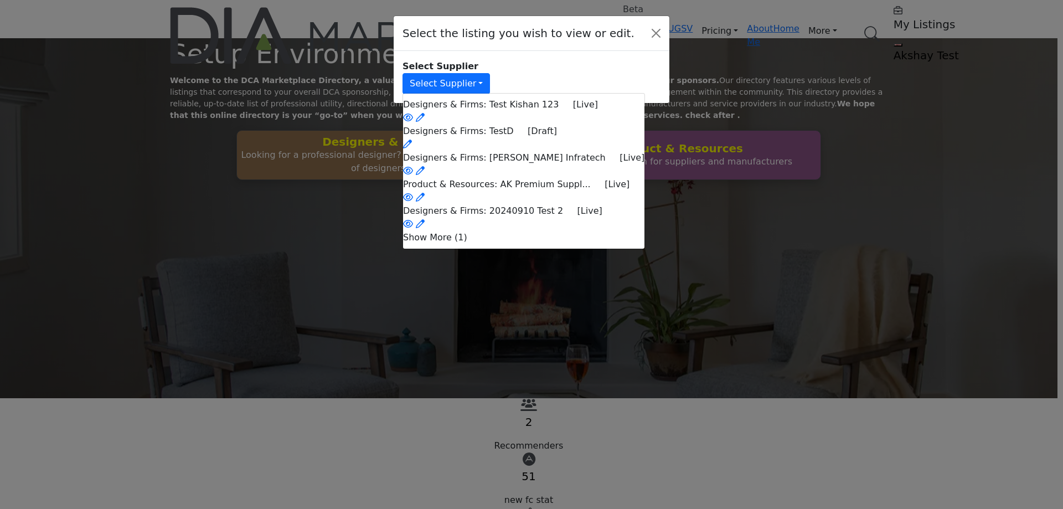
click at [525, 244] on li "Show More (1)" at bounding box center [523, 237] width 241 height 13
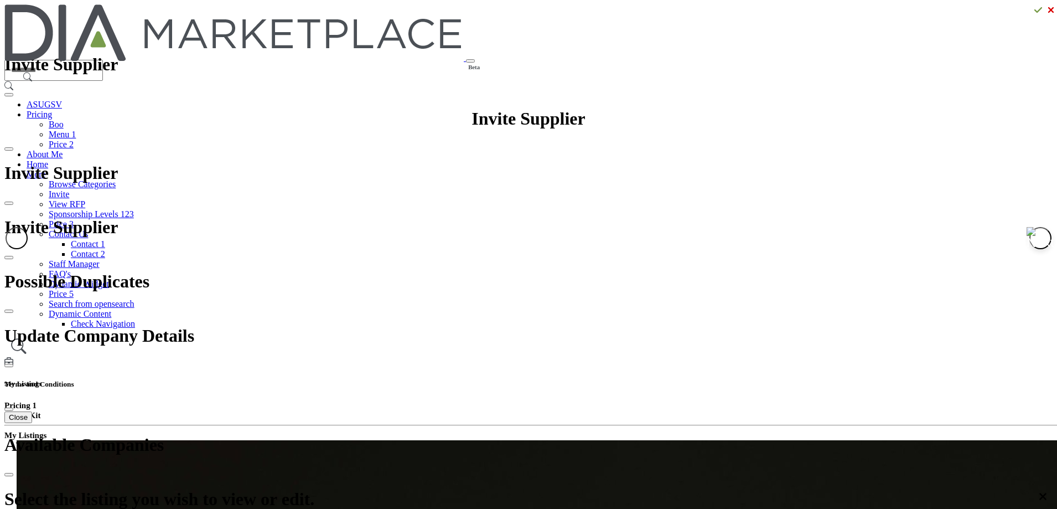
click at [750, 379] on h5 "My Listings" at bounding box center [528, 383] width 1049 height 9
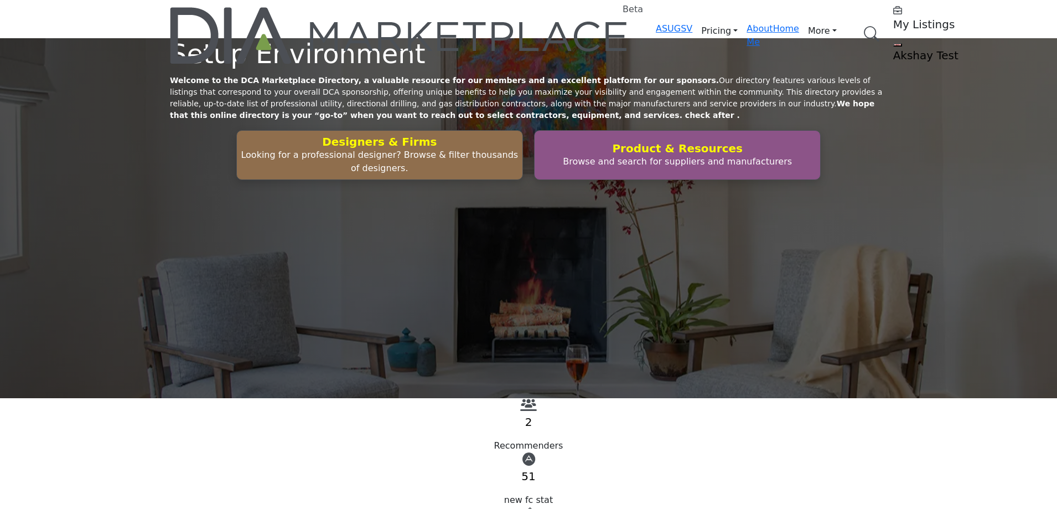
click at [894, 43] on profile-featured-549c3f08-1abc-42e2-92e0-eb85dea1bc4f "Show hide supplier dropdown" at bounding box center [898, 44] width 9 height 3
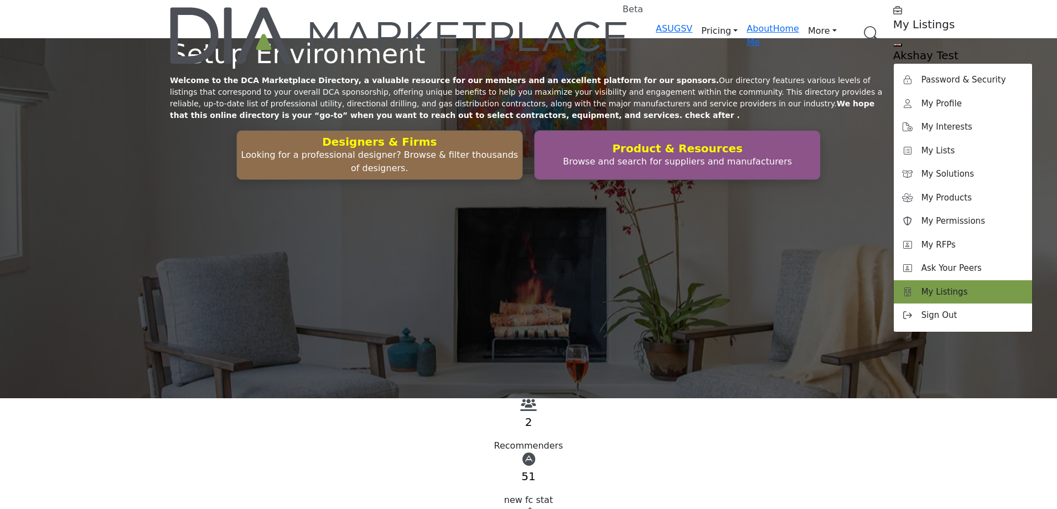
click at [922, 286] on span "My Listings" at bounding box center [945, 292] width 47 height 13
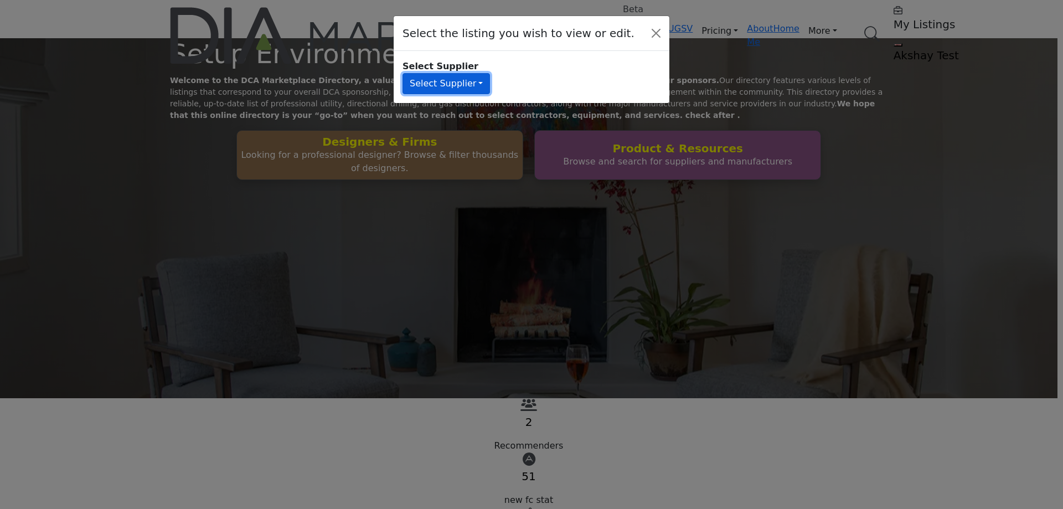
click at [471, 78] on button "Select Supplier" at bounding box center [445, 83] width 87 height 21
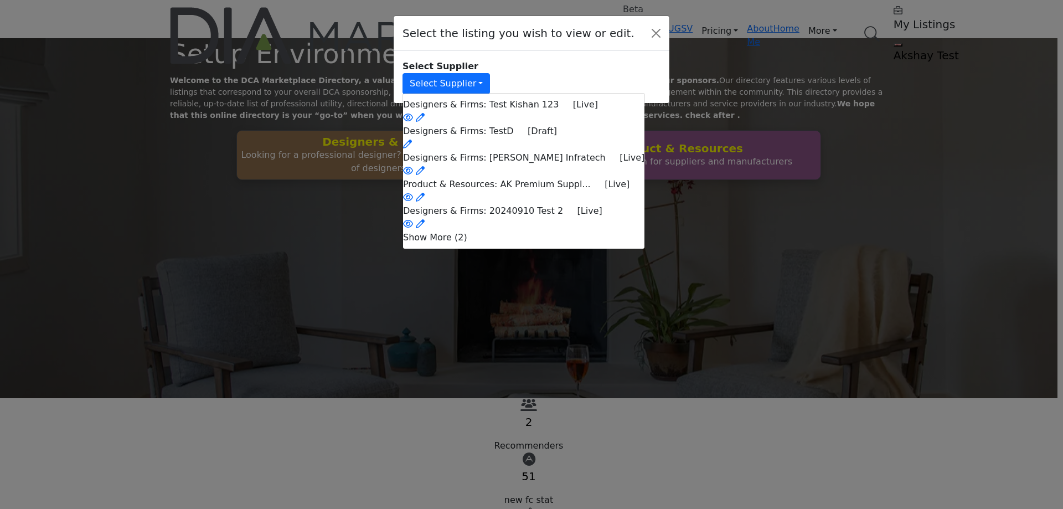
click at [524, 244] on li "Show More (2)" at bounding box center [523, 237] width 241 height 13
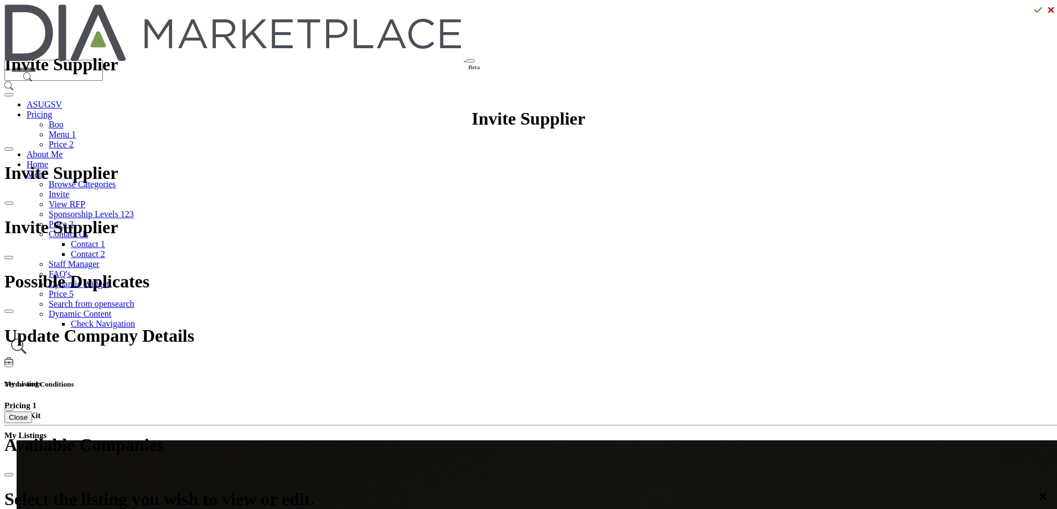
click at [747, 379] on h5 "My Listings" at bounding box center [528, 383] width 1049 height 9
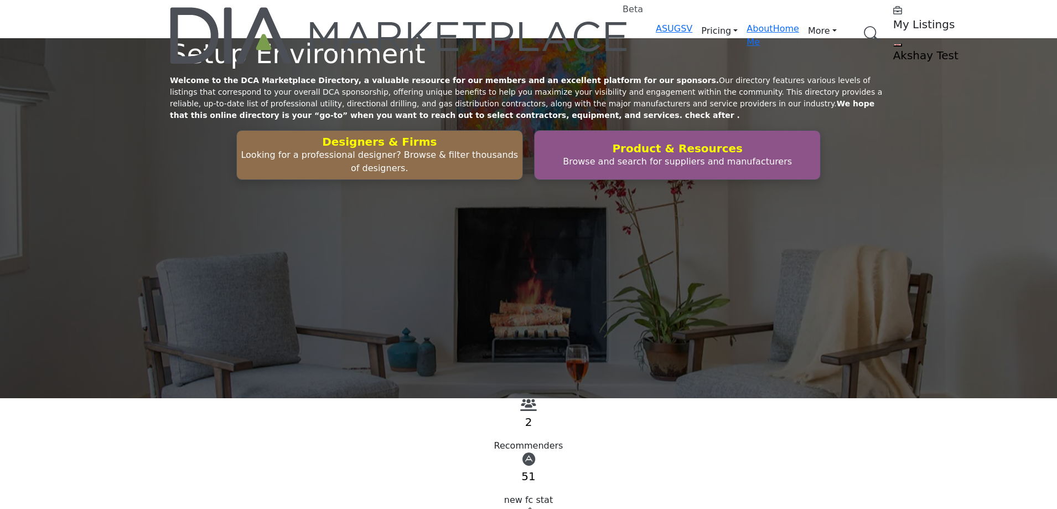
click at [894, 43] on profile-featured-549c3f08-1abc-42e2-92e0-eb85dea1bc4f "Show hide supplier dropdown" at bounding box center [898, 44] width 9 height 3
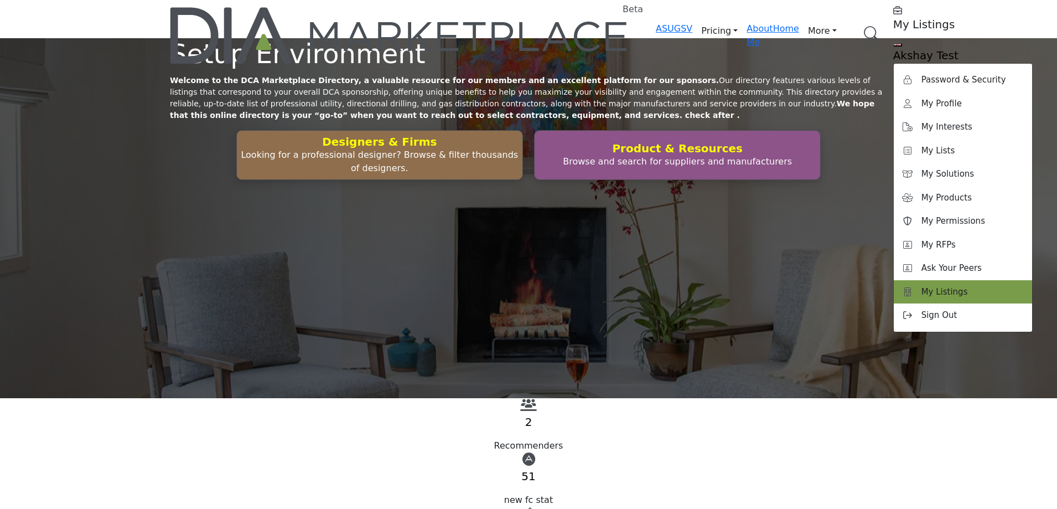
click at [922, 286] on span "My Listings" at bounding box center [945, 292] width 47 height 13
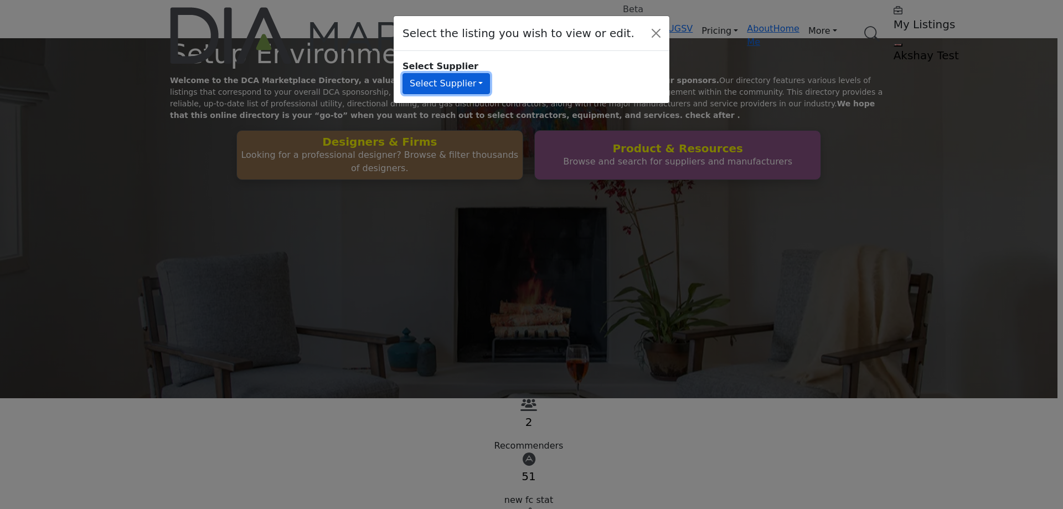
click at [490, 74] on button "Select Supplier" at bounding box center [445, 83] width 87 height 21
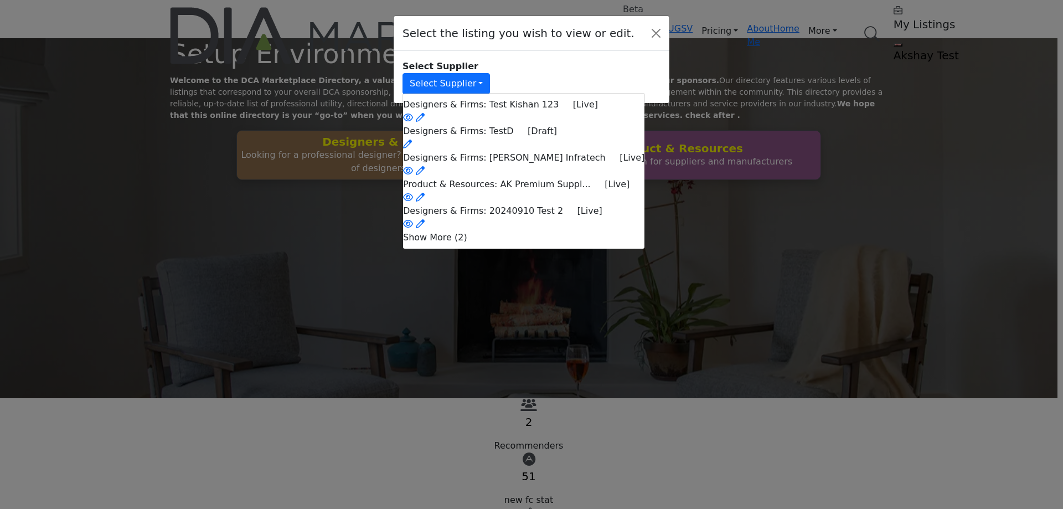
click at [535, 244] on li "Show More (2)" at bounding box center [523, 237] width 241 height 13
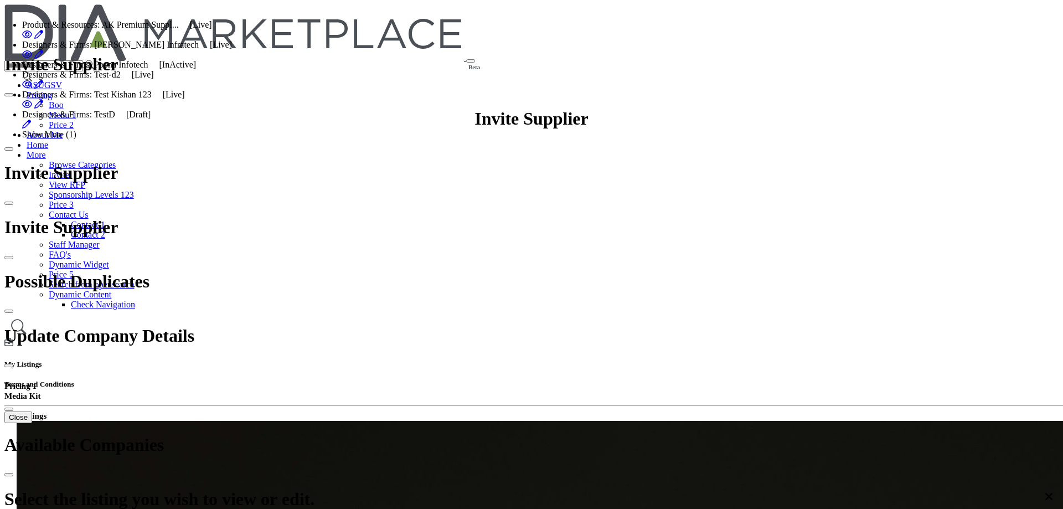
click at [232, 140] on li "Show More (1)" at bounding box center [127, 135] width 210 height 10
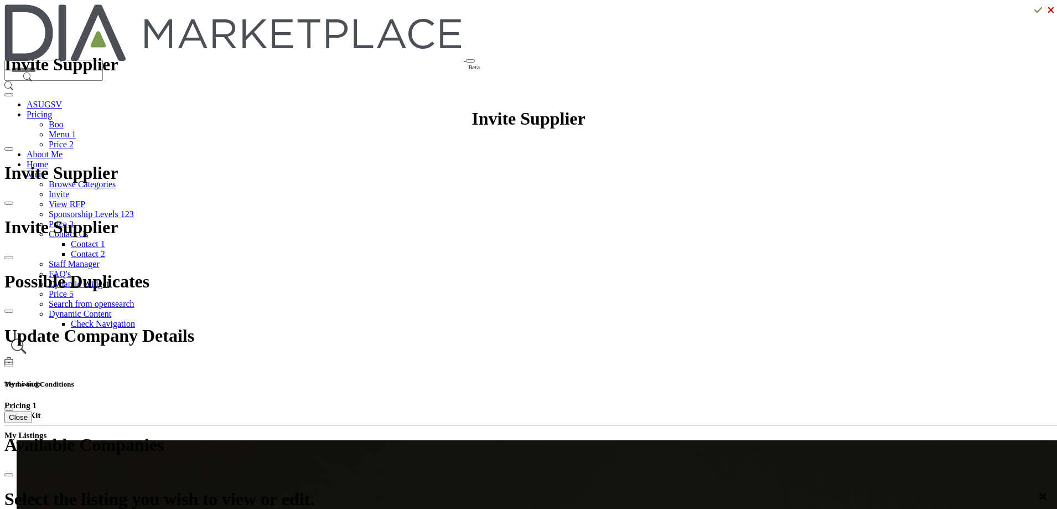
click at [753, 379] on h5 "My Listings" at bounding box center [528, 383] width 1049 height 9
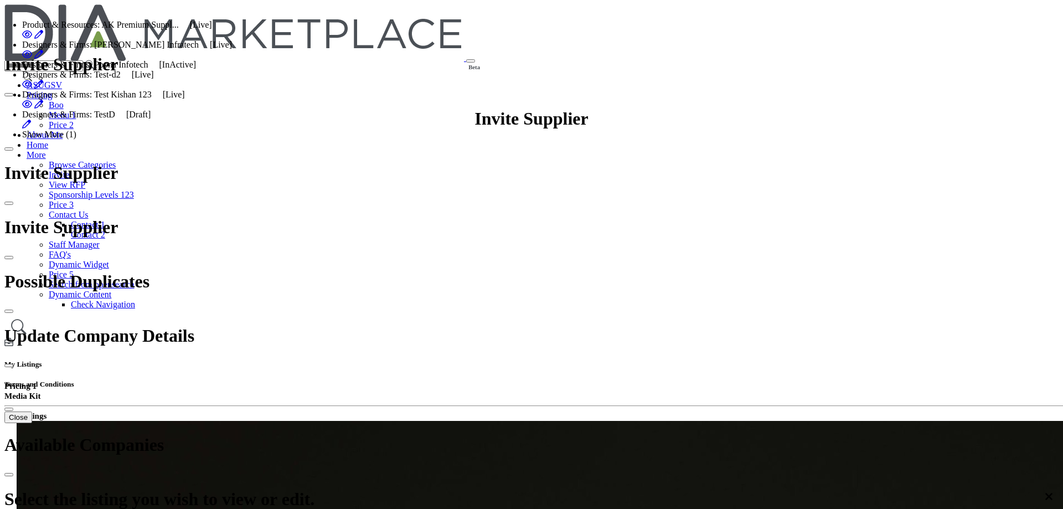
click at [232, 140] on li "Show More (1)" at bounding box center [127, 135] width 210 height 10
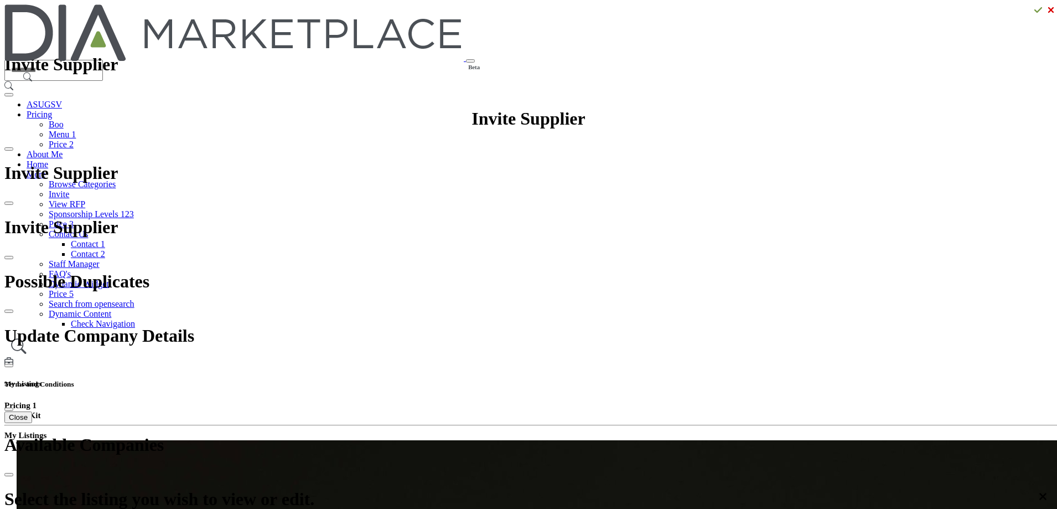
click at [748, 379] on h5 "My Listings" at bounding box center [528, 383] width 1049 height 9
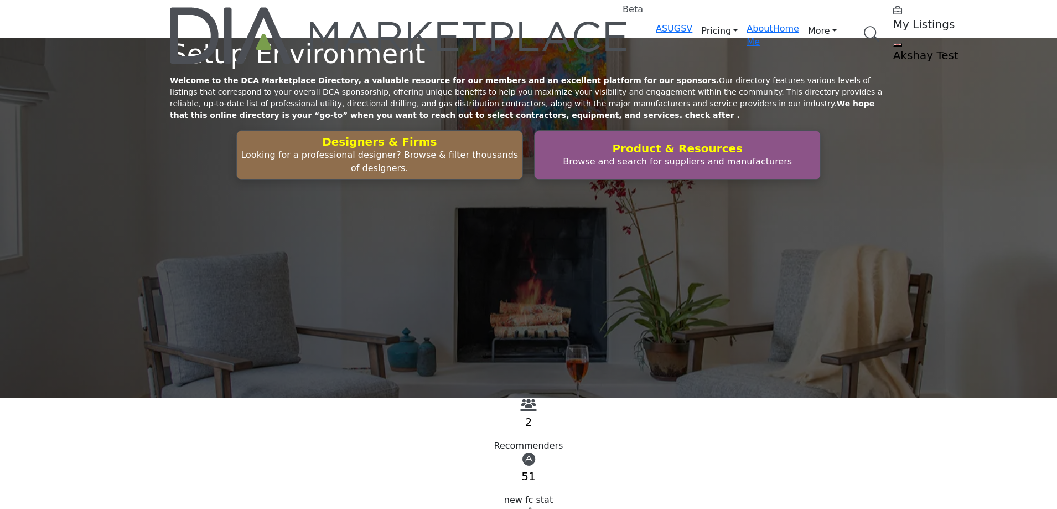
click at [894, 43] on profile-featured-549c3f08-1abc-42e2-92e0-eb85dea1bc4f "Show hide supplier dropdown" at bounding box center [898, 44] width 9 height 3
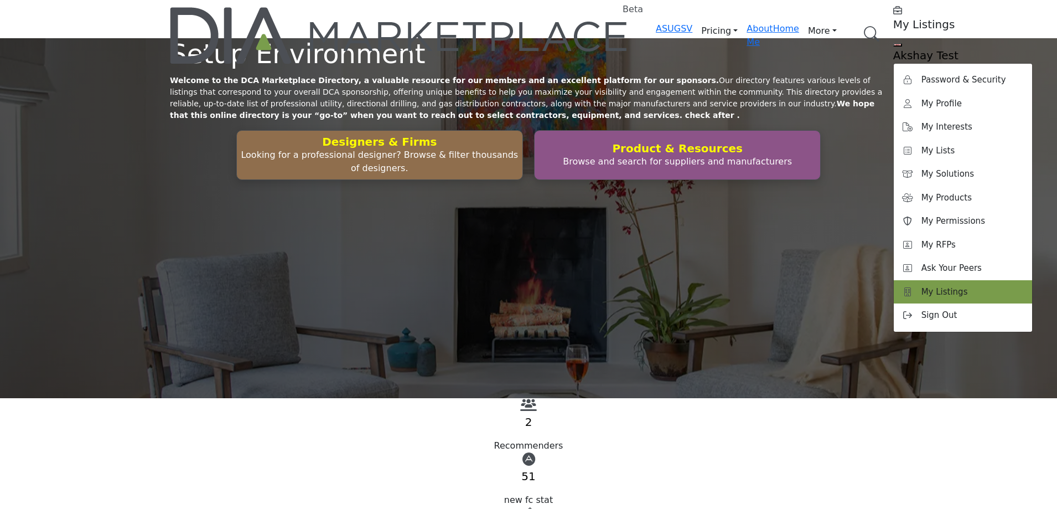
click at [922, 286] on span "My Listings" at bounding box center [945, 292] width 47 height 13
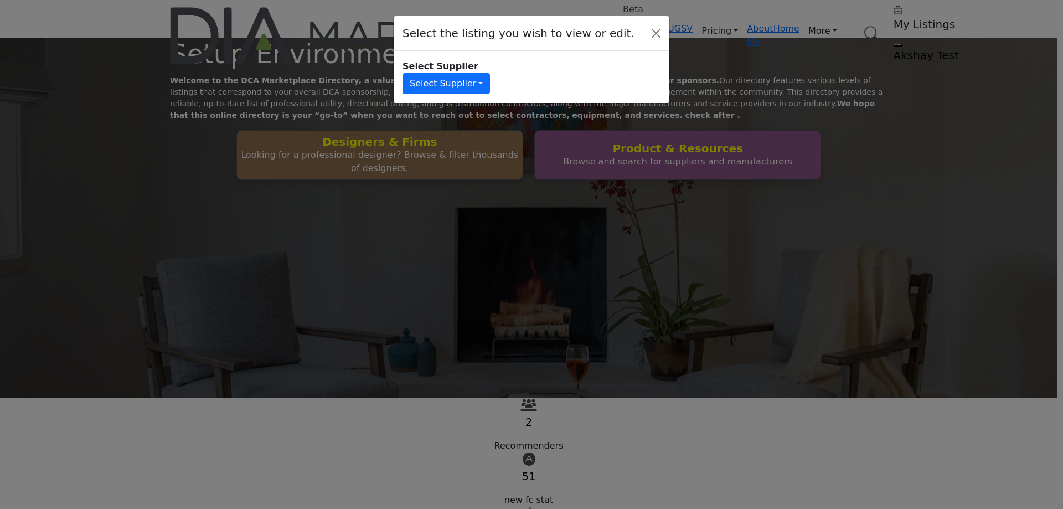
click at [466, 63] on div "Select Supplier" at bounding box center [524, 66] width 245 height 13
click at [467, 78] on button "Select Supplier" at bounding box center [445, 83] width 87 height 21
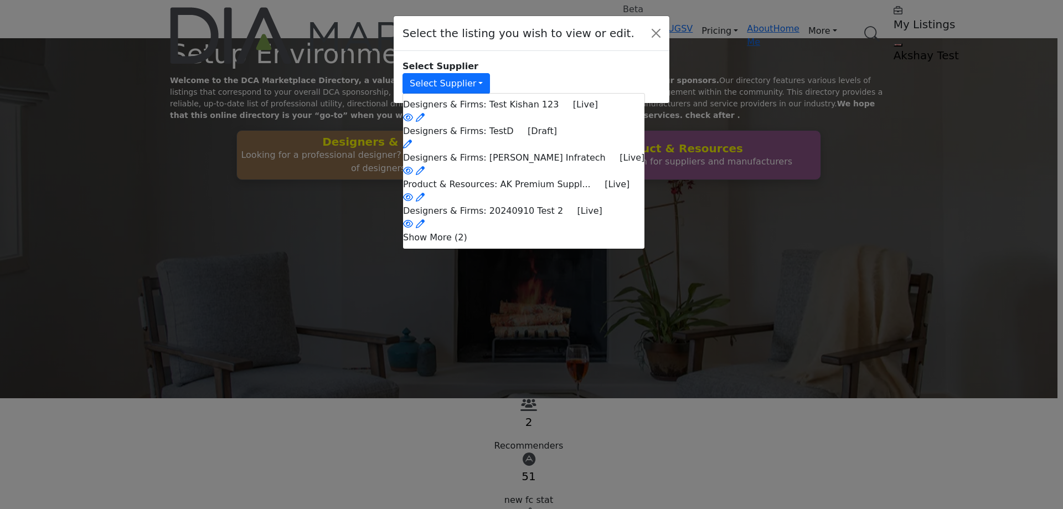
click at [518, 244] on li "Show More (2)" at bounding box center [523, 237] width 241 height 13
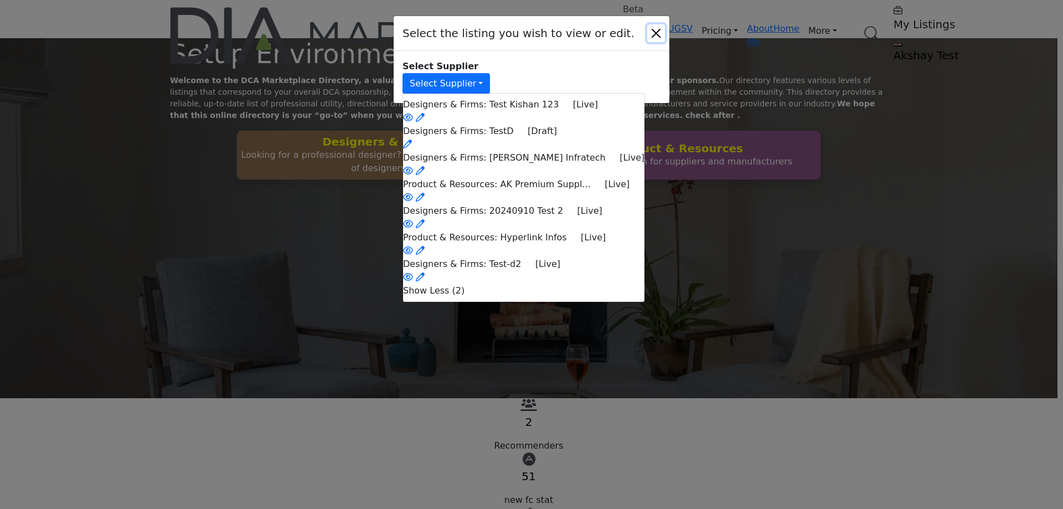
click at [658, 26] on button "Close" at bounding box center [656, 33] width 18 height 18
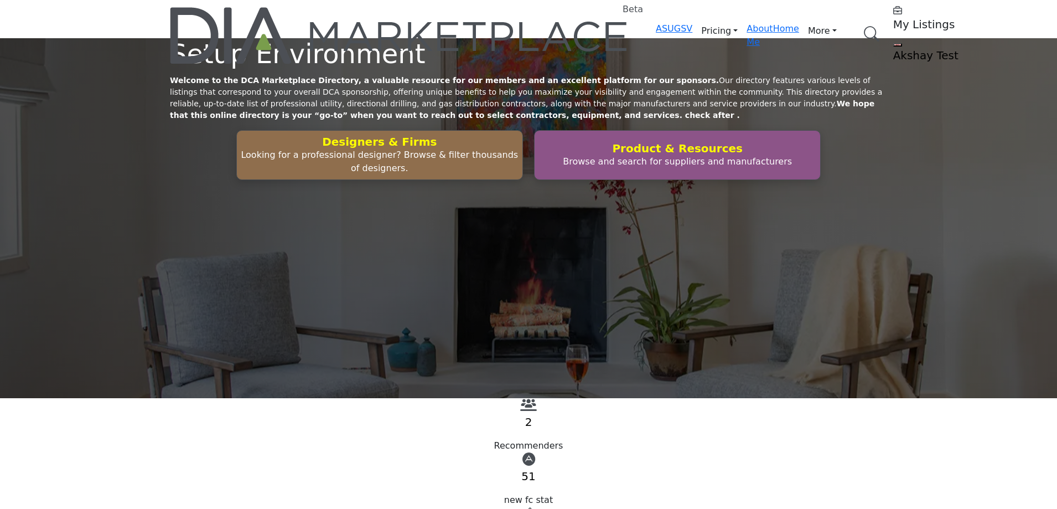
click at [894, 43] on profile-featured-549c3f08-1abc-42e2-92e0-eb85dea1bc4f "Show hide supplier dropdown" at bounding box center [898, 44] width 9 height 3
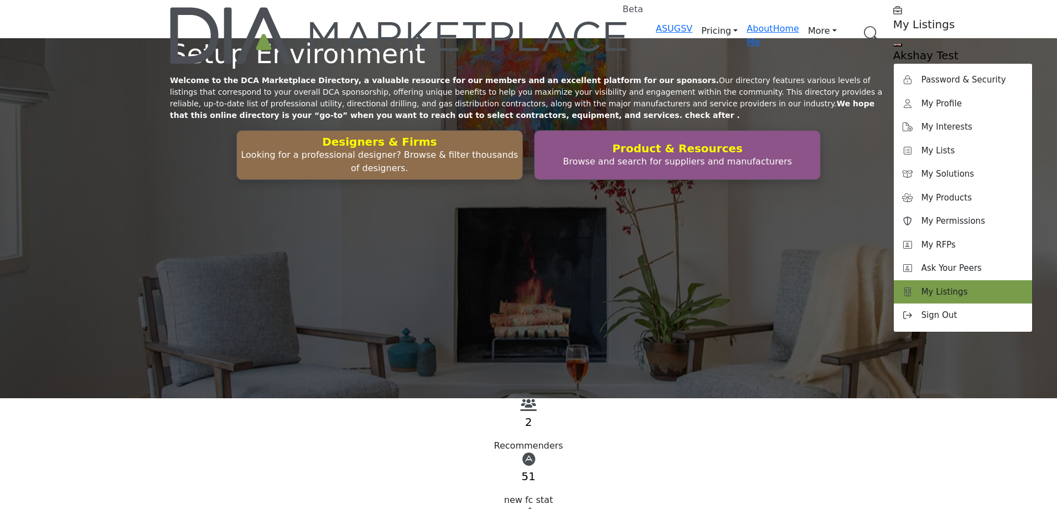
click at [922, 286] on span "My Listings" at bounding box center [945, 292] width 47 height 13
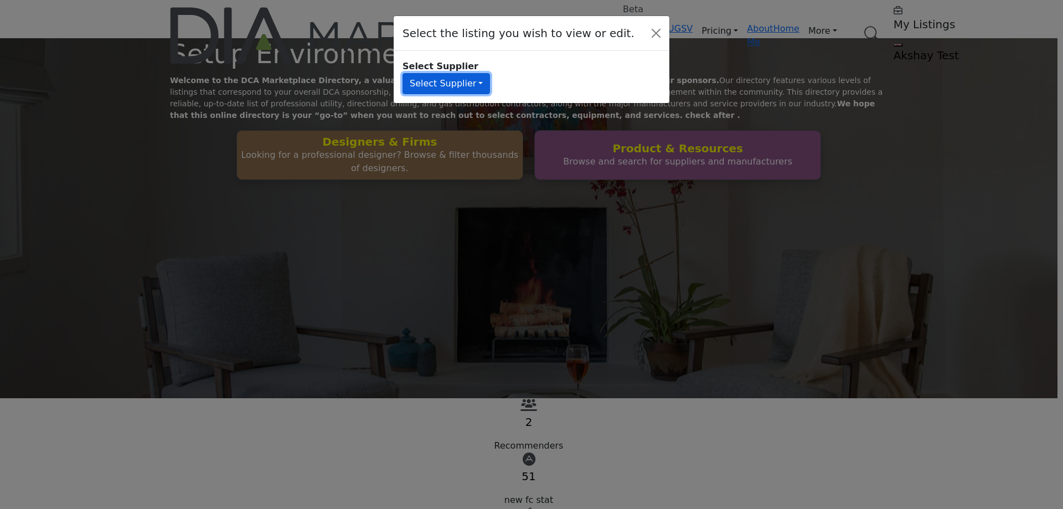
click at [478, 73] on button "Select Supplier" at bounding box center [445, 83] width 87 height 21
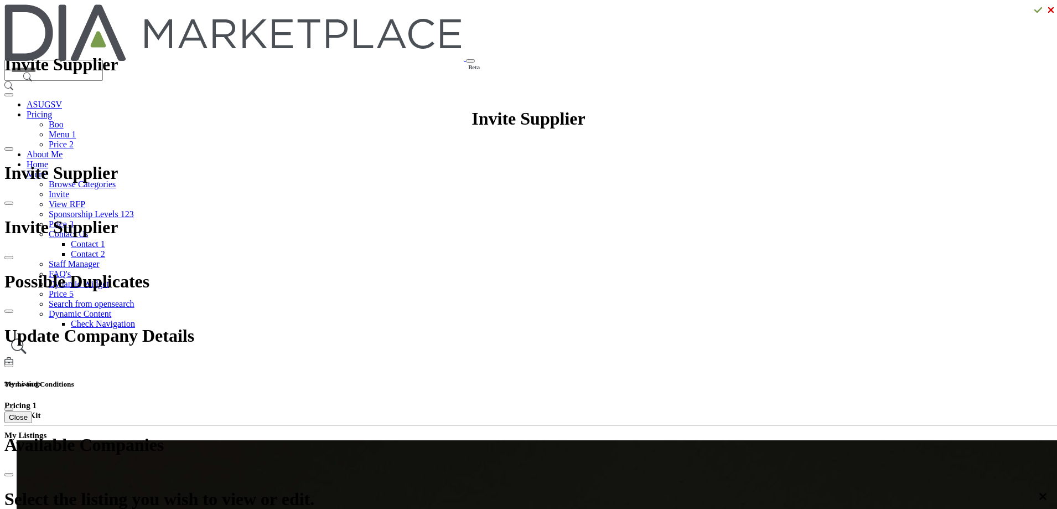
click at [760, 379] on h5 "My Listings" at bounding box center [528, 383] width 1049 height 9
click at [747, 379] on h5 "My Listings" at bounding box center [528, 383] width 1049 height 9
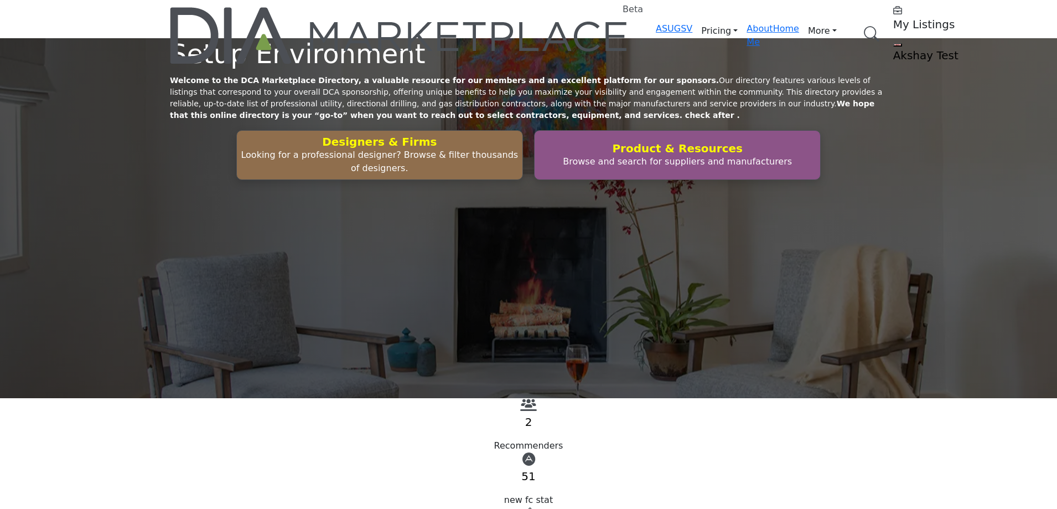
click at [894, 43] on profile-featured-549c3f08-1abc-42e2-92e0-eb85dea1bc4f "Show hide supplier dropdown" at bounding box center [898, 44] width 9 height 3
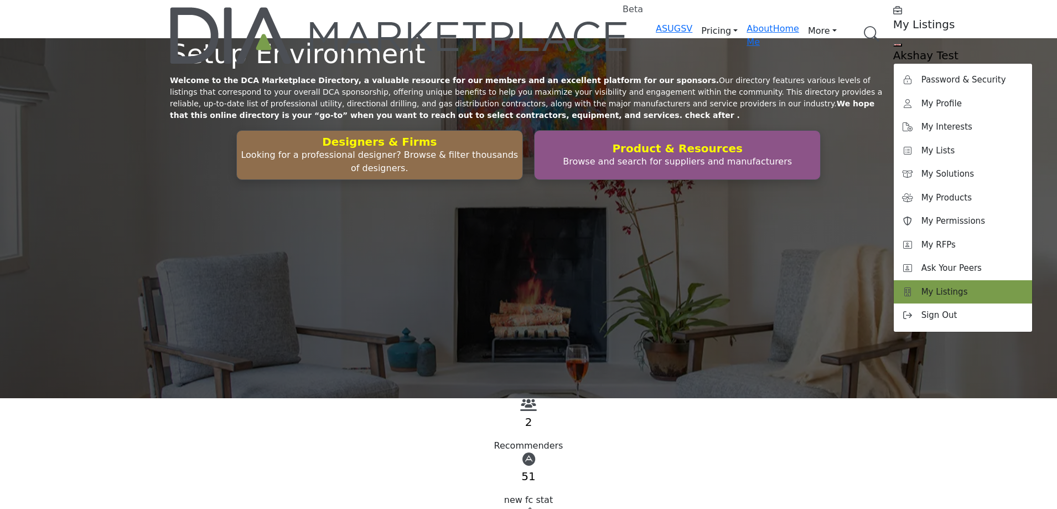
click at [922, 286] on span "My Listings" at bounding box center [945, 292] width 47 height 13
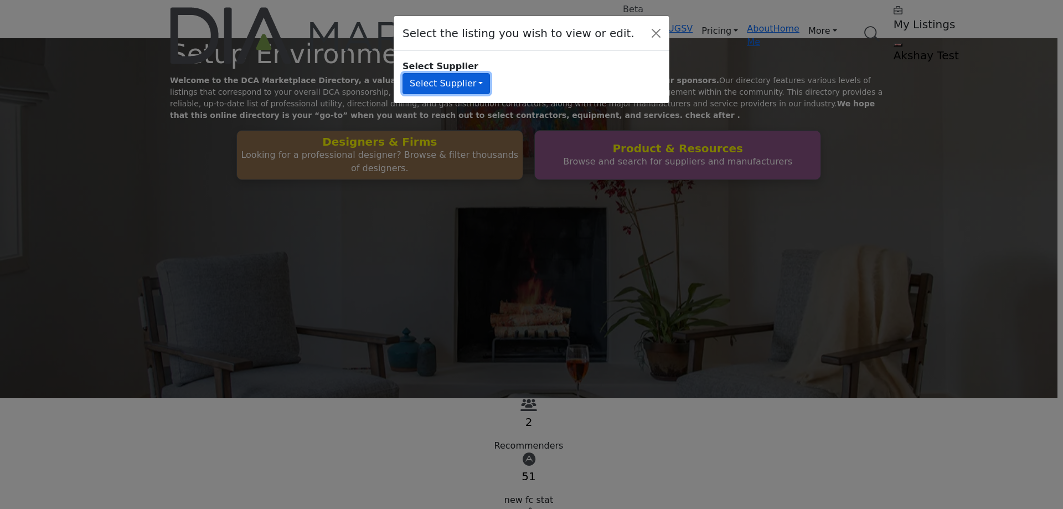
click at [490, 82] on button "Select Supplier" at bounding box center [445, 83] width 87 height 21
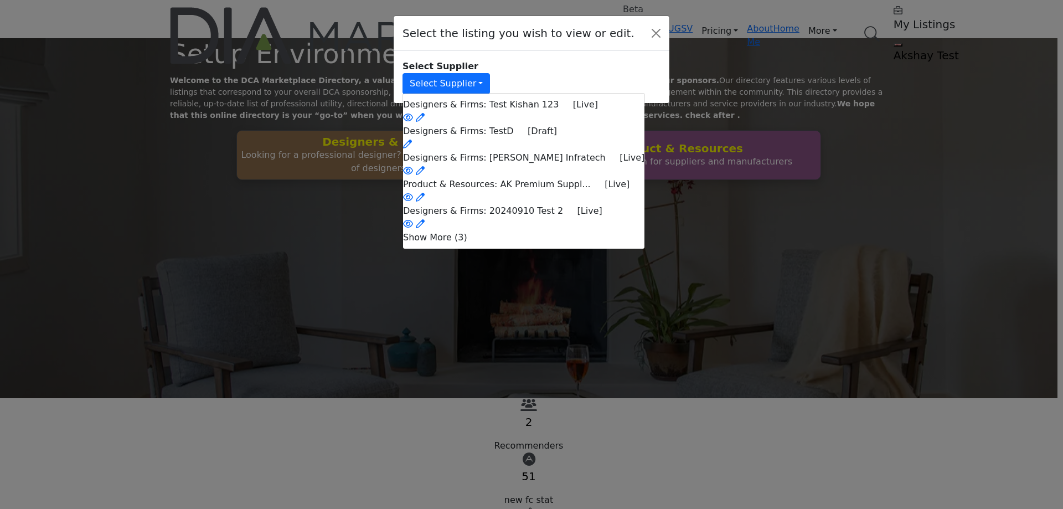
click at [526, 244] on li "Show More (3)" at bounding box center [523, 237] width 241 height 13
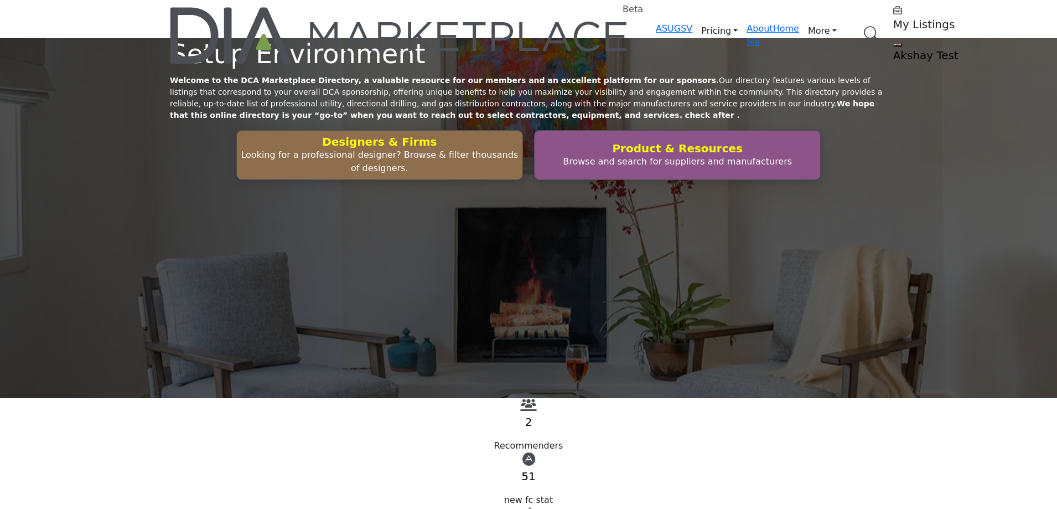
click at [894, 26] on h5 "My Listings" at bounding box center [963, 24] width 138 height 13
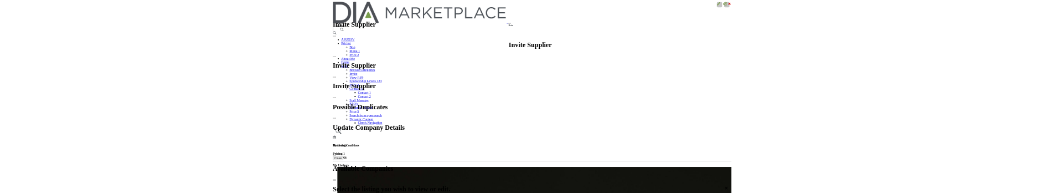
scroll to position [277, 0]
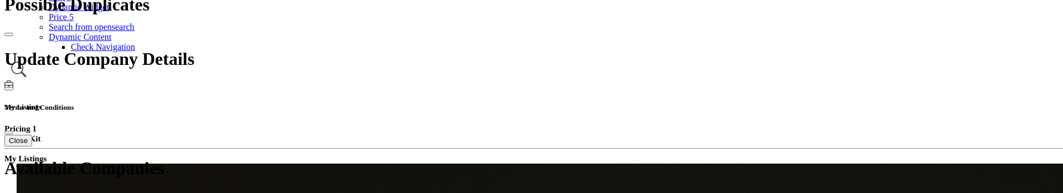
scroll to position [221, 0]
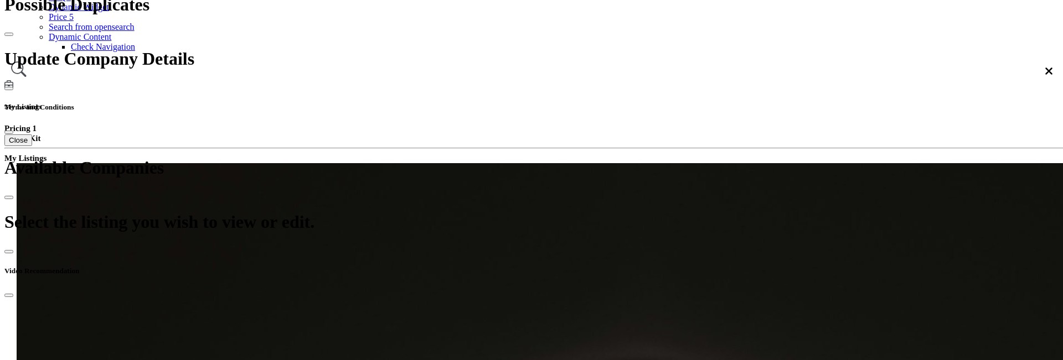
scroll to position [87, 0]
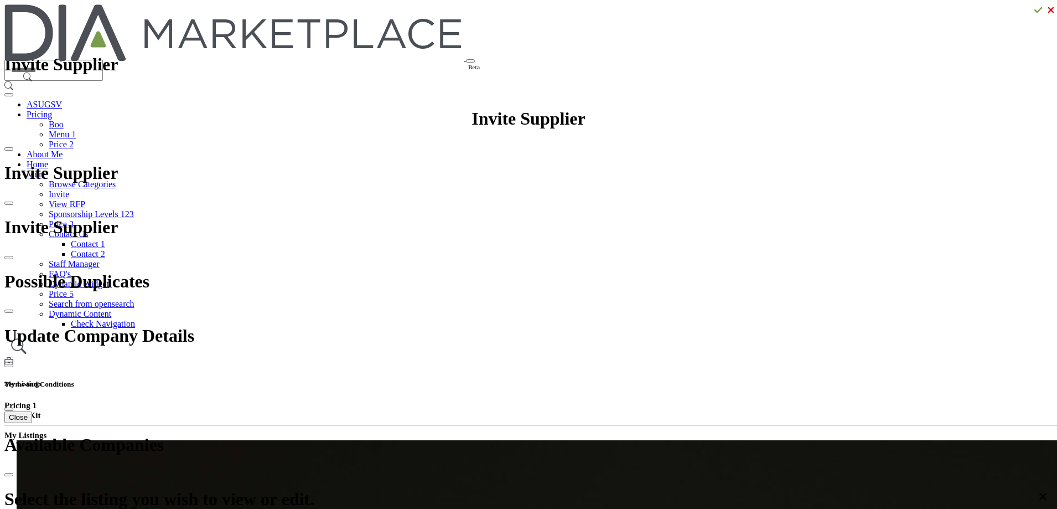
click at [0, 0] on div at bounding box center [0, 0] width 0 height 0
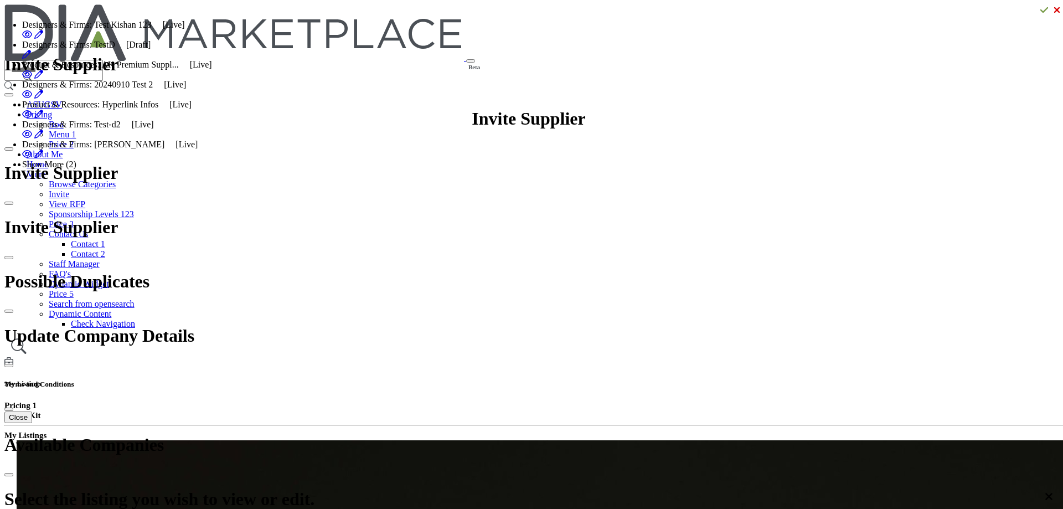
click at [212, 169] on li "Show More (2)" at bounding box center [117, 164] width 190 height 10
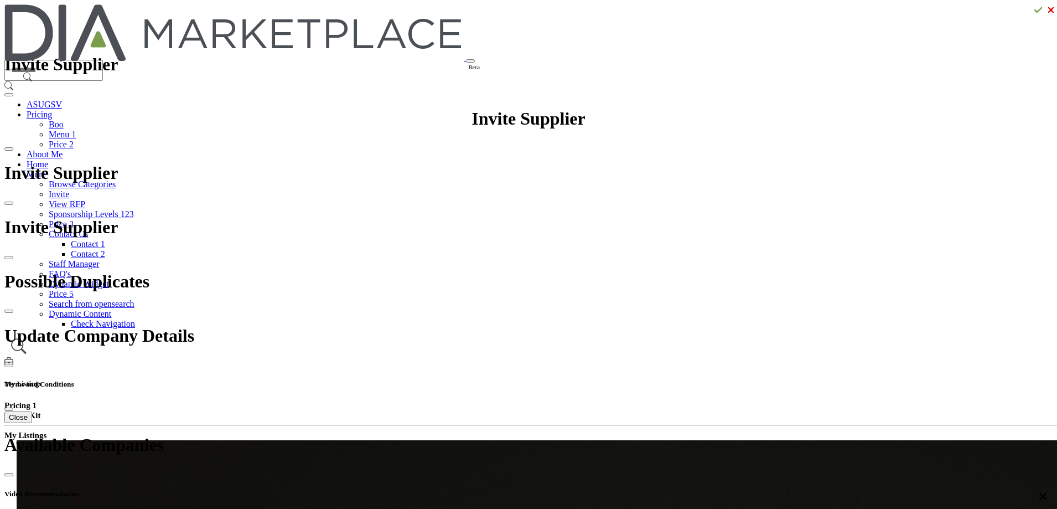
click at [769, 379] on h5 "My Listings" at bounding box center [528, 383] width 1049 height 9
click at [744, 379] on h5 "My Listings" at bounding box center [528, 383] width 1049 height 9
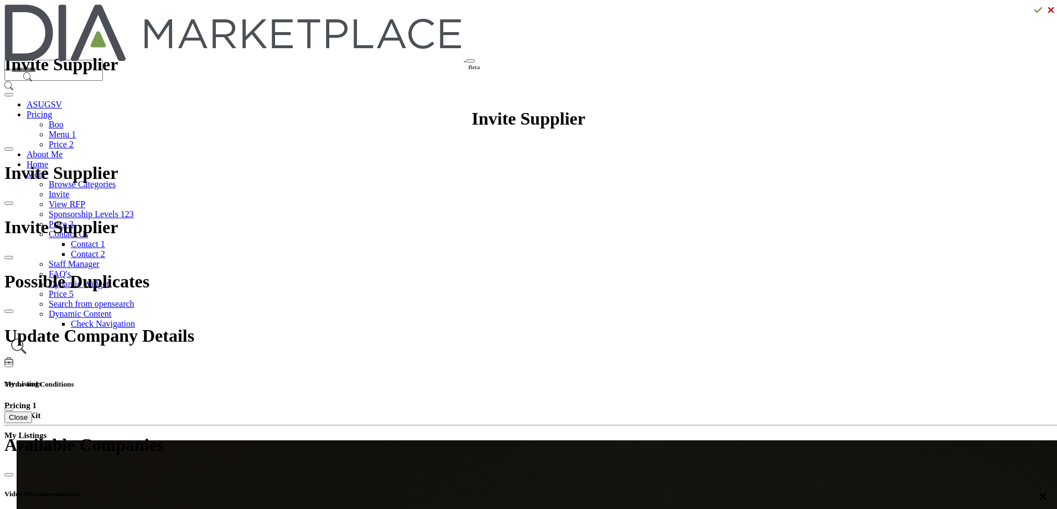
click at [747, 379] on h5 "My Listings" at bounding box center [528, 383] width 1049 height 9
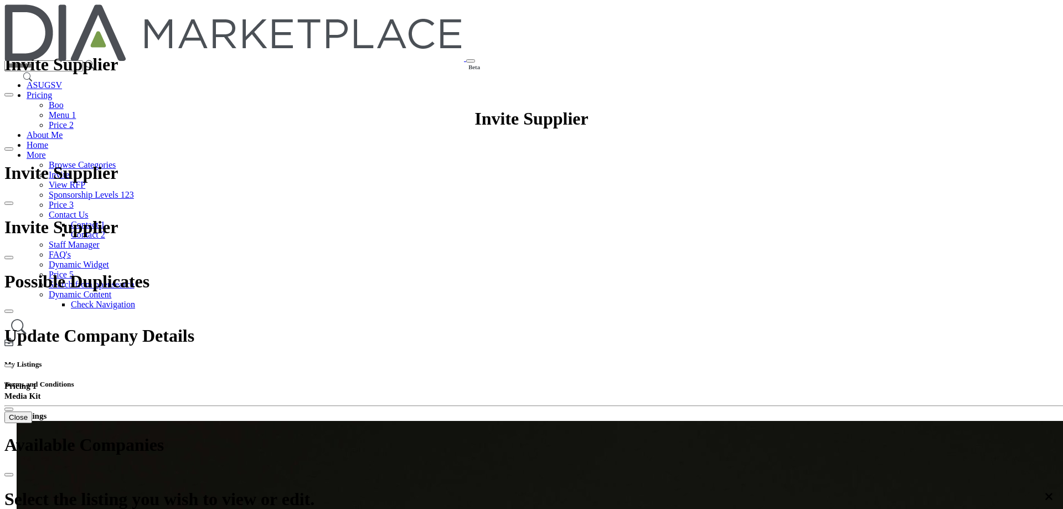
click at [756, 360] on h5 "My Listings" at bounding box center [531, 364] width 1054 height 9
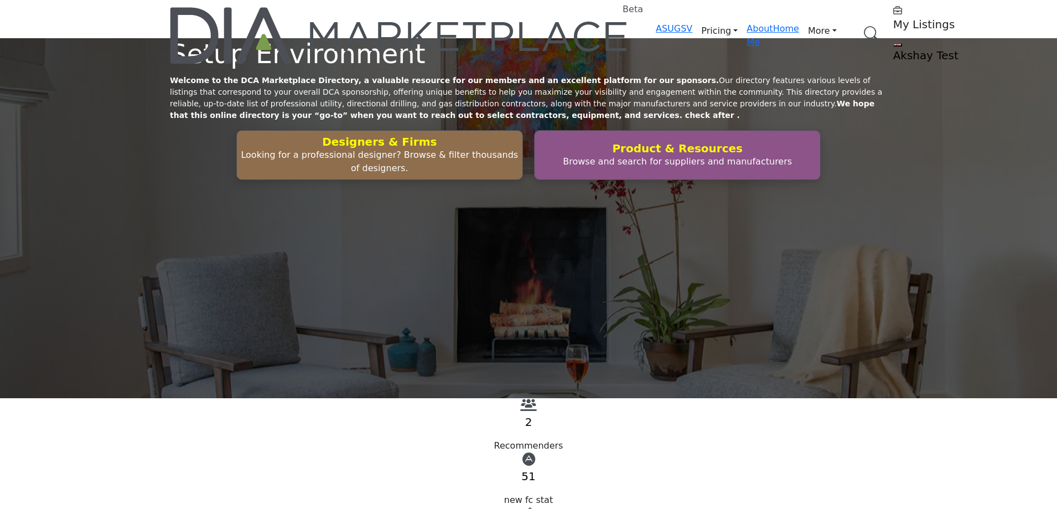
click at [894, 21] on h5 "My Listings" at bounding box center [963, 24] width 138 height 13
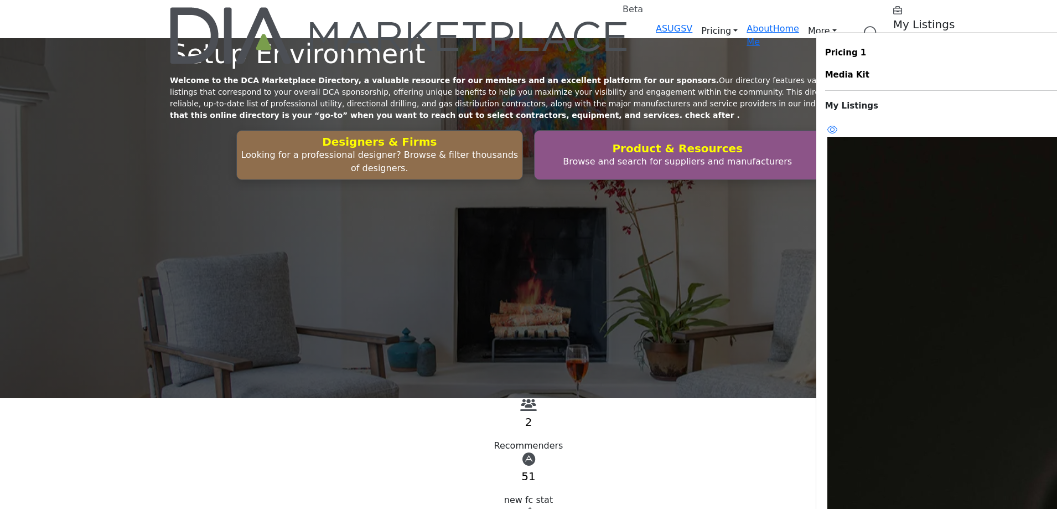
click at [894, 43] on profile-featured-549c3f08-1abc-42e2-92e0-eb85dea1bc4f "Show hide supplier dropdown" at bounding box center [898, 44] width 9 height 3
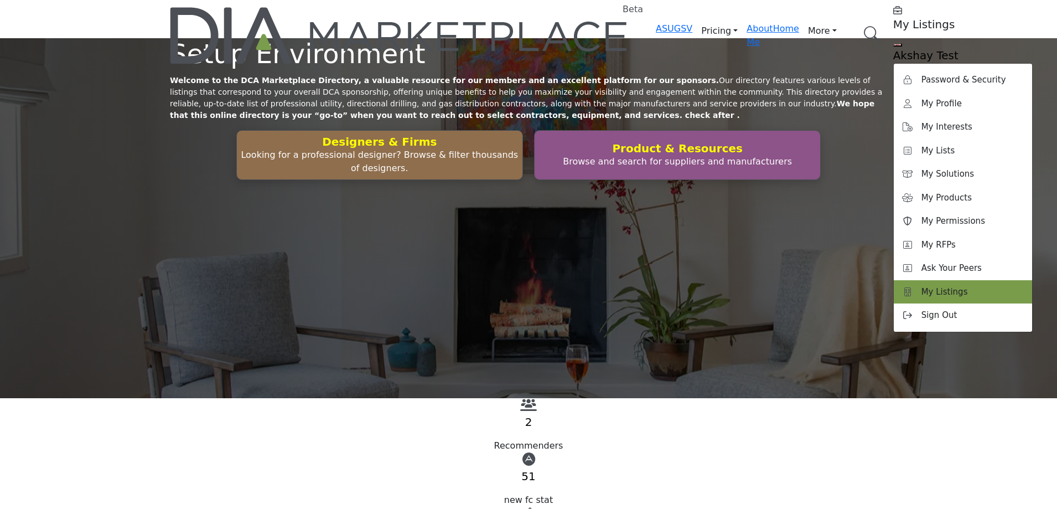
click at [922, 286] on span "My Listings" at bounding box center [945, 292] width 47 height 13
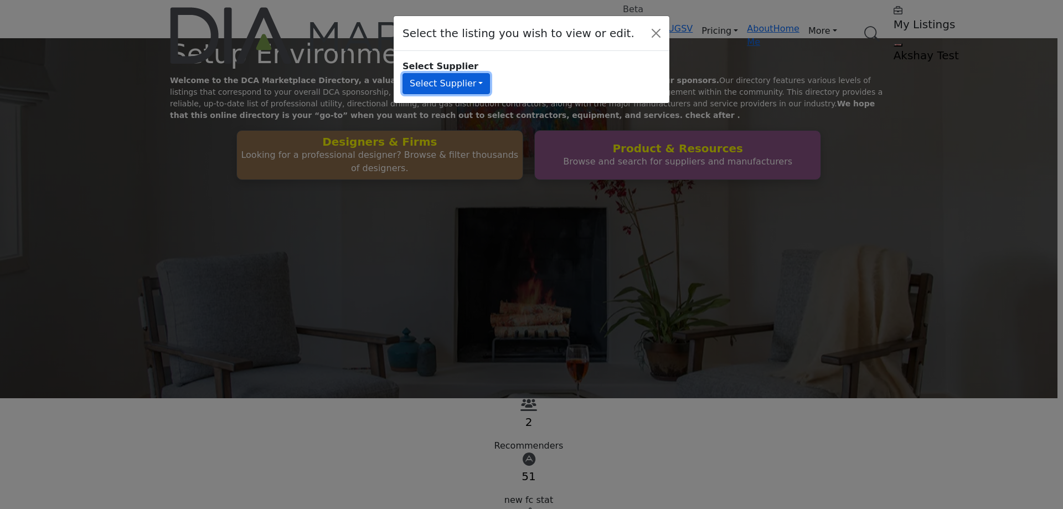
click at [471, 75] on button "Select Supplier" at bounding box center [445, 83] width 87 height 21
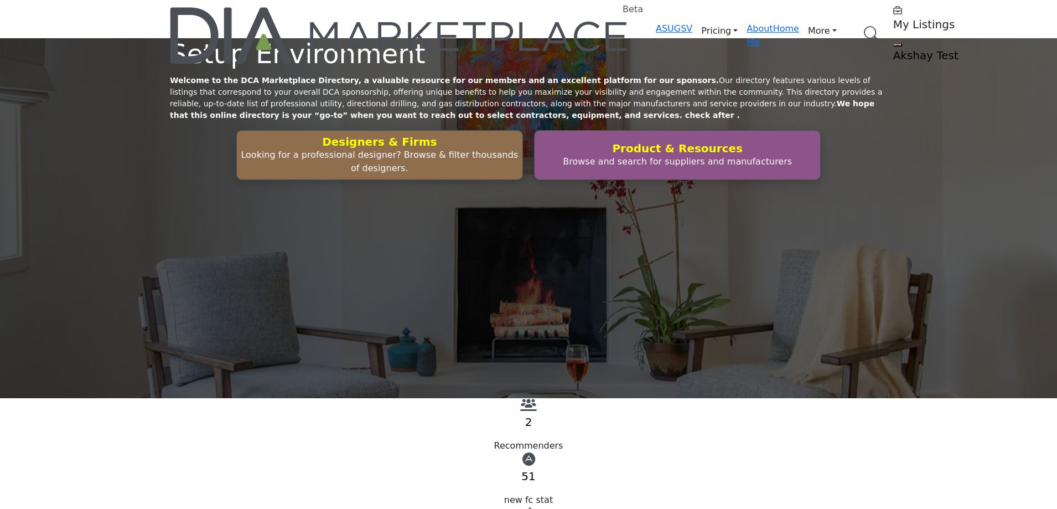
click at [894, 22] on h5 "My Listings" at bounding box center [963, 24] width 138 height 13
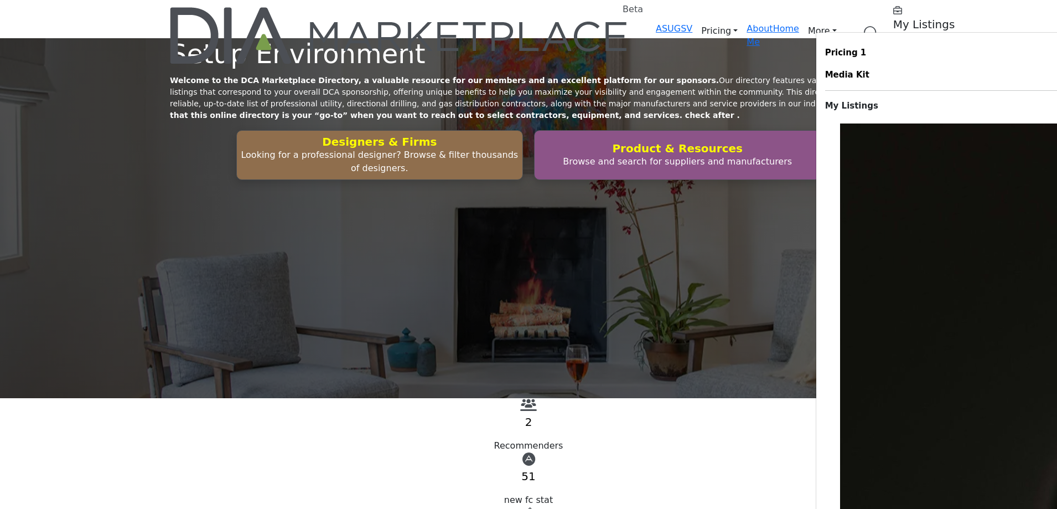
click at [894, 43] on profile-featured-549c3f08-1abc-42e2-92e0-eb85dea1bc4f "Show hide supplier dropdown" at bounding box center [898, 44] width 9 height 3
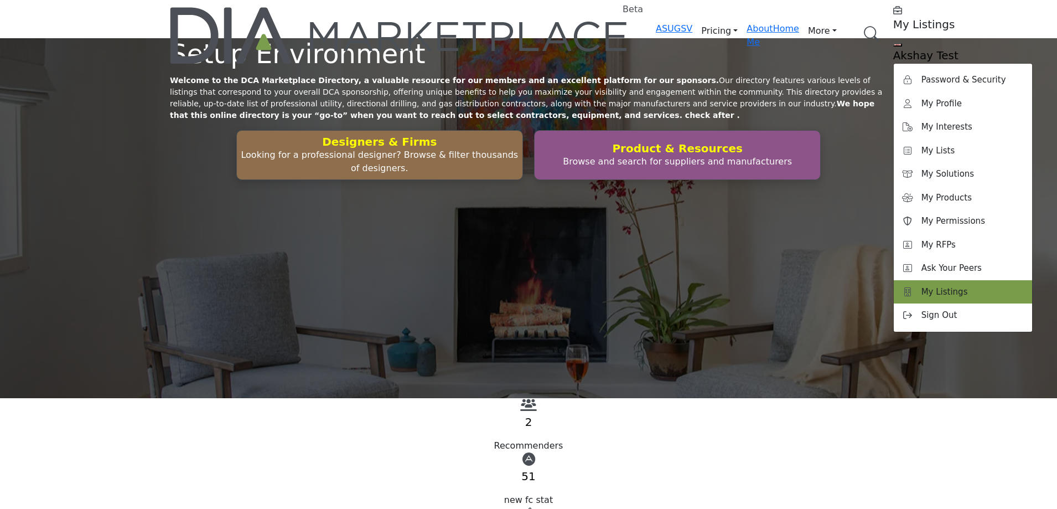
click at [922, 286] on span "My Listings" at bounding box center [945, 292] width 47 height 13
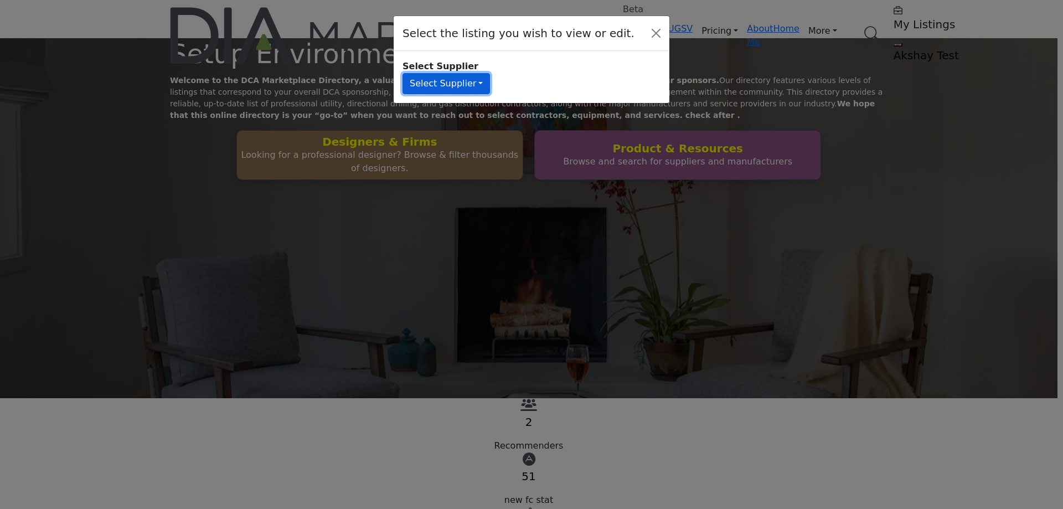
click at [483, 74] on button "Select Supplier" at bounding box center [445, 83] width 87 height 21
